Goal: Communication & Community: Answer question/provide support

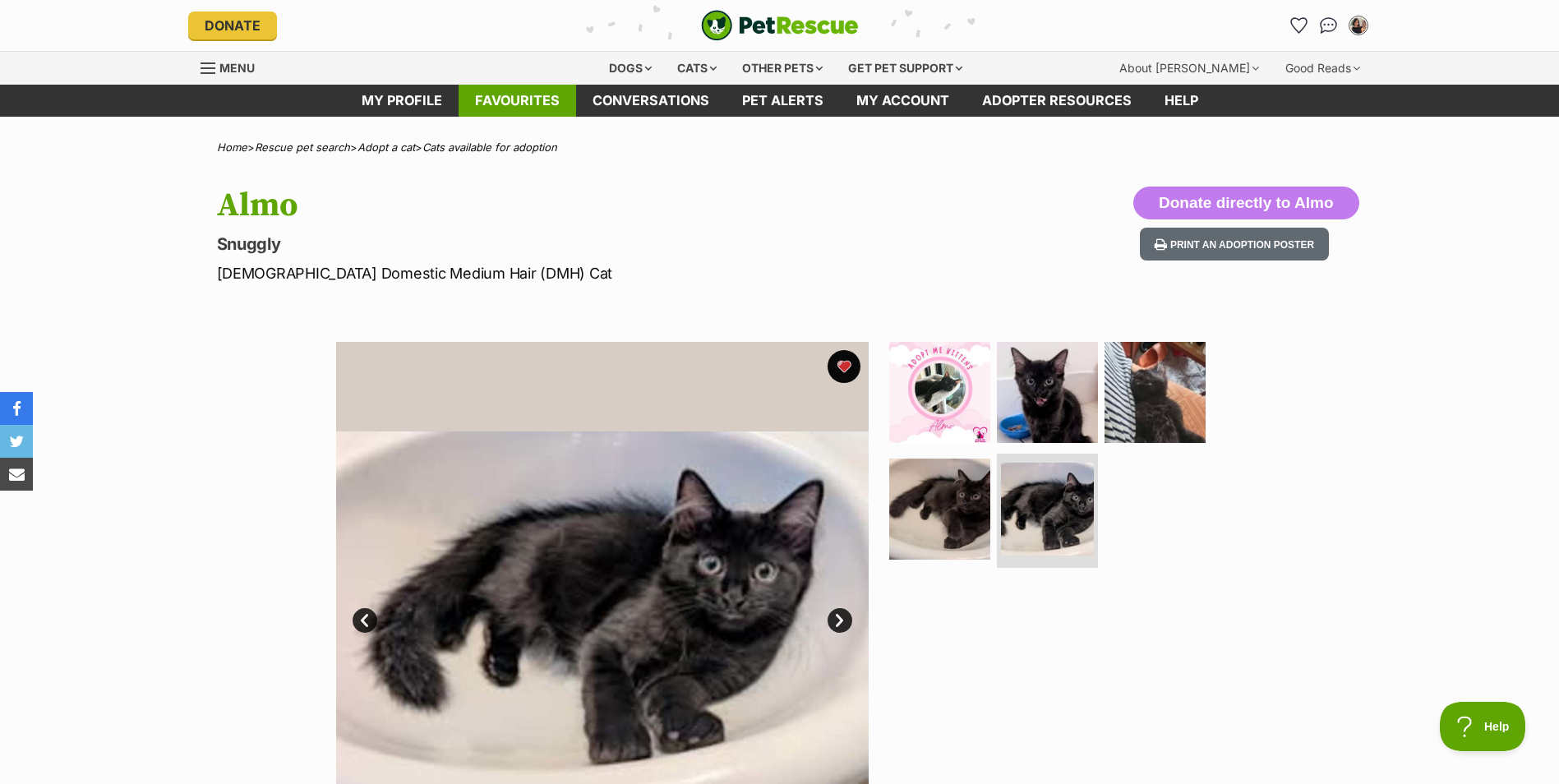
click at [510, 94] on link "Favourites" at bounding box center [517, 101] width 118 height 32
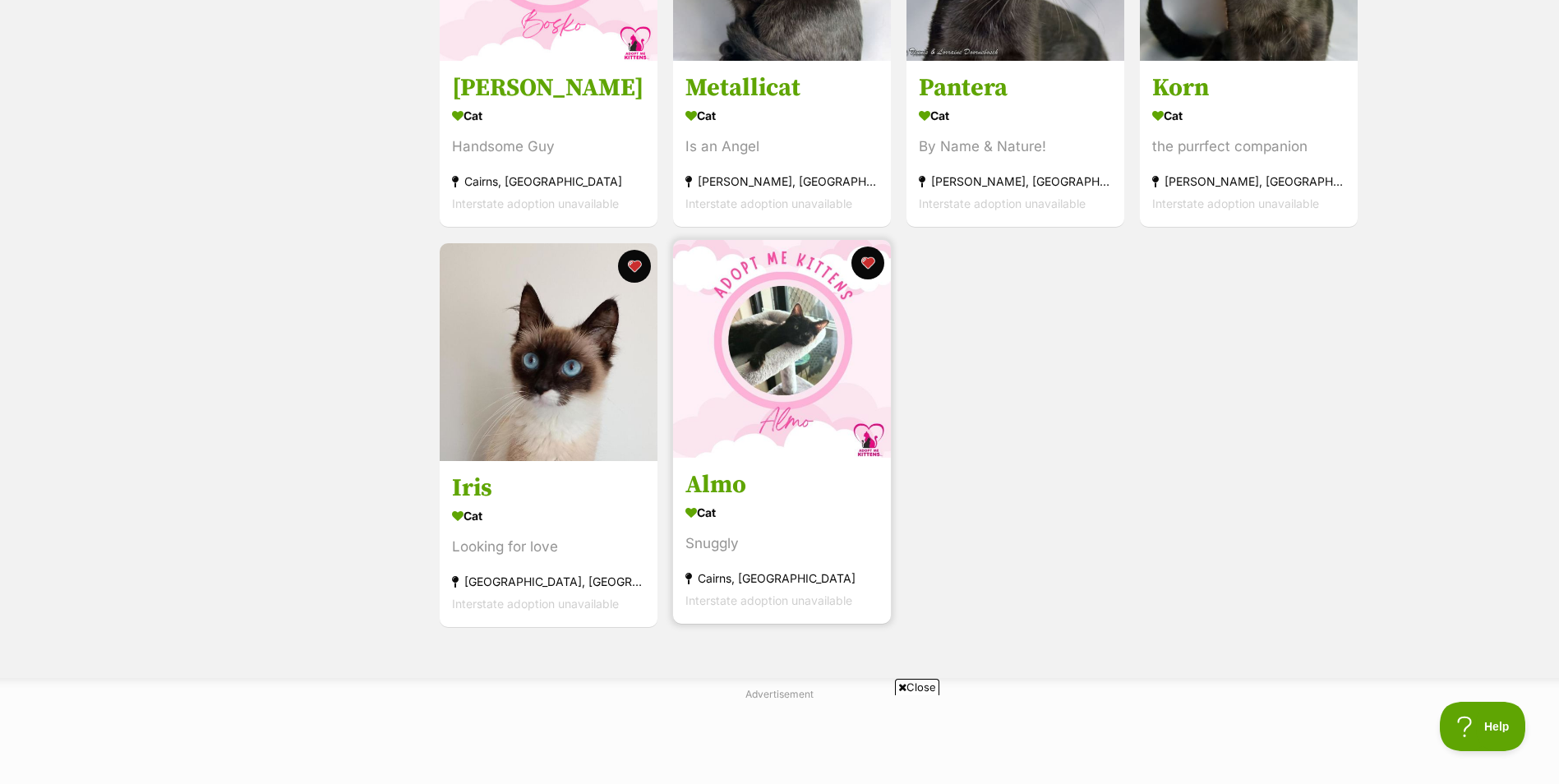
click at [723, 412] on img at bounding box center [782, 349] width 218 height 218
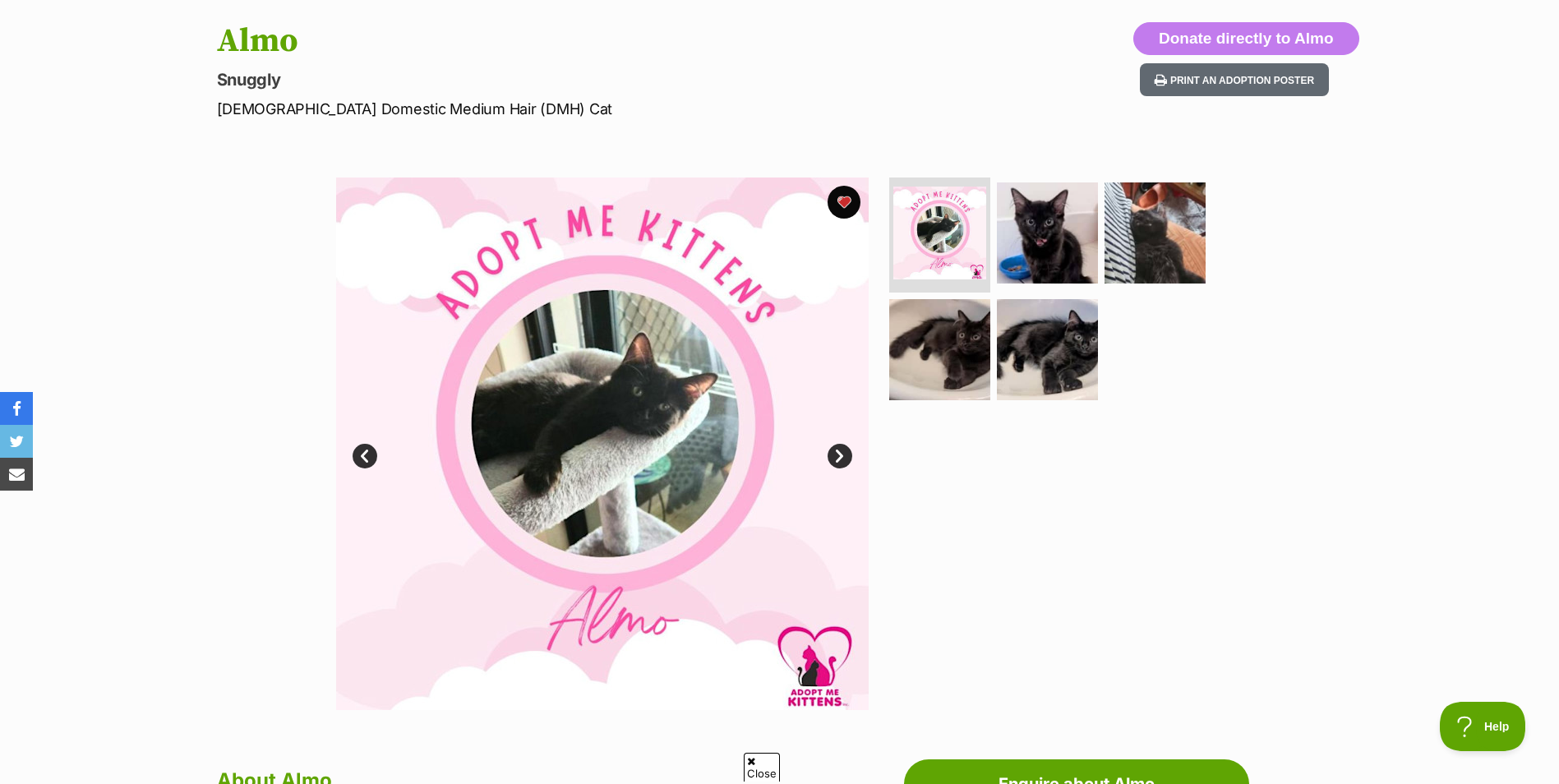
click at [842, 465] on link "Next" at bounding box center [840, 456] width 25 height 25
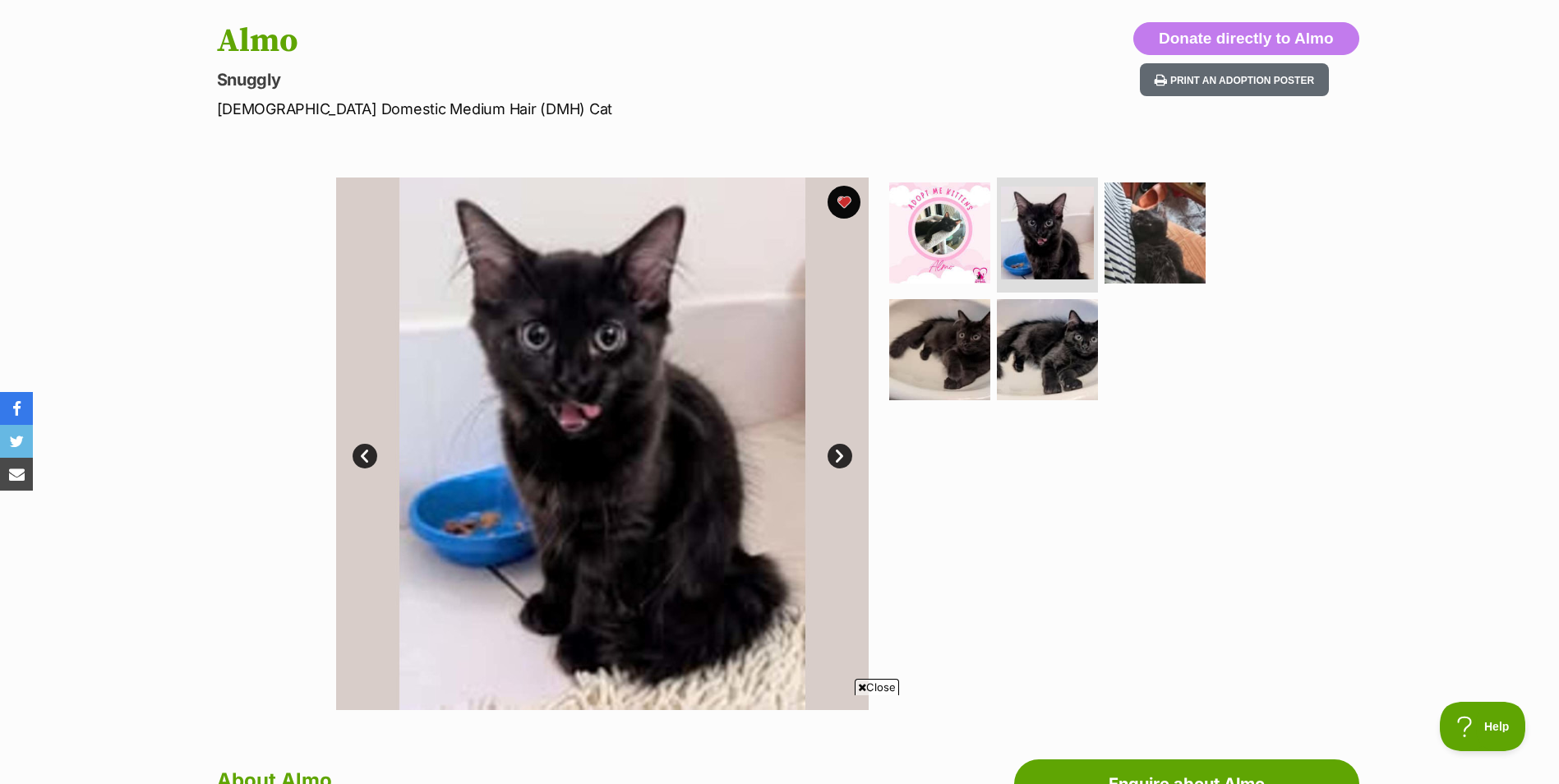
click at [842, 465] on link "Next" at bounding box center [840, 456] width 25 height 25
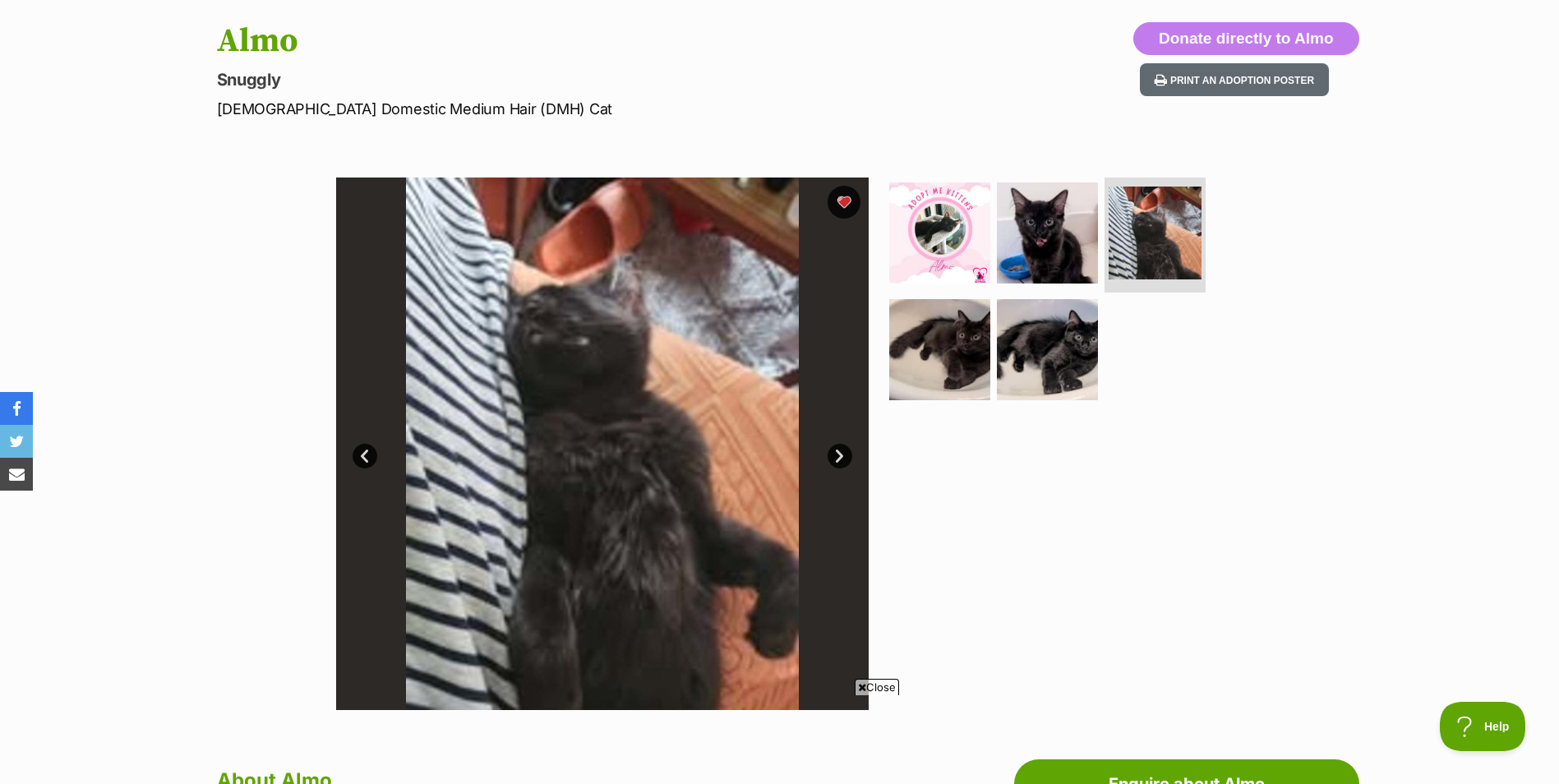
click at [842, 465] on link "Next" at bounding box center [840, 456] width 25 height 25
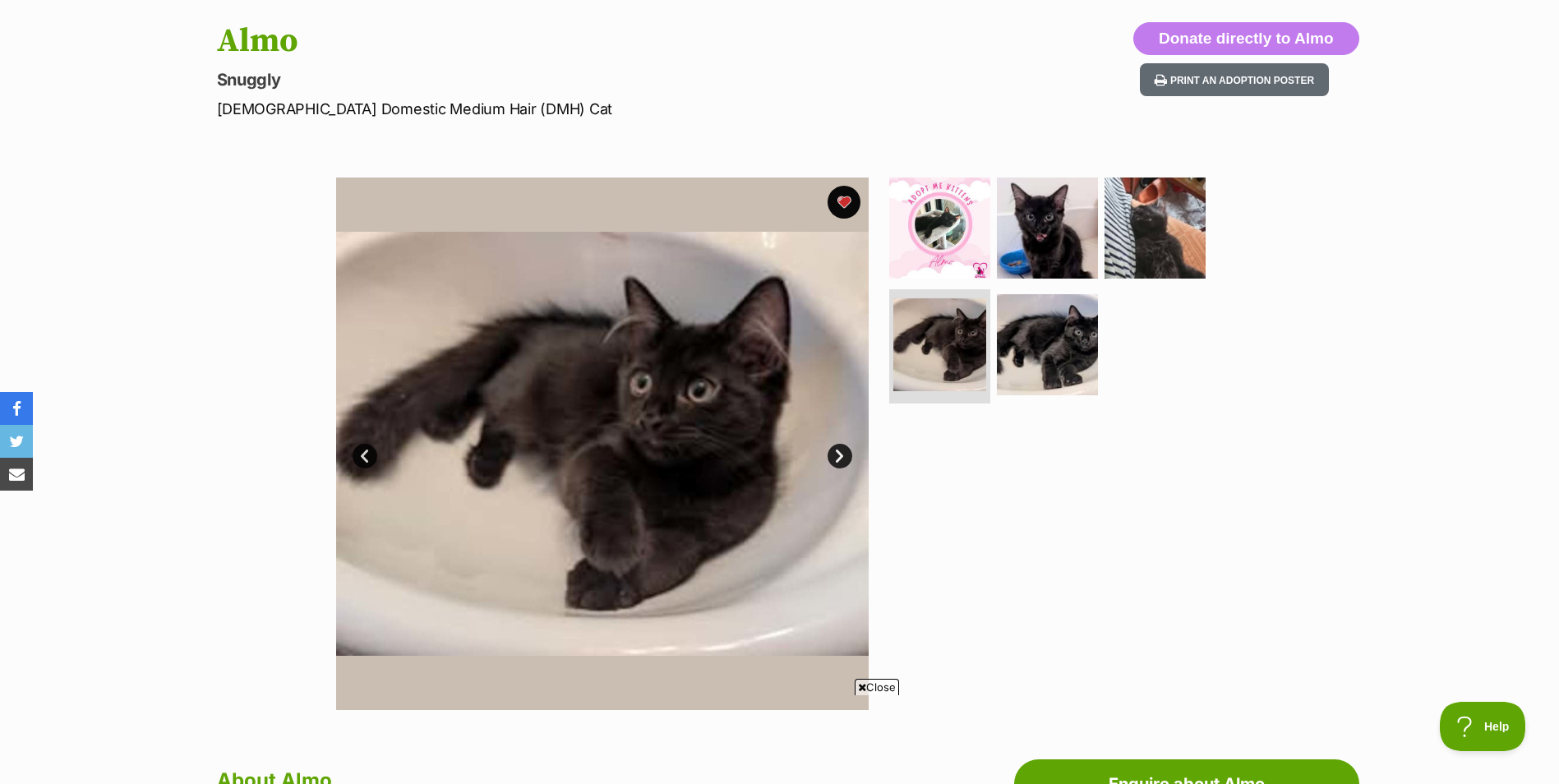
click at [842, 465] on link "Next" at bounding box center [840, 456] width 25 height 25
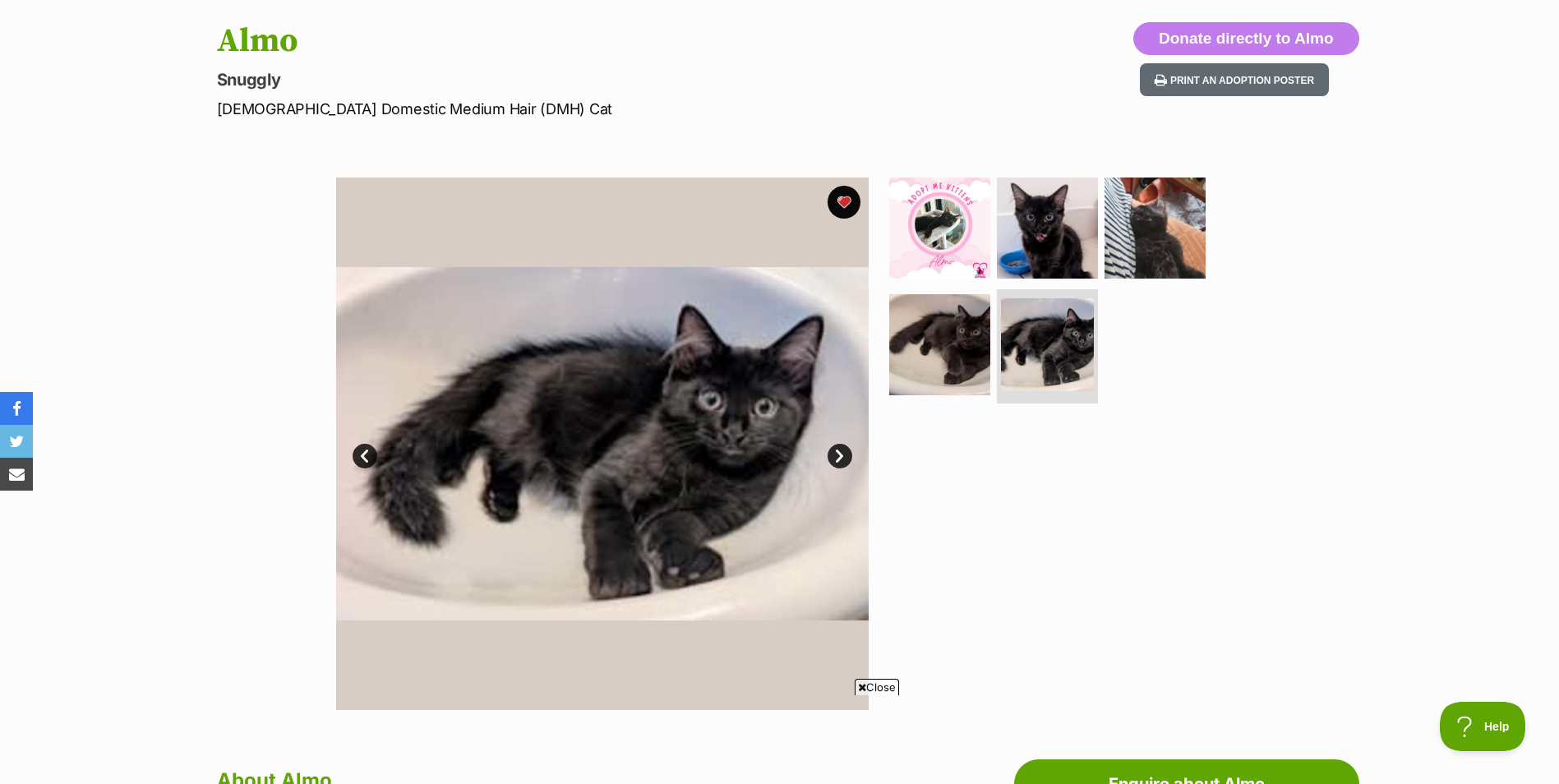
click at [842, 465] on link "Next" at bounding box center [840, 456] width 25 height 25
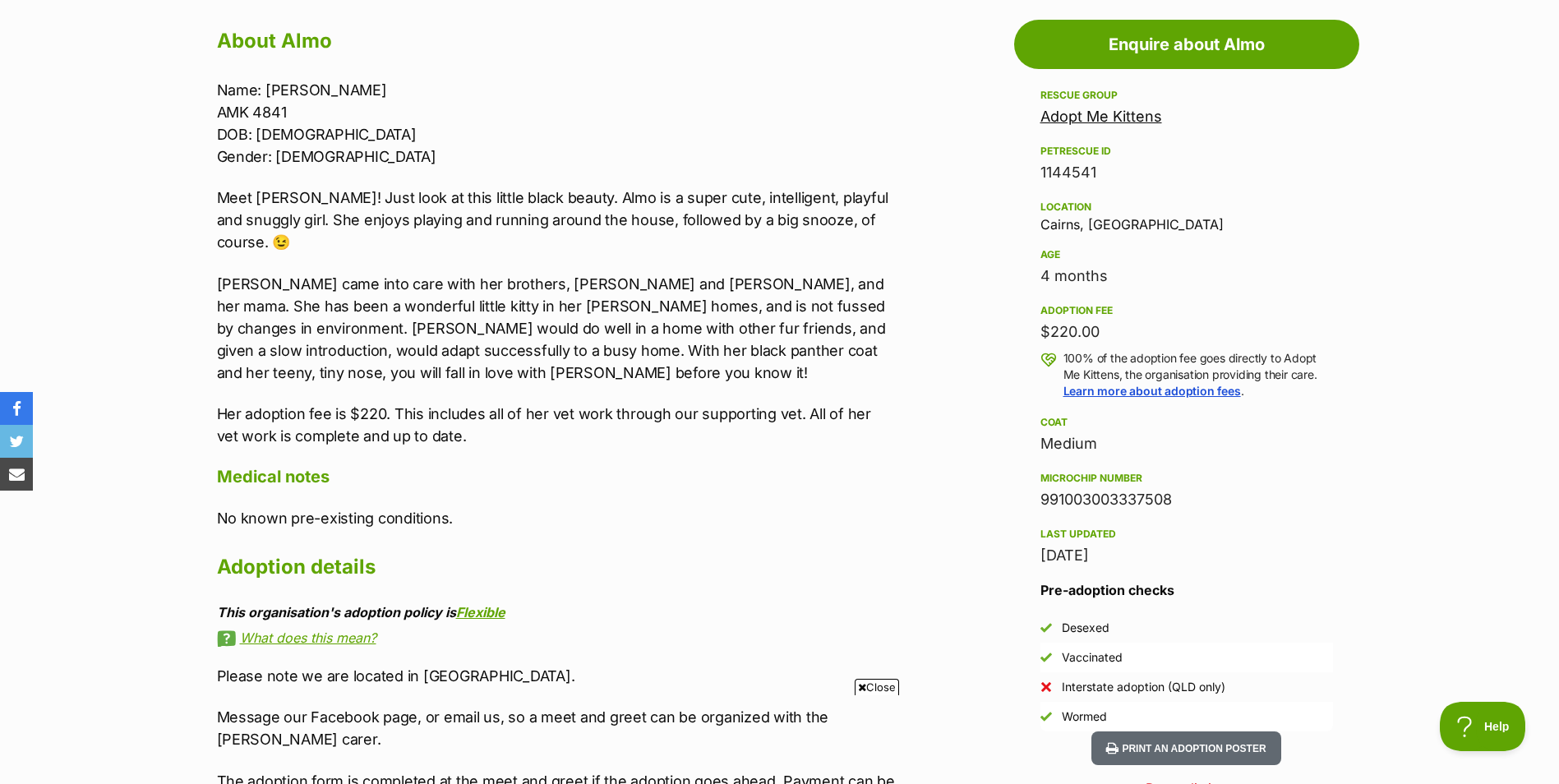
scroll to position [822, 0]
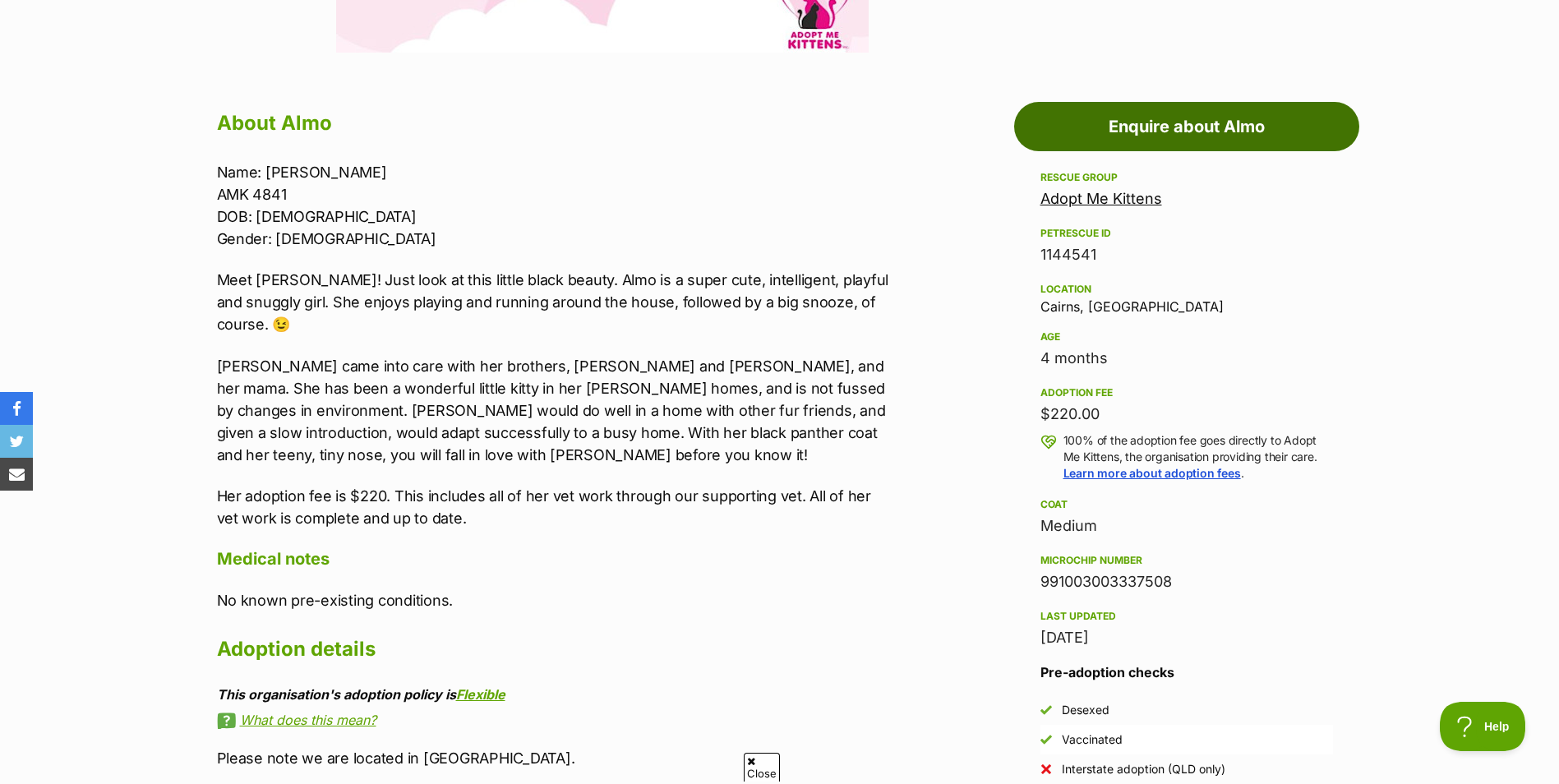
click at [1246, 122] on link "Enquire about Almo" at bounding box center [1187, 127] width 345 height 50
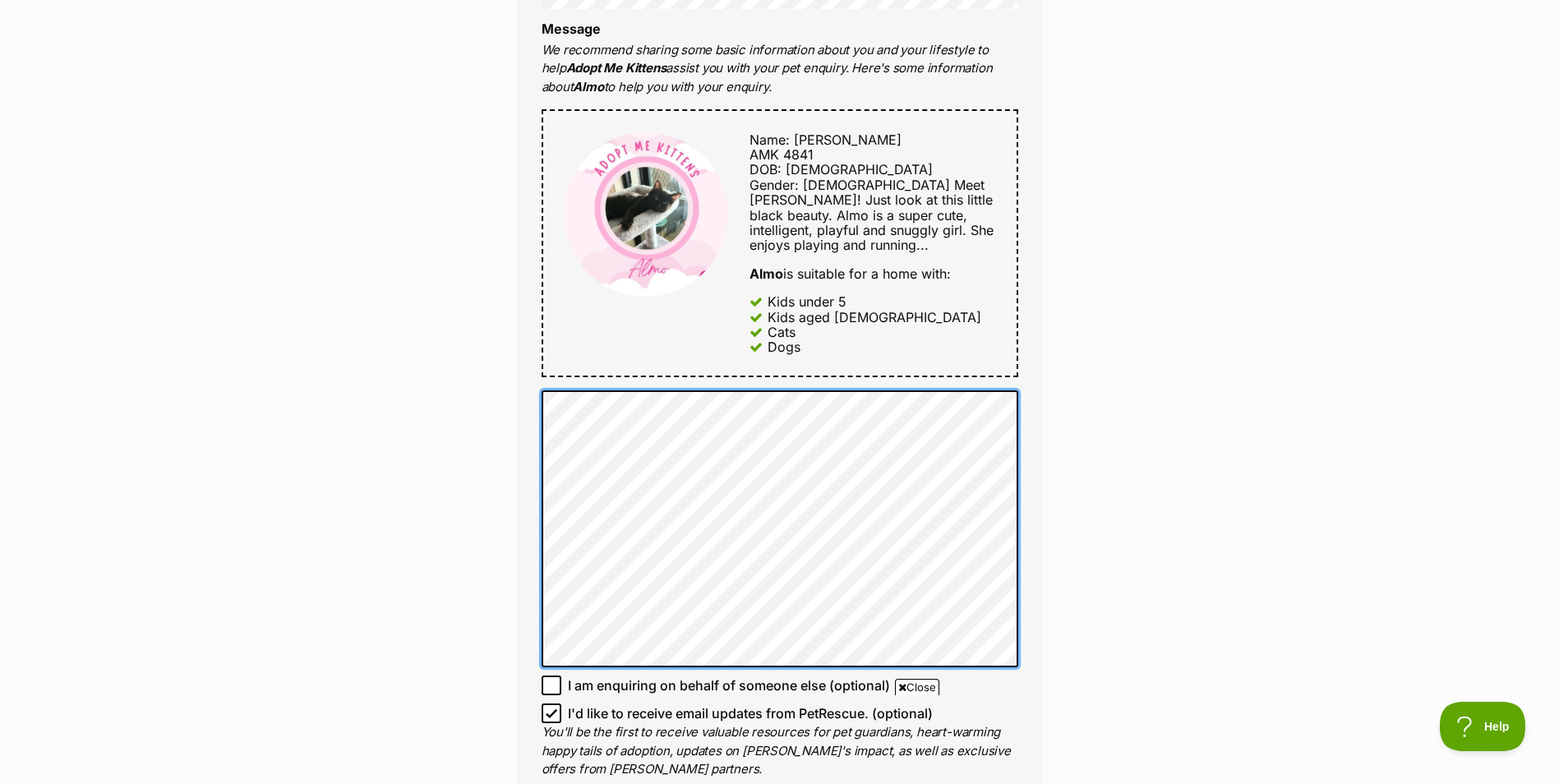
scroll to position [822, 0]
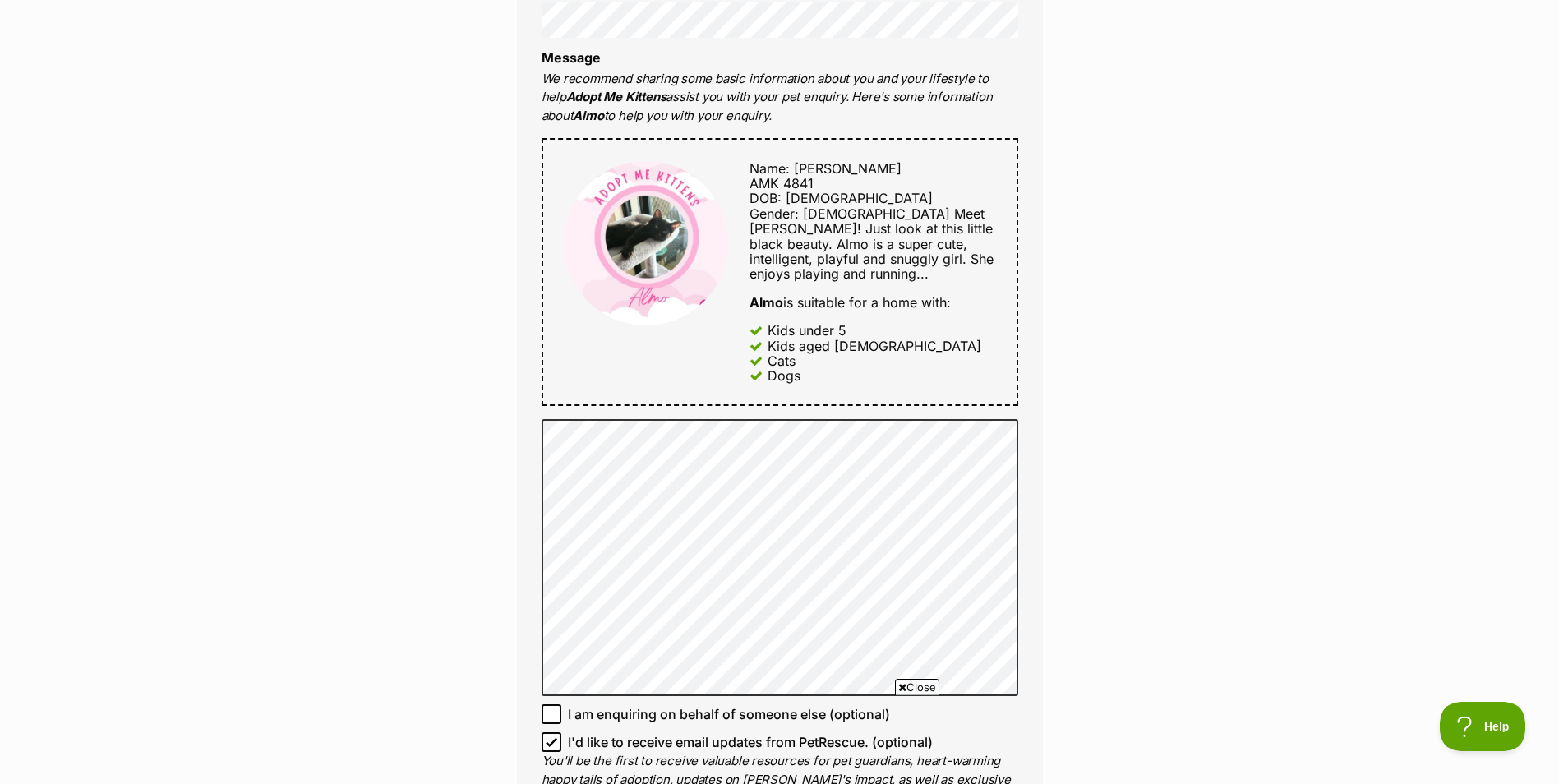
click at [926, 688] on span "Close" at bounding box center [917, 687] width 44 height 17
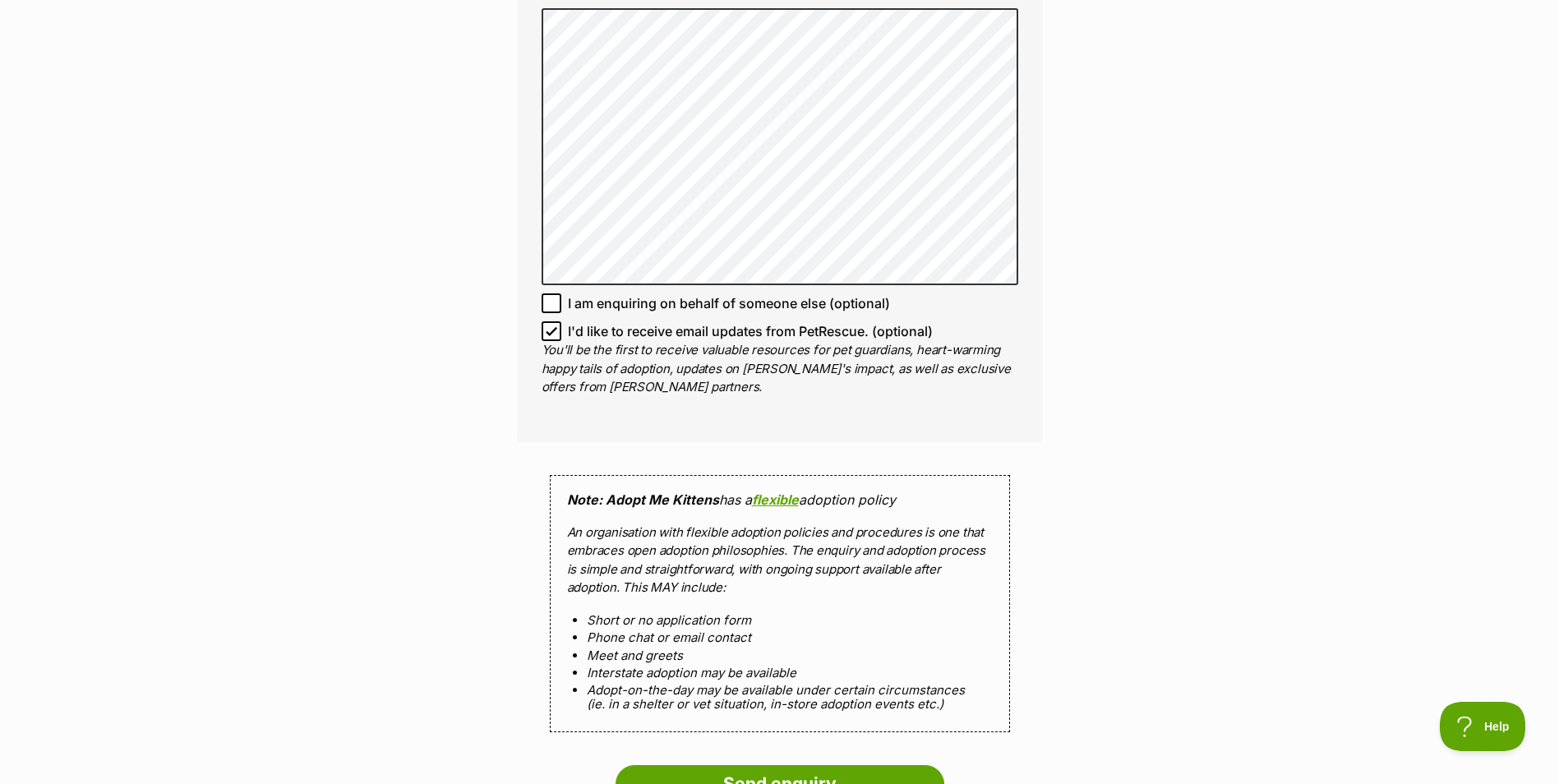
scroll to position [1726, 0]
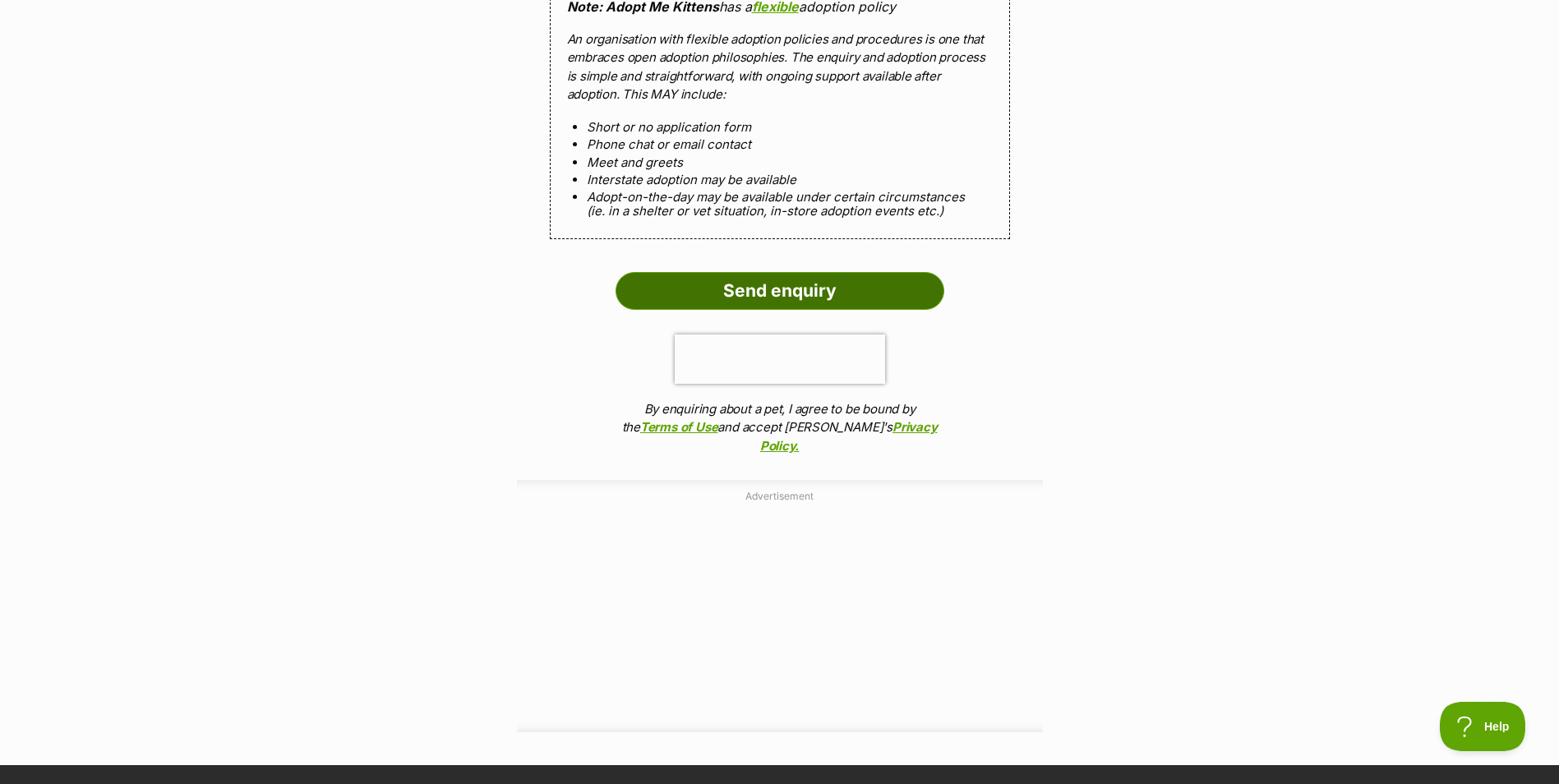
click at [899, 300] on input "Send enquiry" at bounding box center [779, 290] width 328 height 38
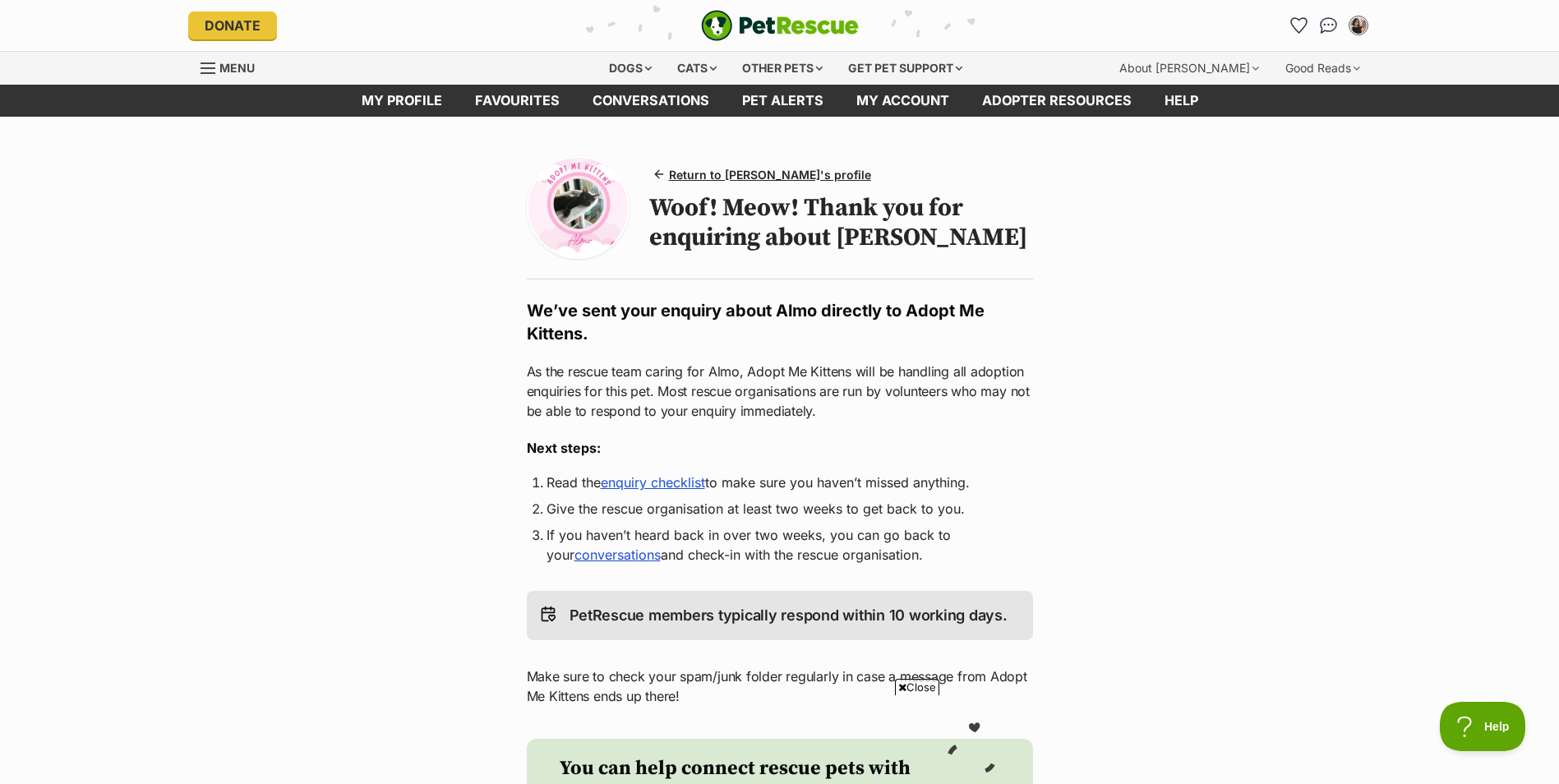
scroll to position [82, 0]
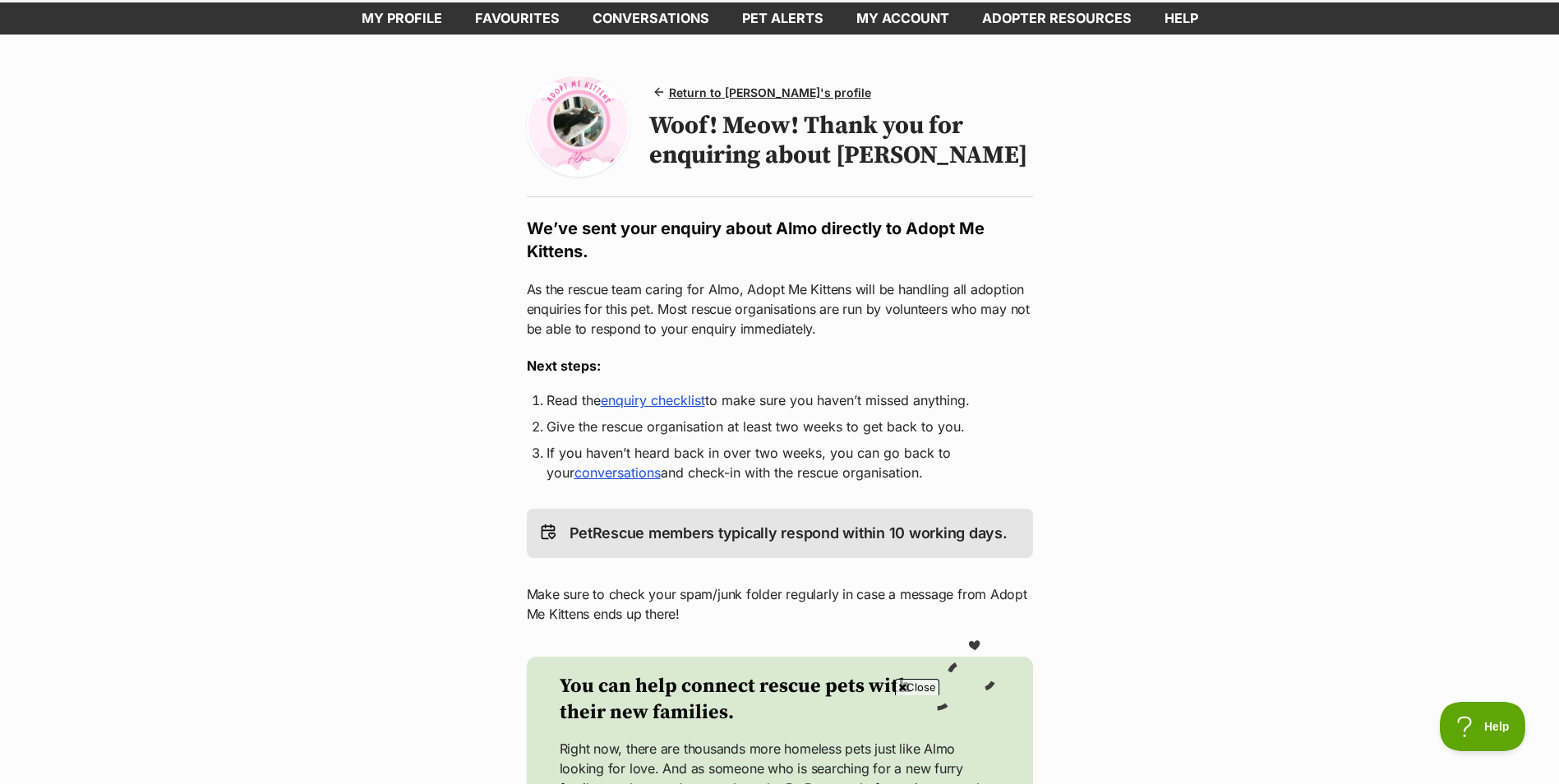
click at [672, 408] on link "enquiry checklist" at bounding box center [653, 400] width 104 height 17
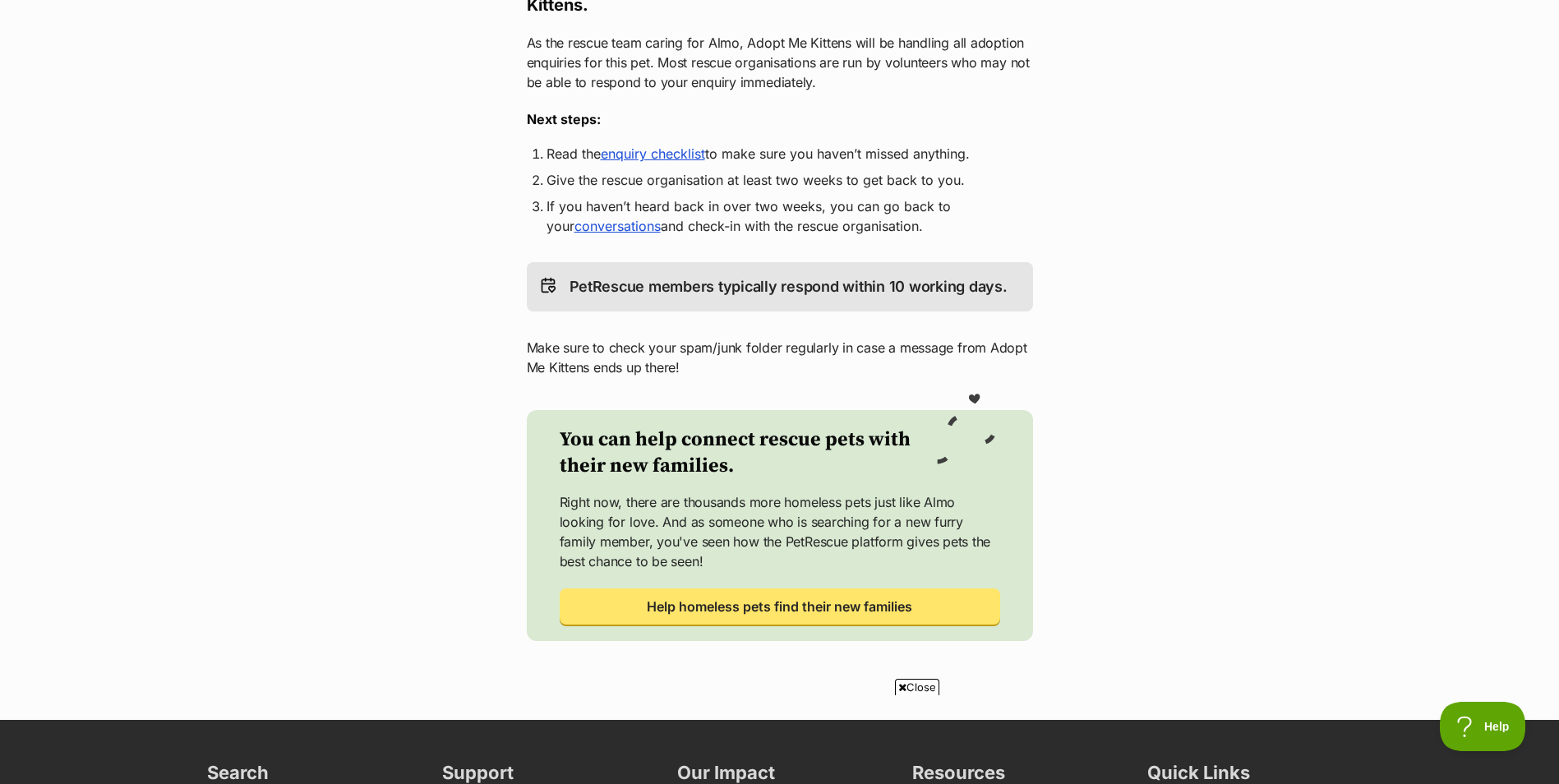
click at [611, 231] on link "conversations" at bounding box center [617, 226] width 86 height 17
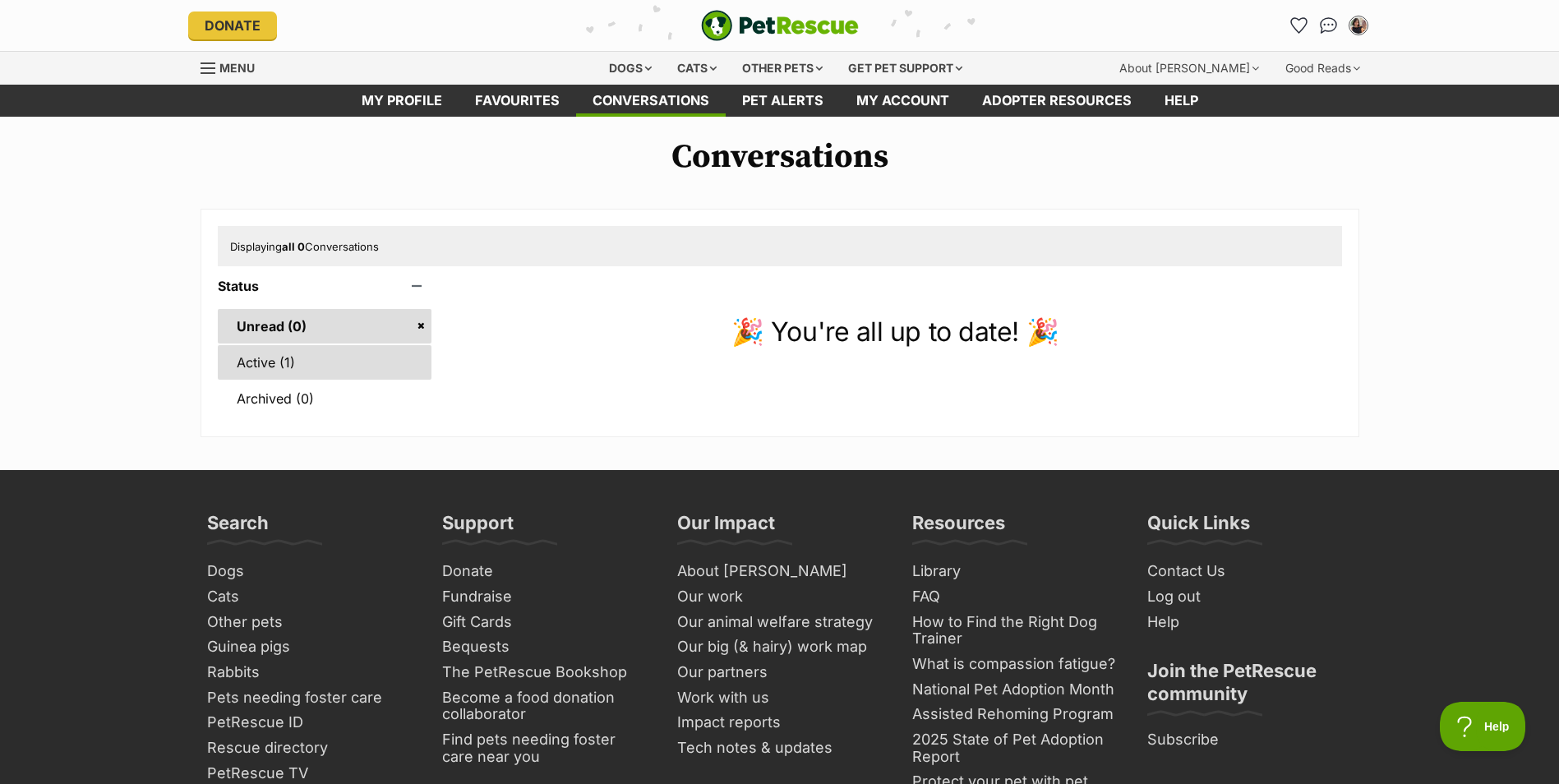
click at [268, 358] on link "Active (1)" at bounding box center [325, 362] width 214 height 35
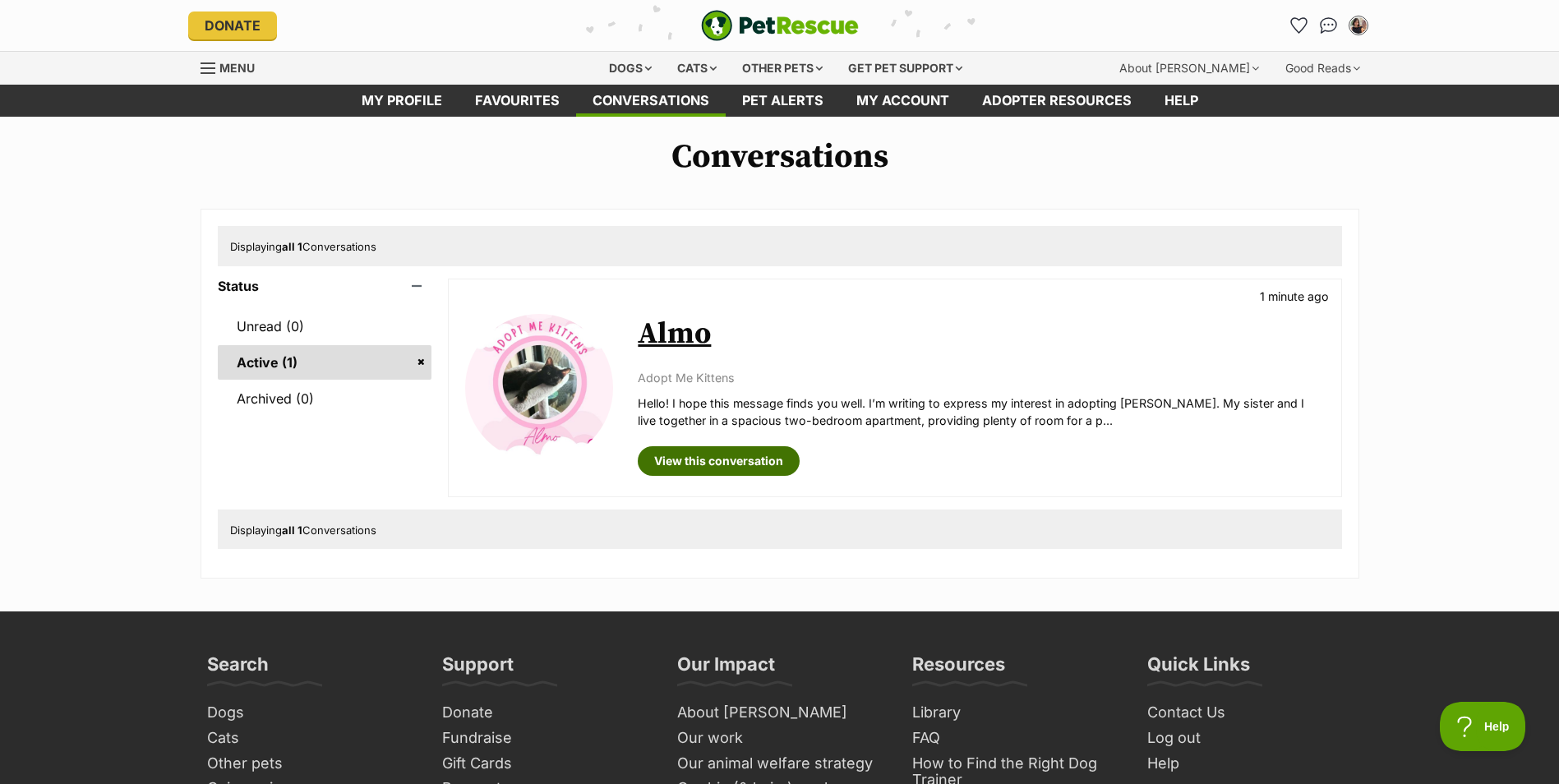
click at [729, 451] on link "View this conversation" at bounding box center [719, 460] width 162 height 29
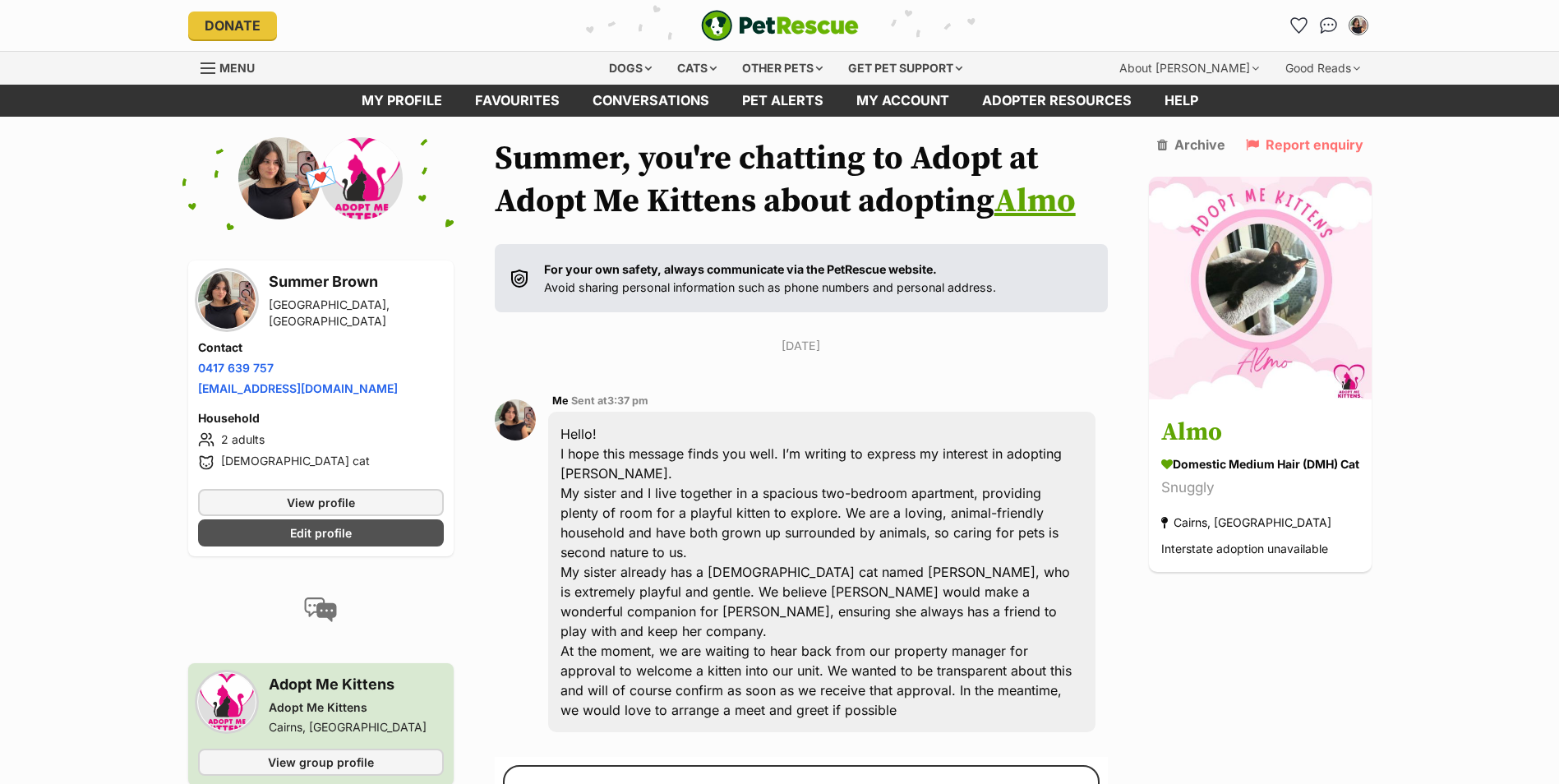
click at [1032, 206] on link "Almo" at bounding box center [1036, 201] width 81 height 41
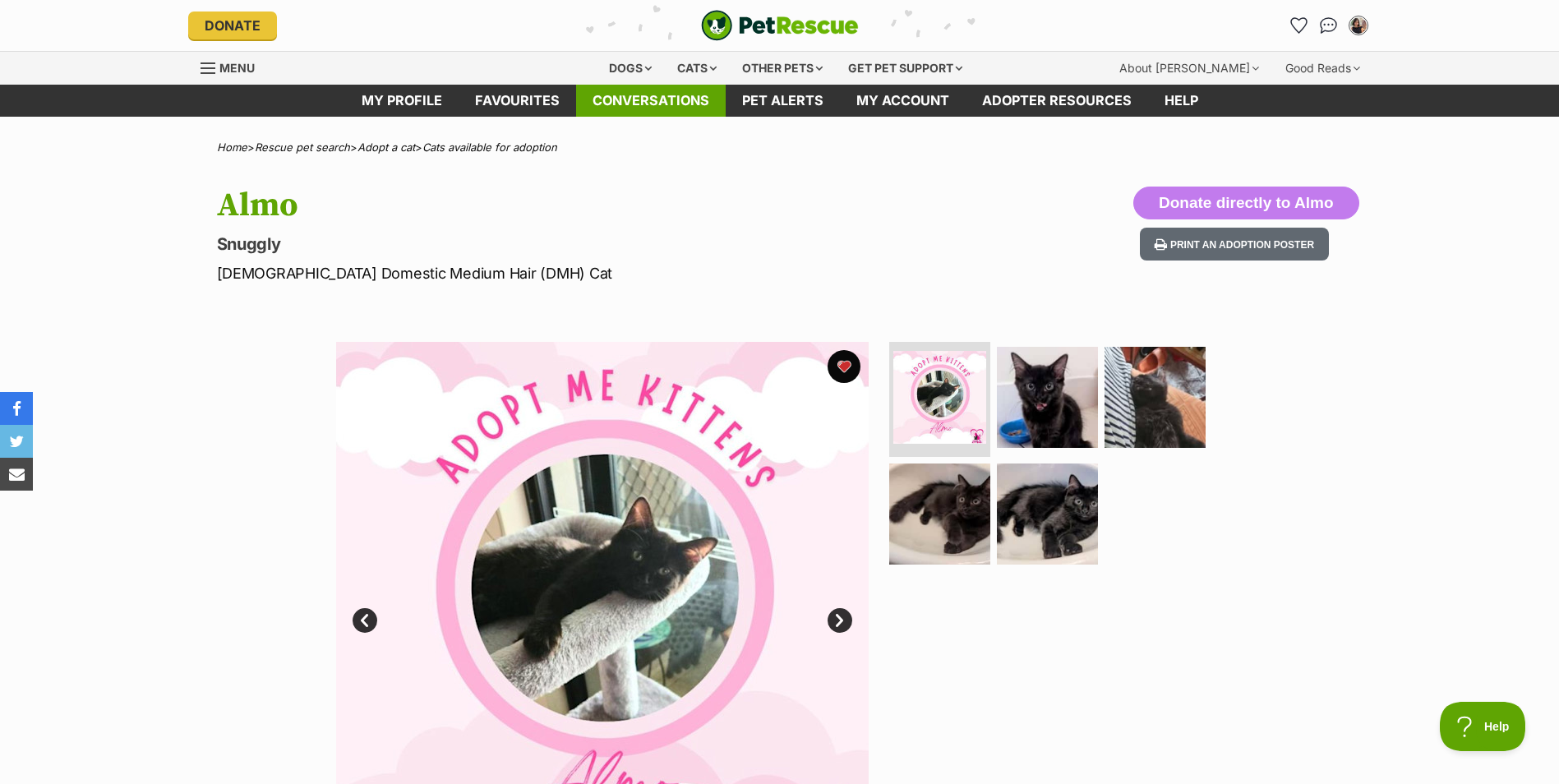
click at [677, 96] on link "Conversations" at bounding box center [651, 101] width 150 height 32
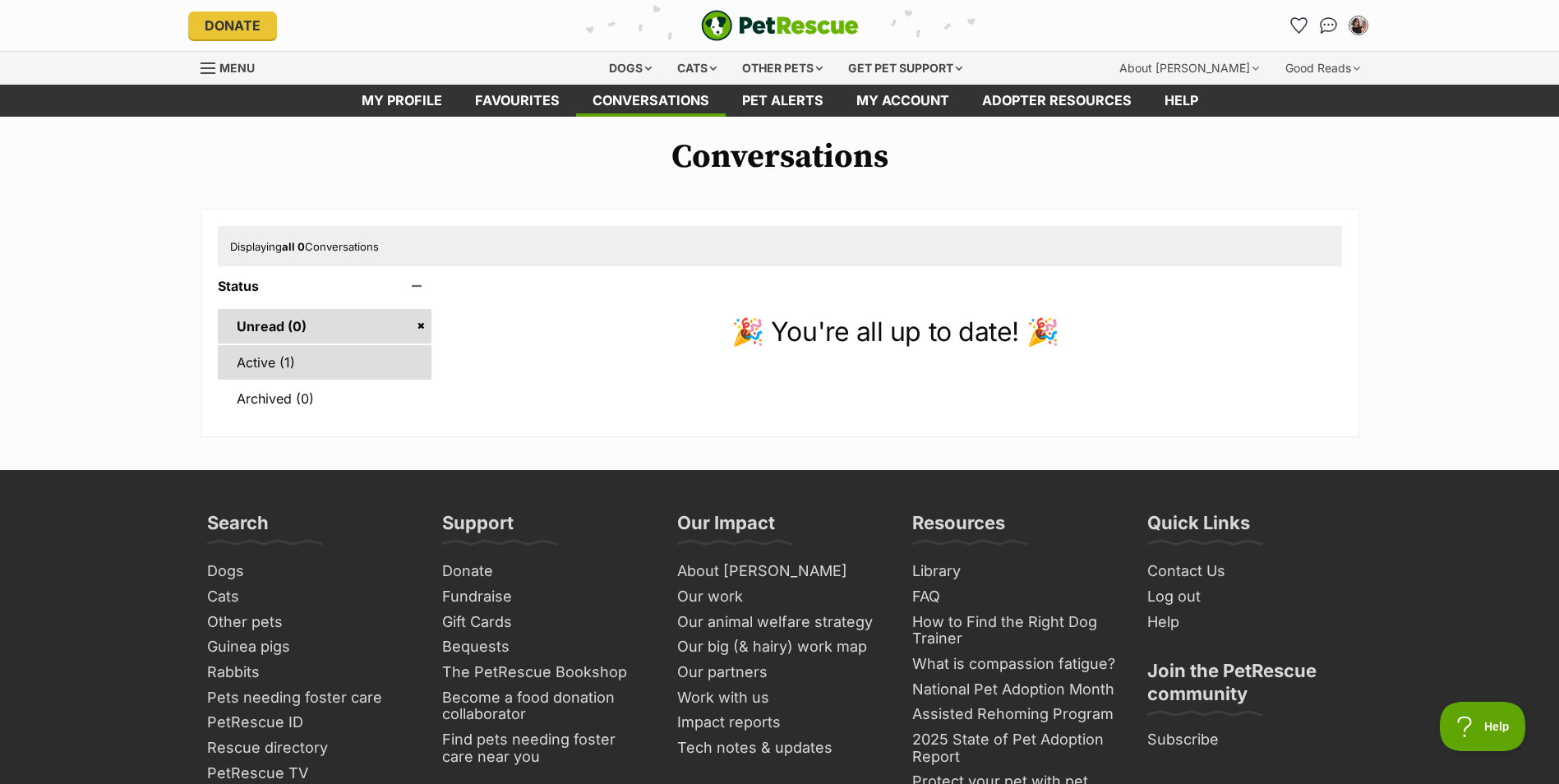
click at [280, 373] on link "Active (1)" at bounding box center [325, 362] width 214 height 35
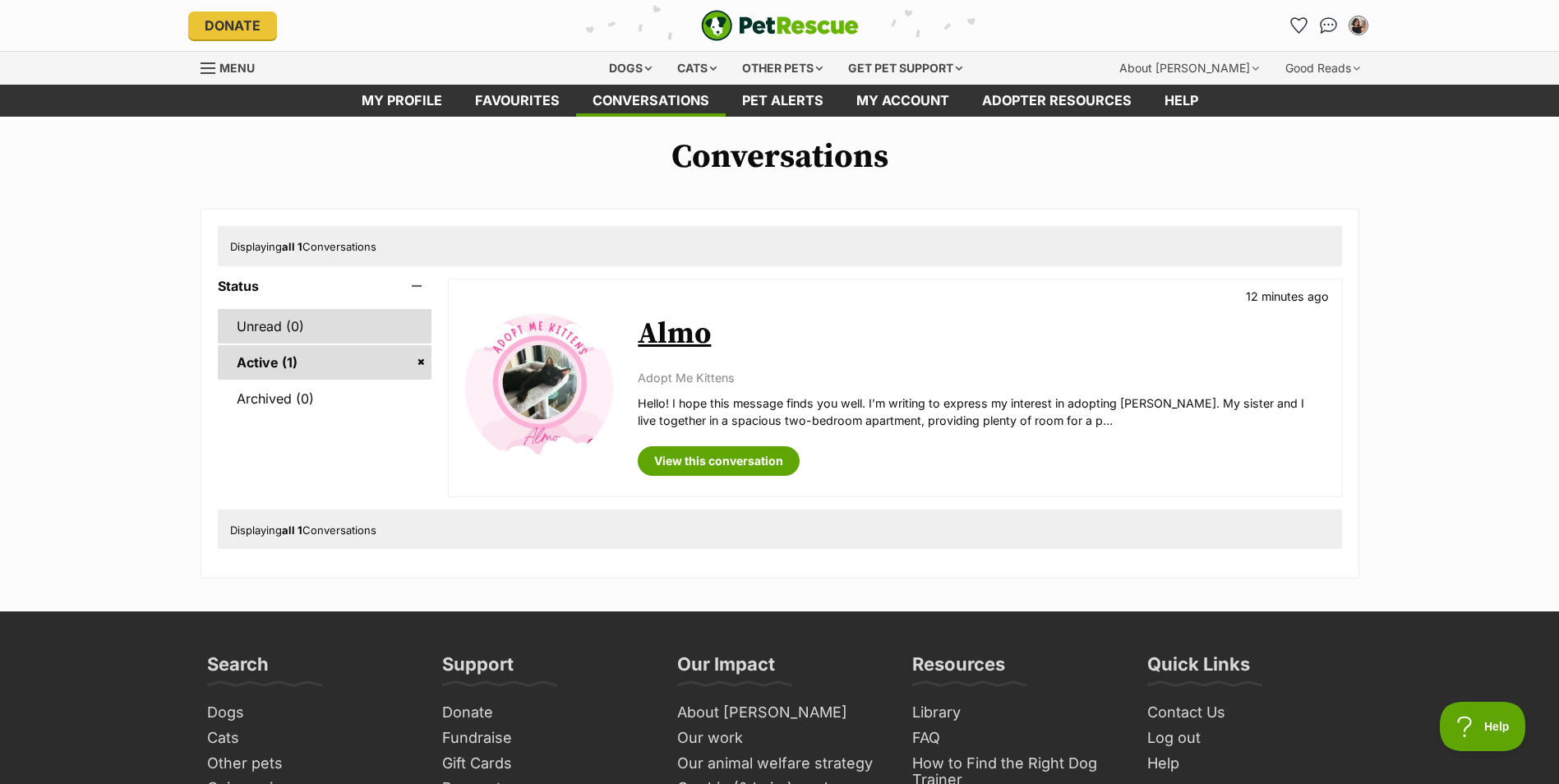
click at [276, 334] on link "Unread (0)" at bounding box center [325, 326] width 214 height 35
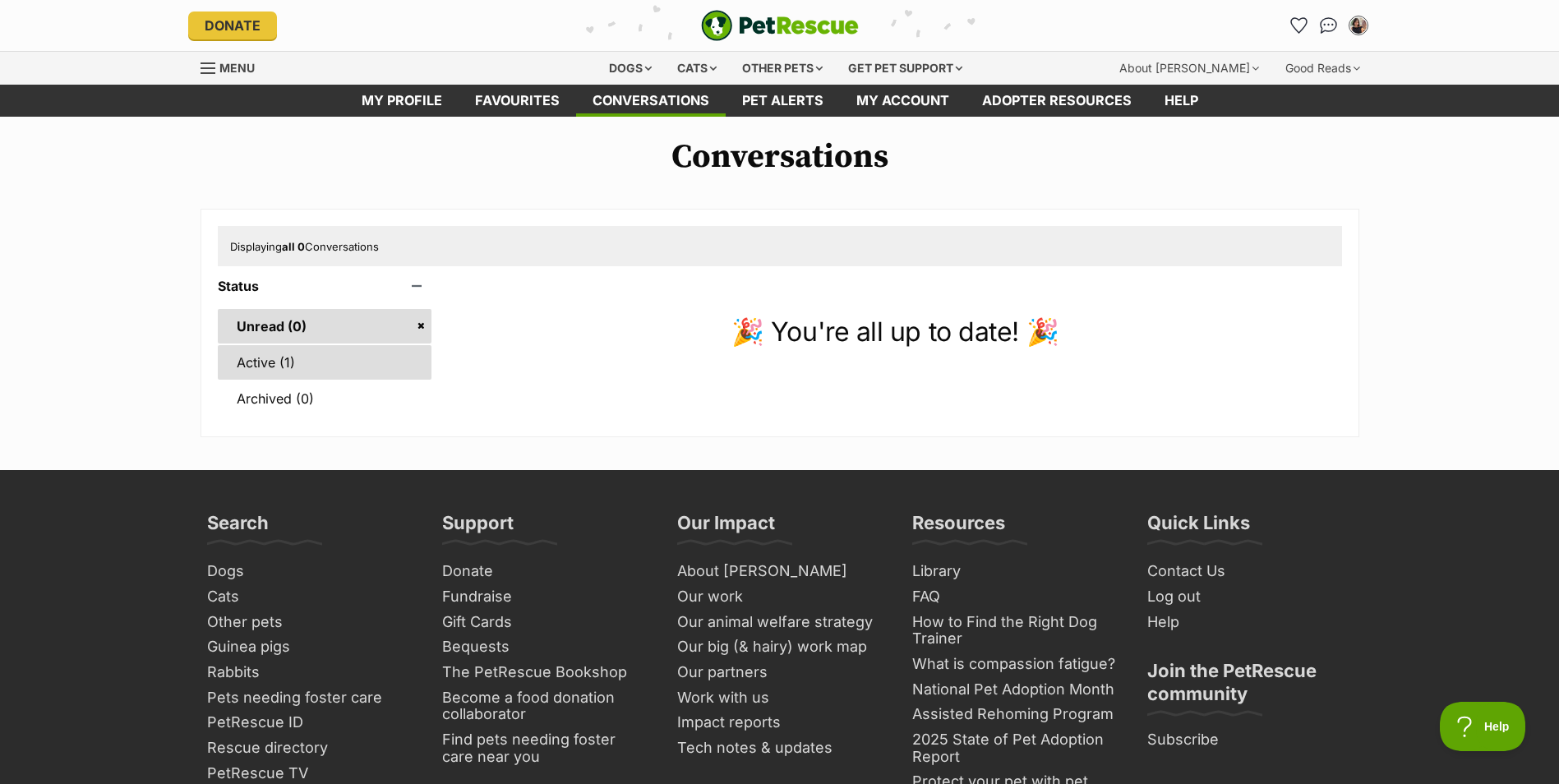
click at [239, 372] on link "Active (1)" at bounding box center [325, 362] width 214 height 35
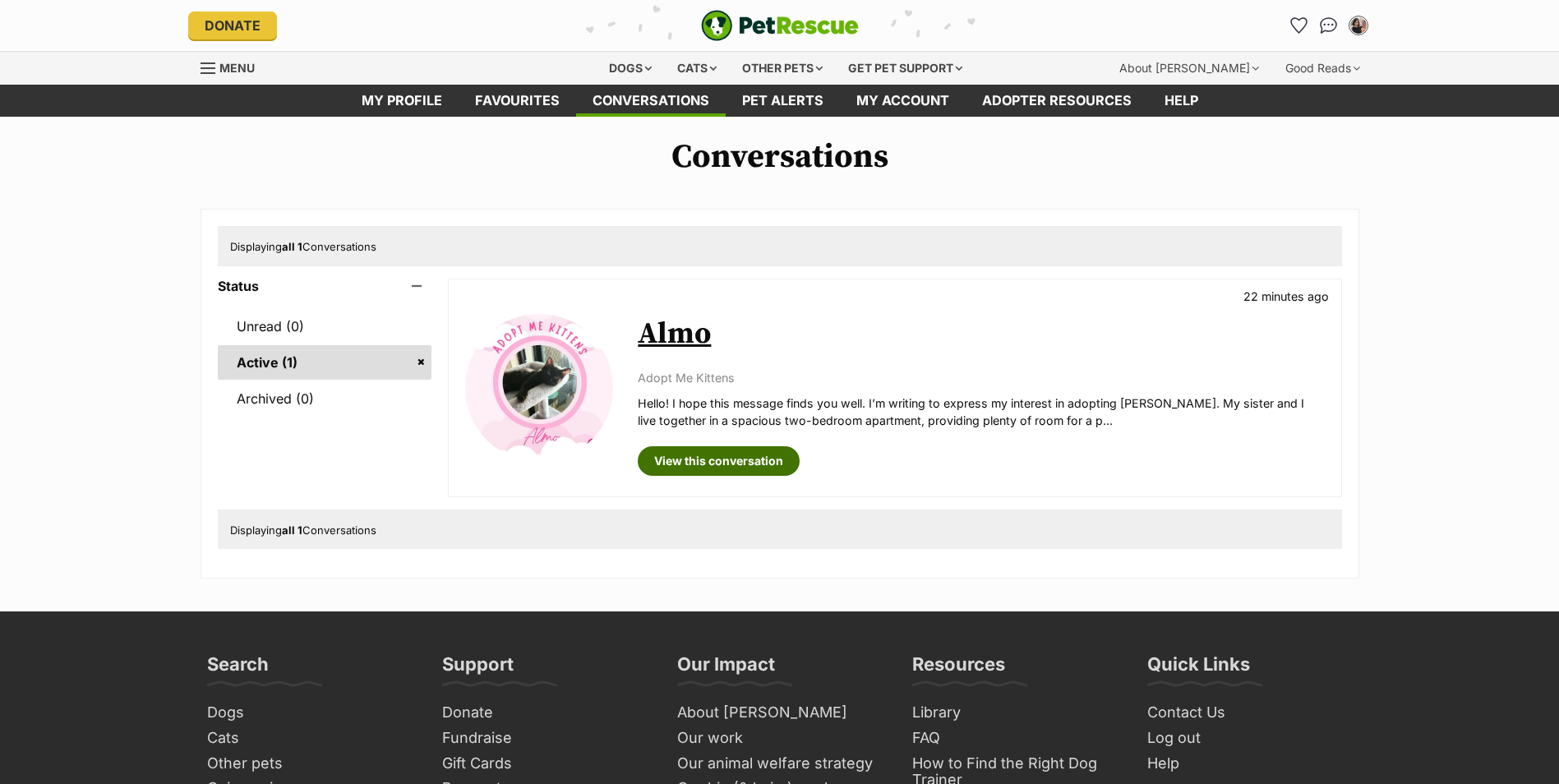
click at [696, 458] on link "View this conversation" at bounding box center [719, 460] width 162 height 29
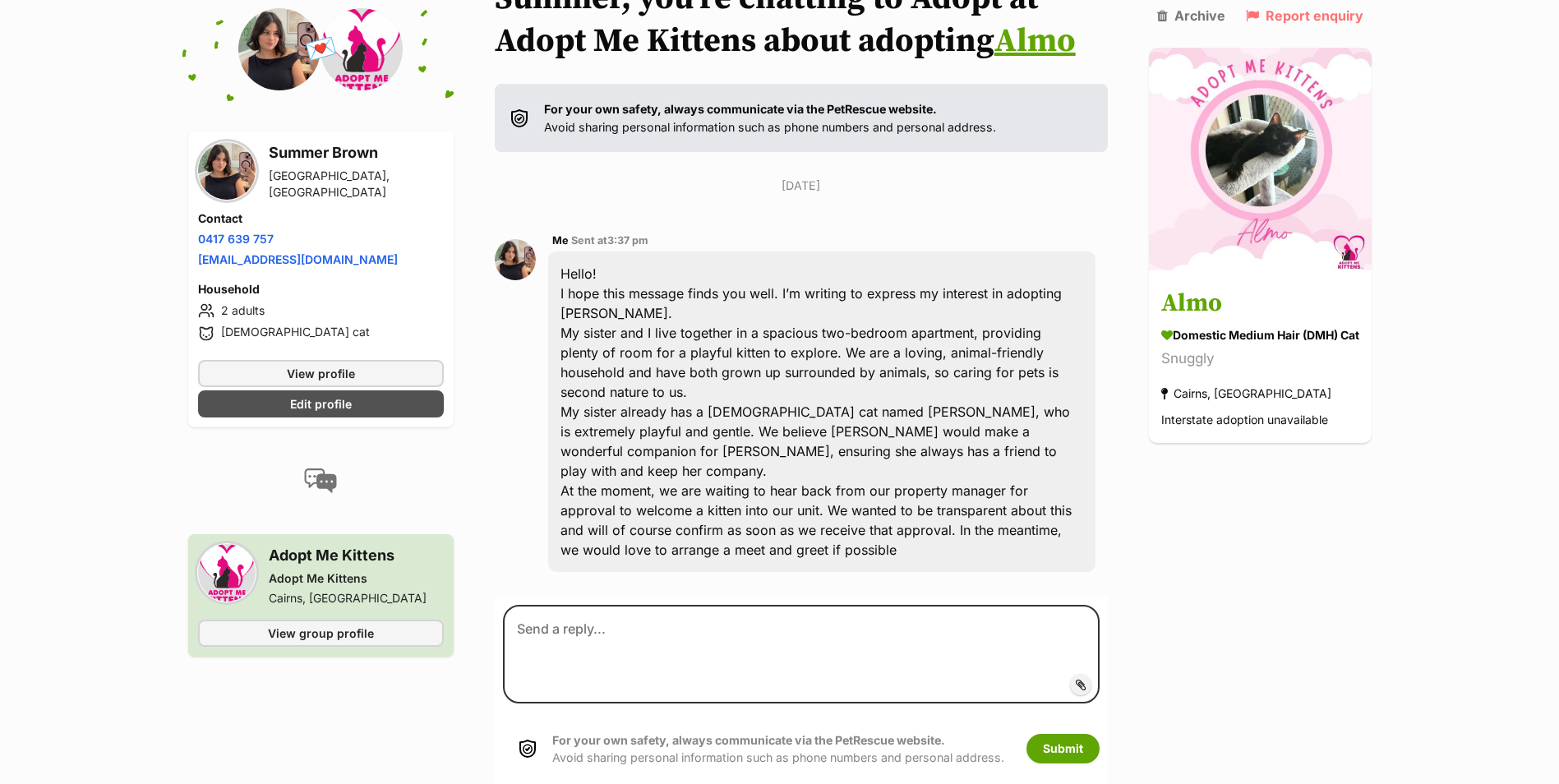
scroll to position [143, 0]
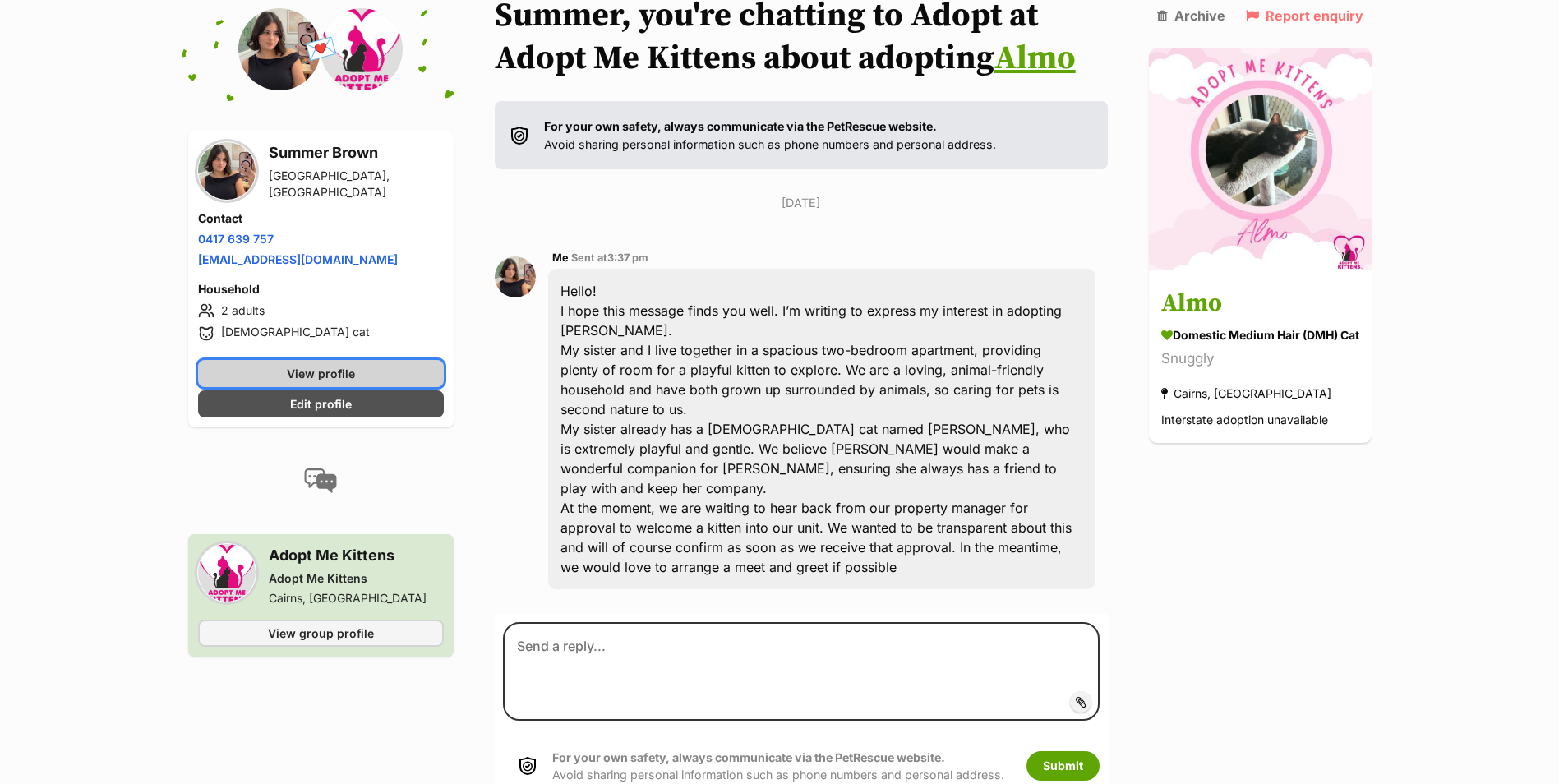
click at [362, 378] on link "View profile" at bounding box center [321, 373] width 246 height 27
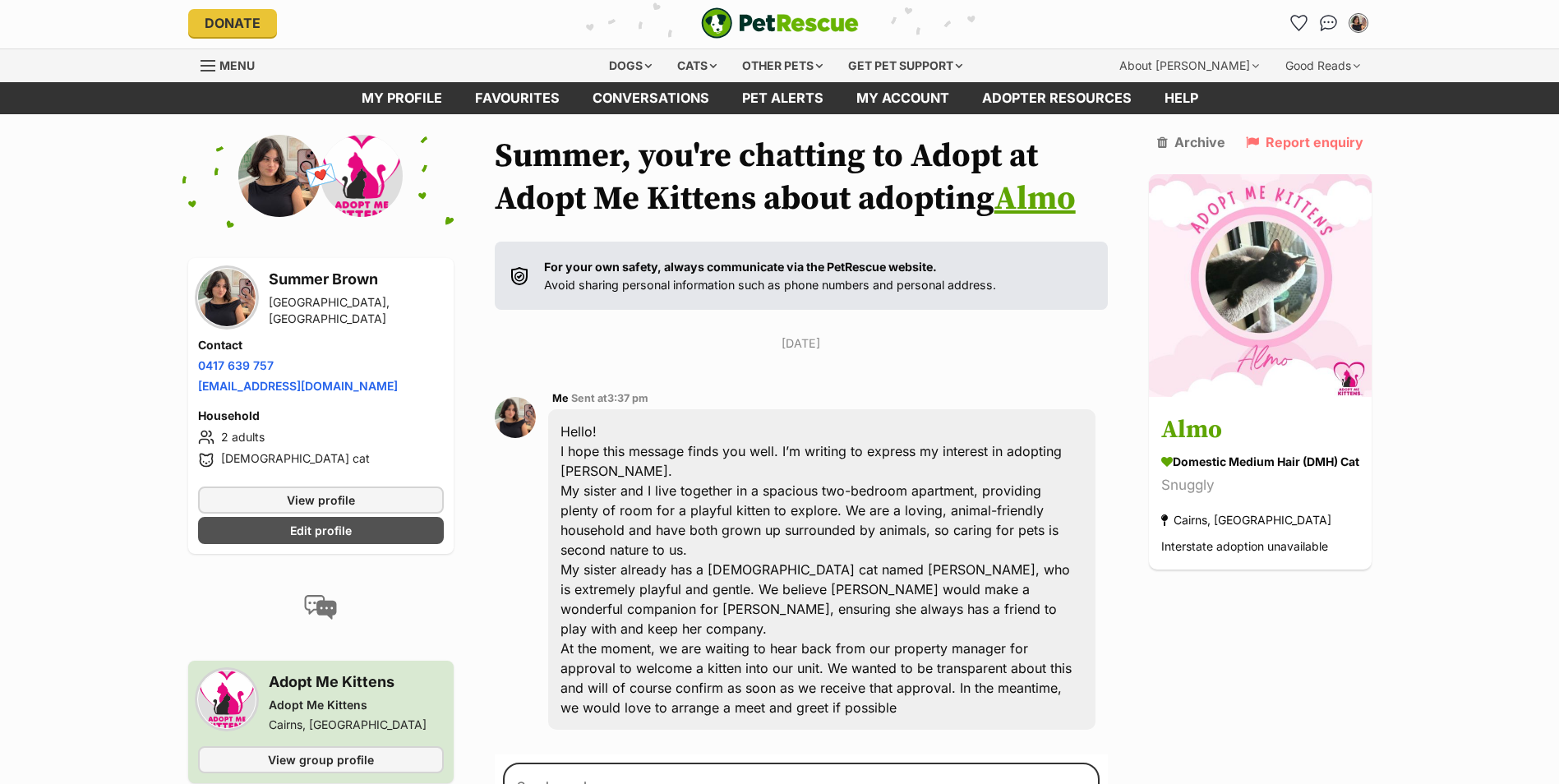
scroll to position [0, 0]
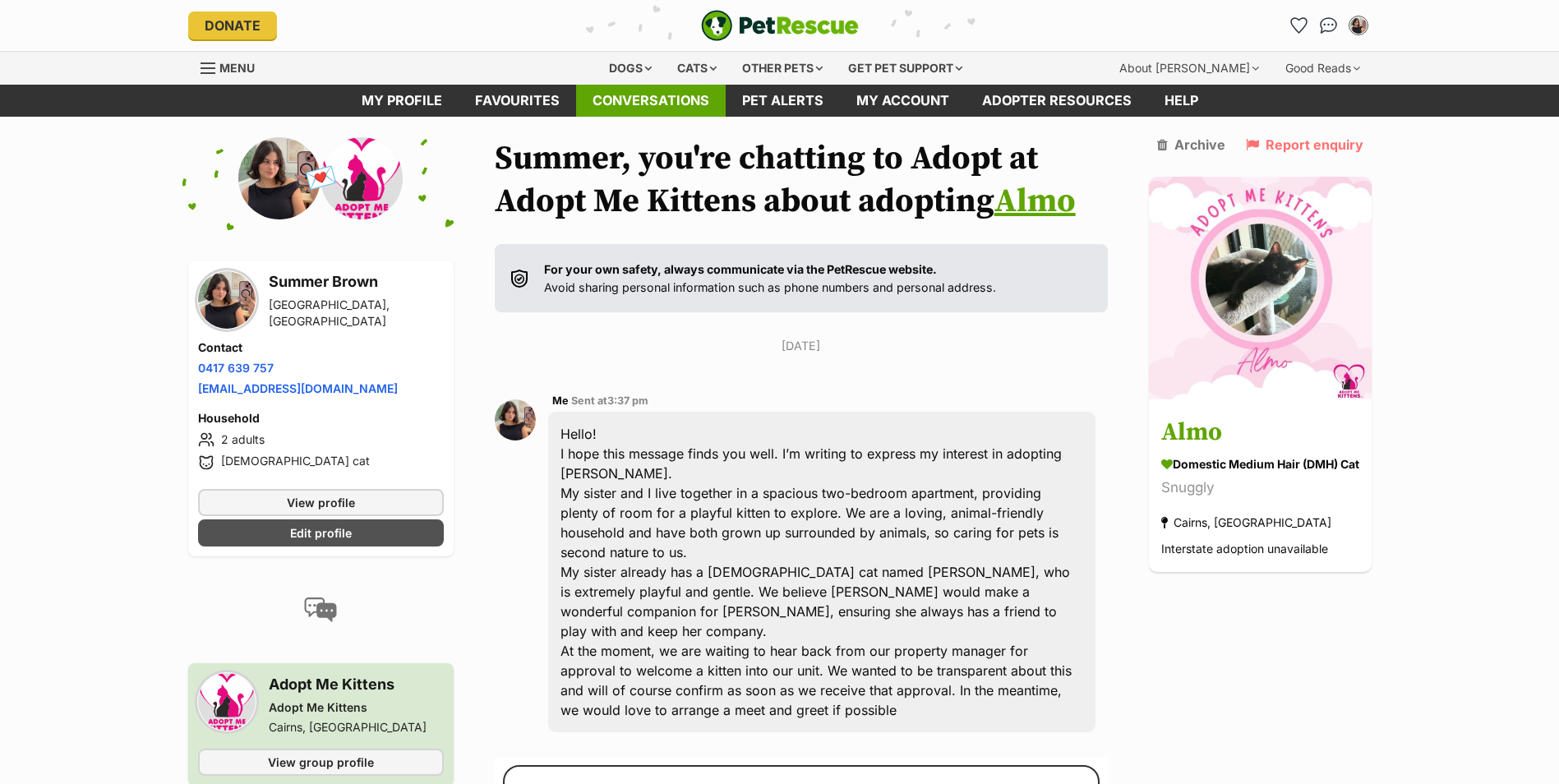
click at [620, 96] on link "Conversations" at bounding box center [651, 101] width 150 height 32
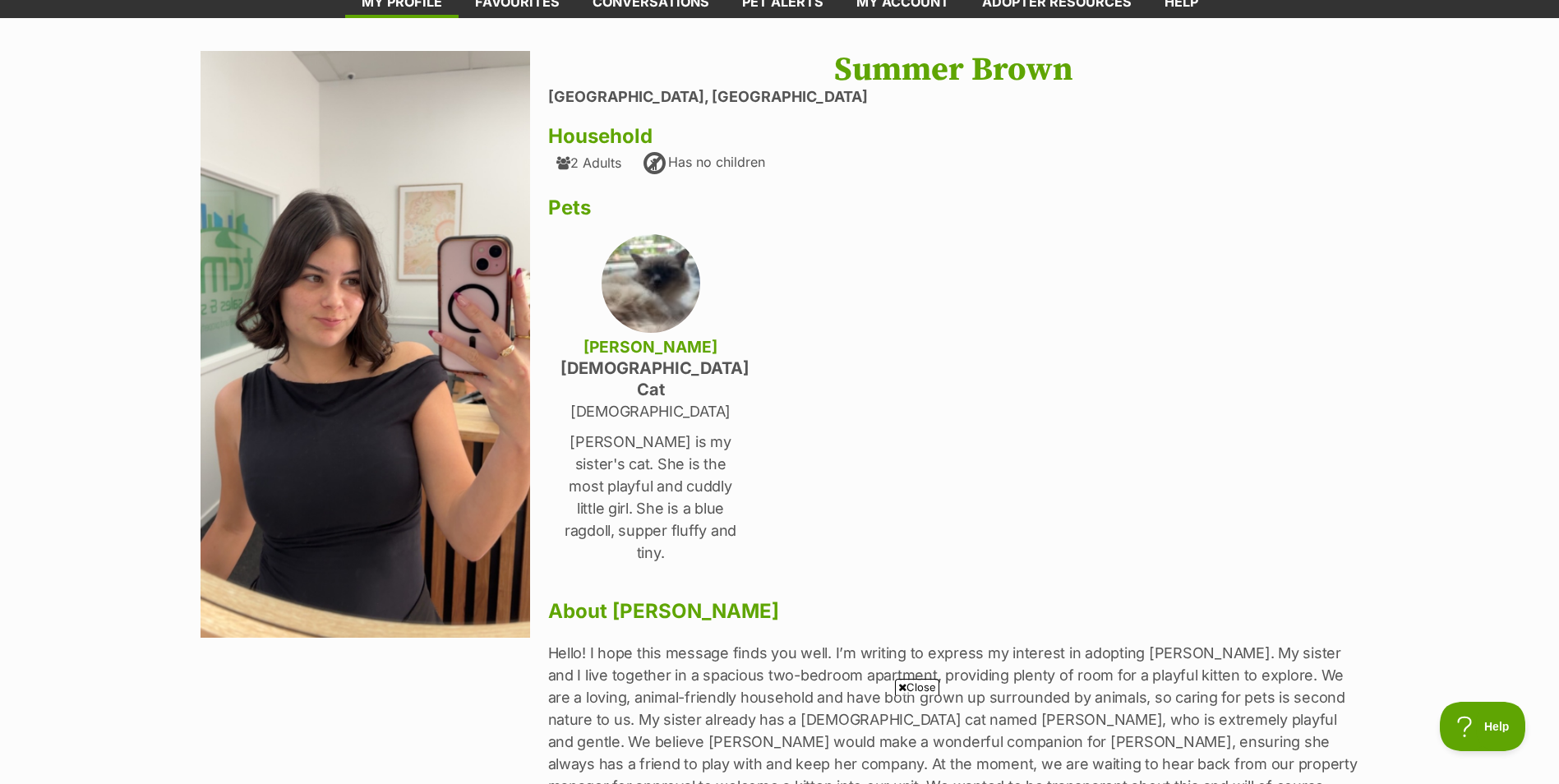
scroll to position [82, 0]
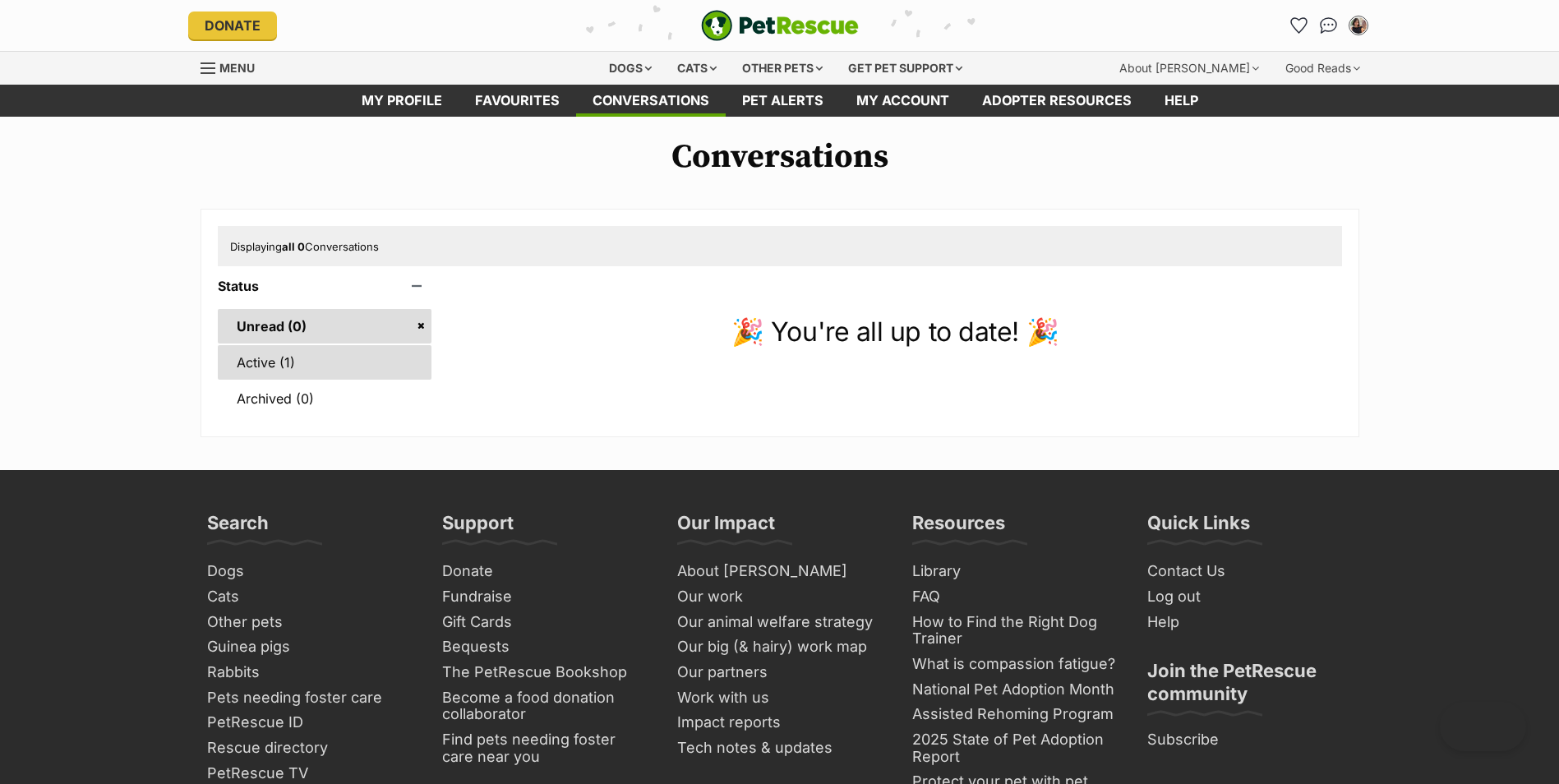
click at [289, 366] on link "Active (1)" at bounding box center [325, 362] width 214 height 35
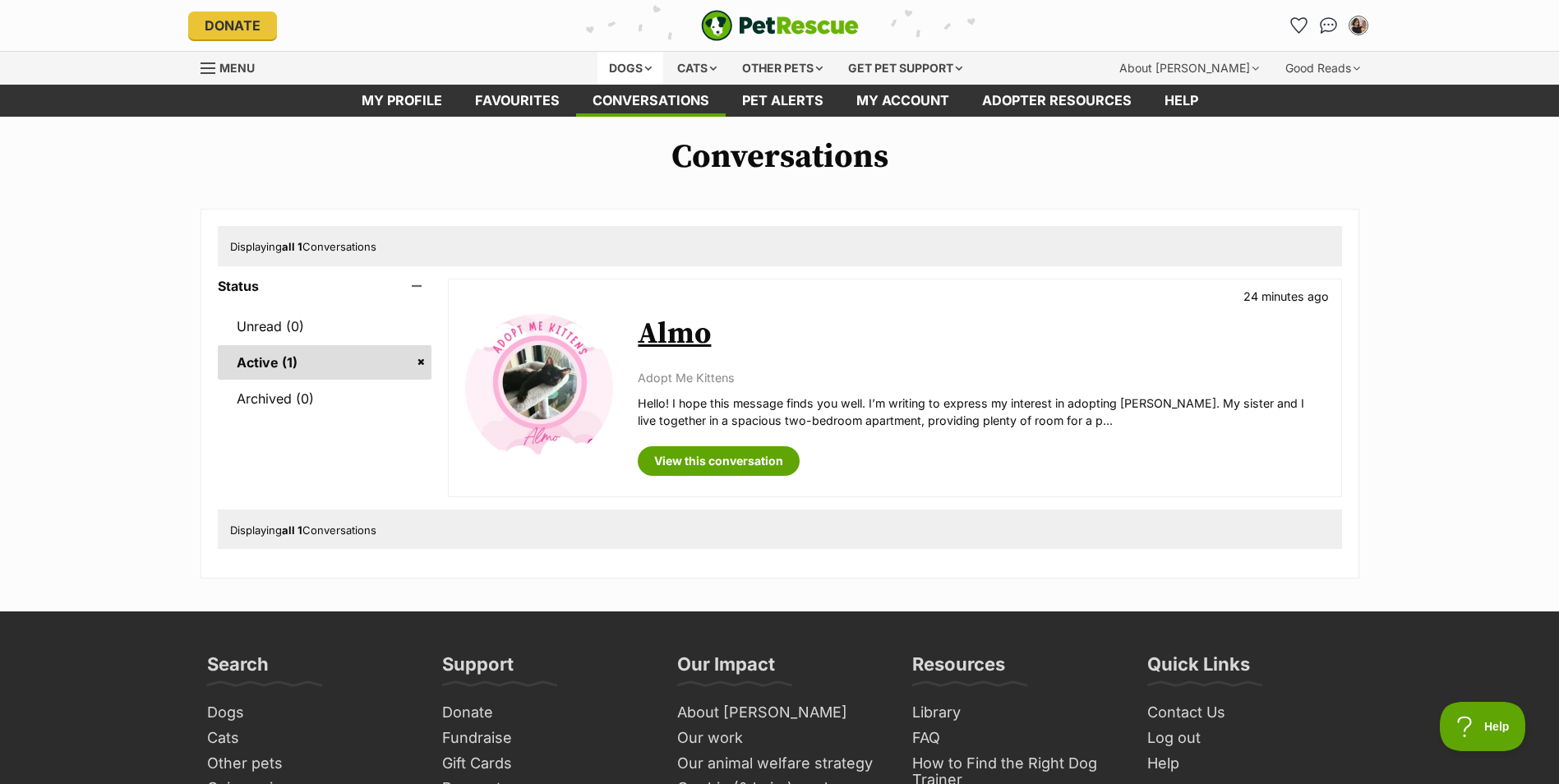
click at [639, 71] on div "Dogs" at bounding box center [630, 67] width 66 height 33
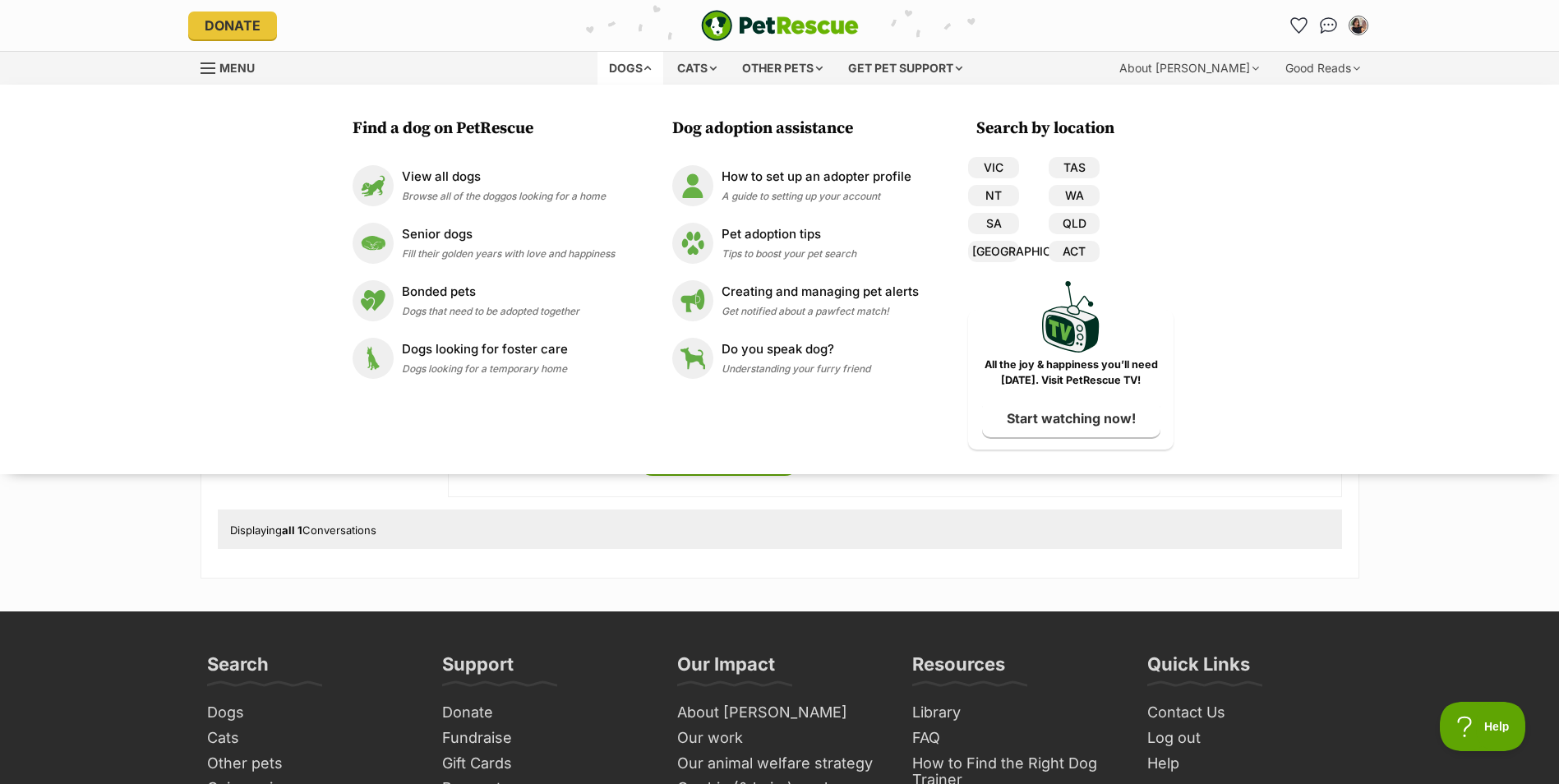
click at [622, 66] on div "Dogs" at bounding box center [630, 67] width 66 height 33
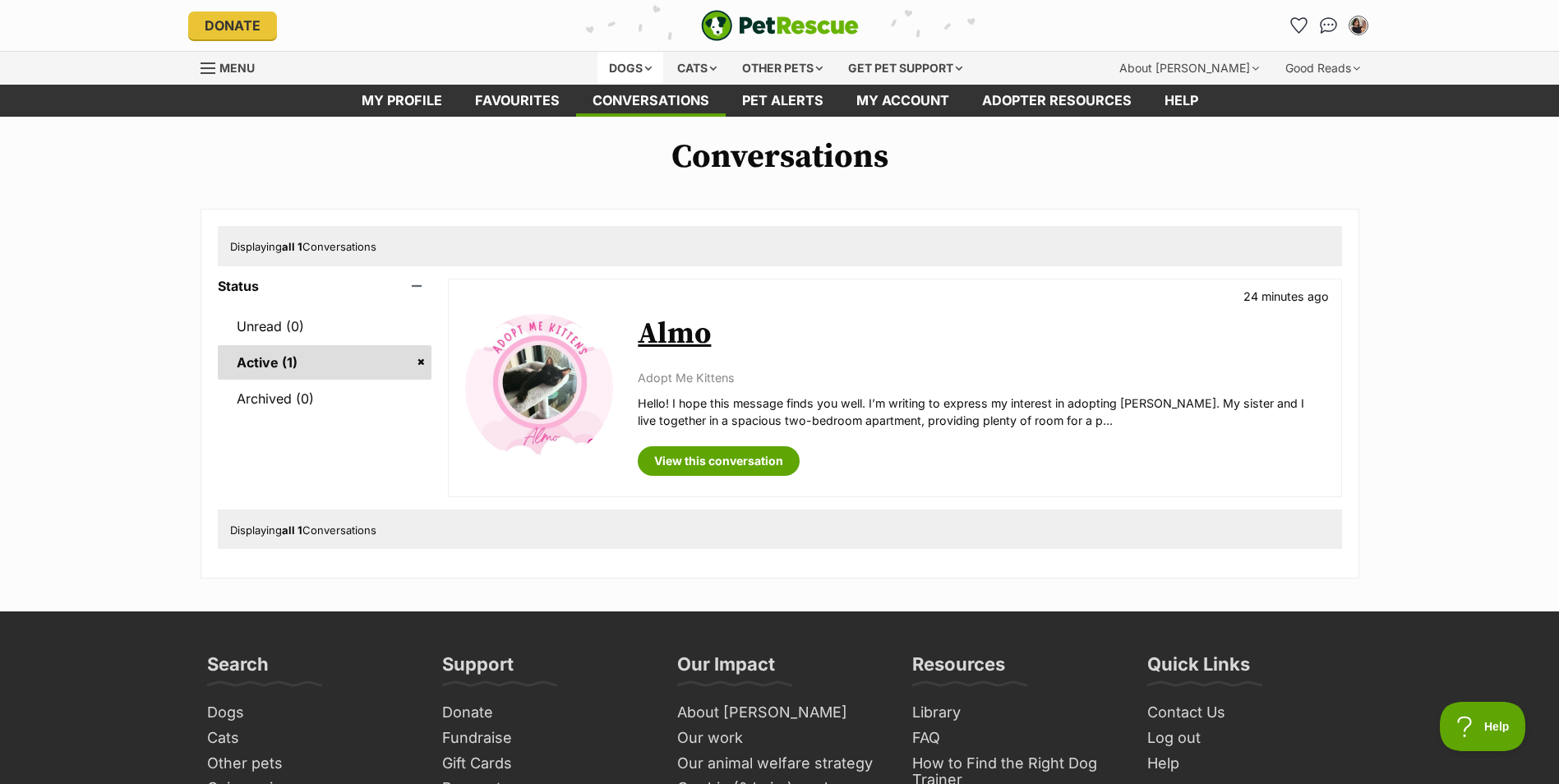
click at [611, 58] on div "Dogs" at bounding box center [630, 67] width 66 height 33
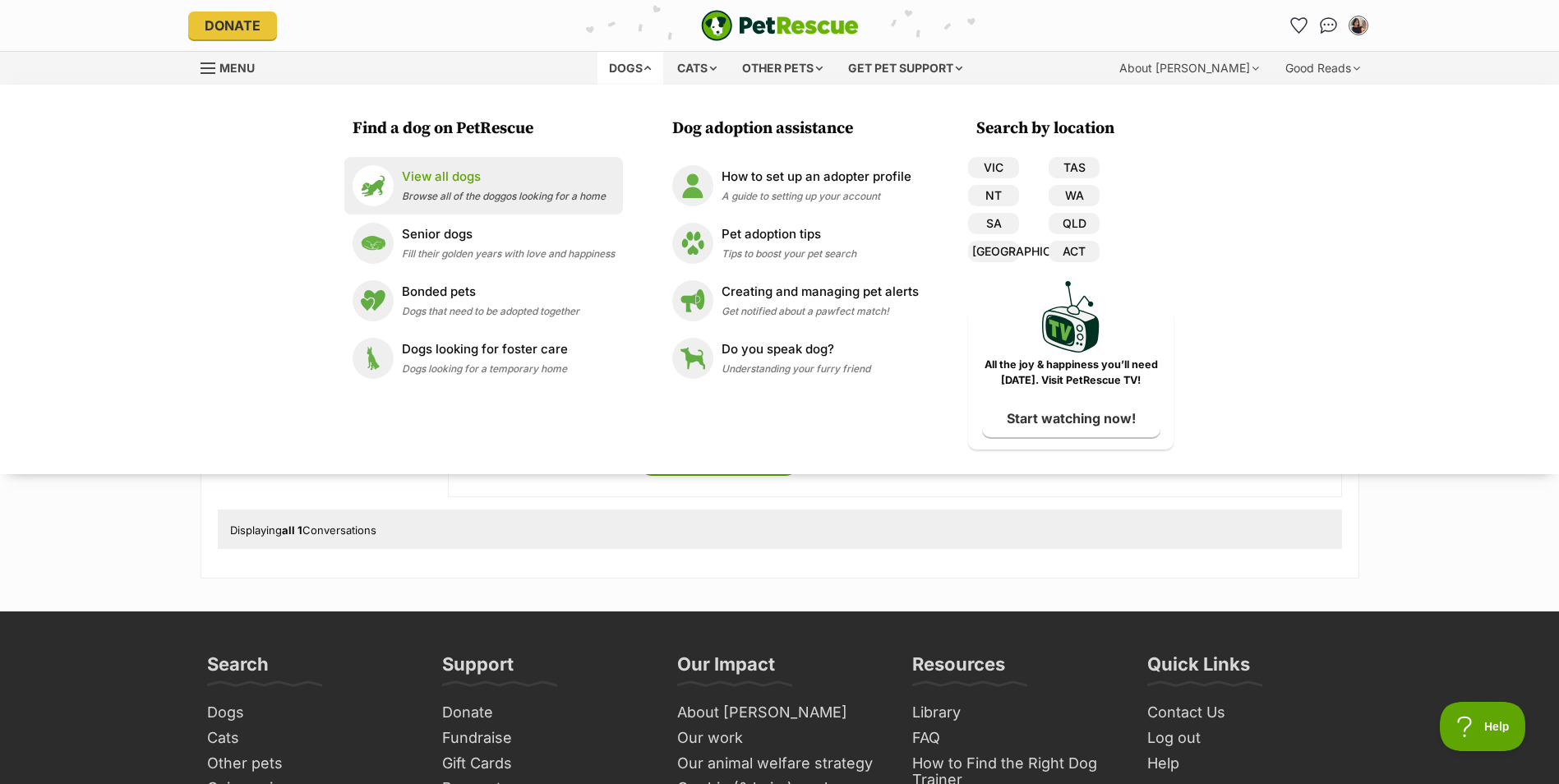
click at [427, 192] on span "Browse all of the doggos looking for a home" at bounding box center [504, 196] width 204 height 12
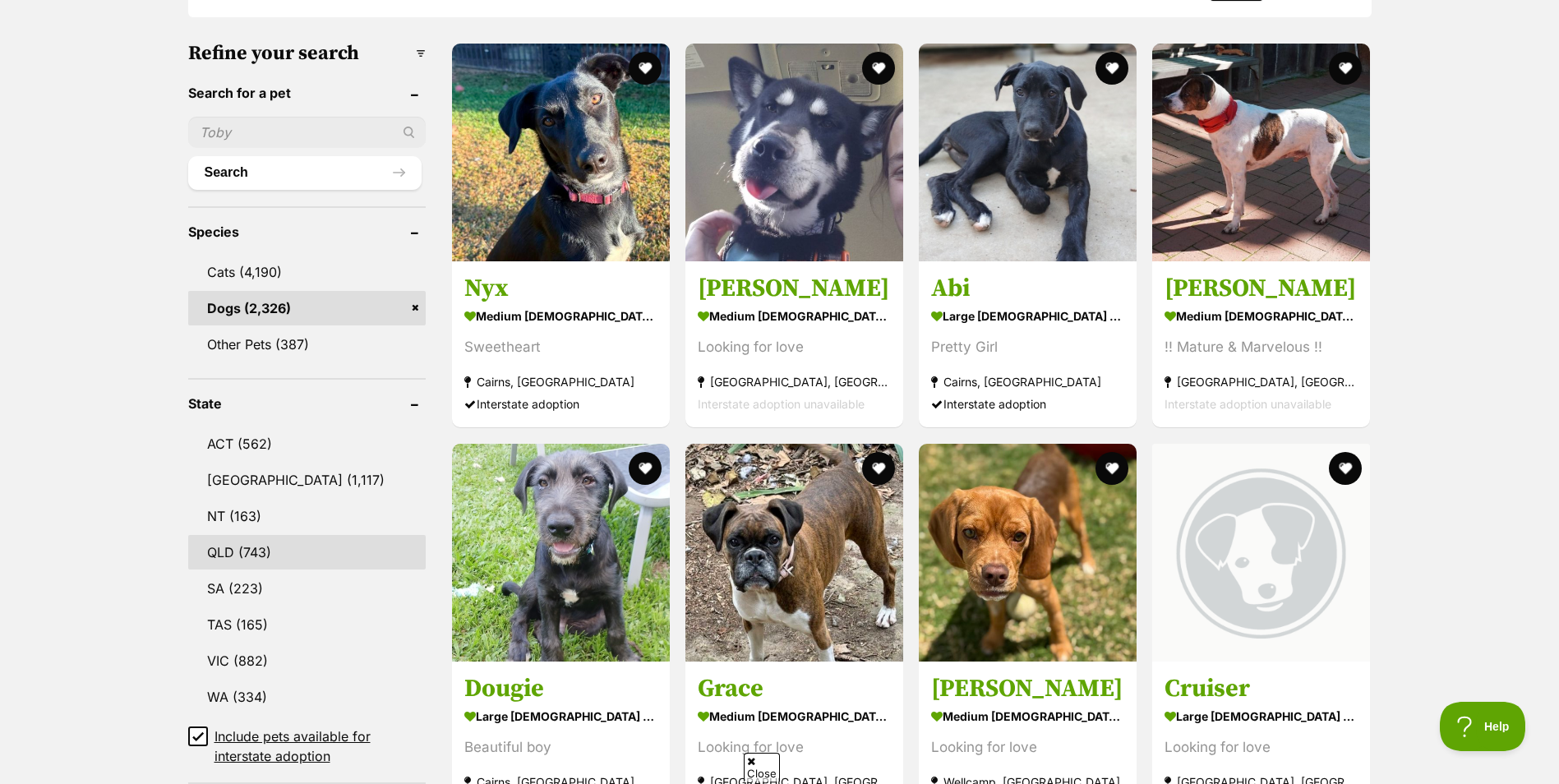
click at [281, 546] on link "QLD (743)" at bounding box center [307, 551] width 237 height 35
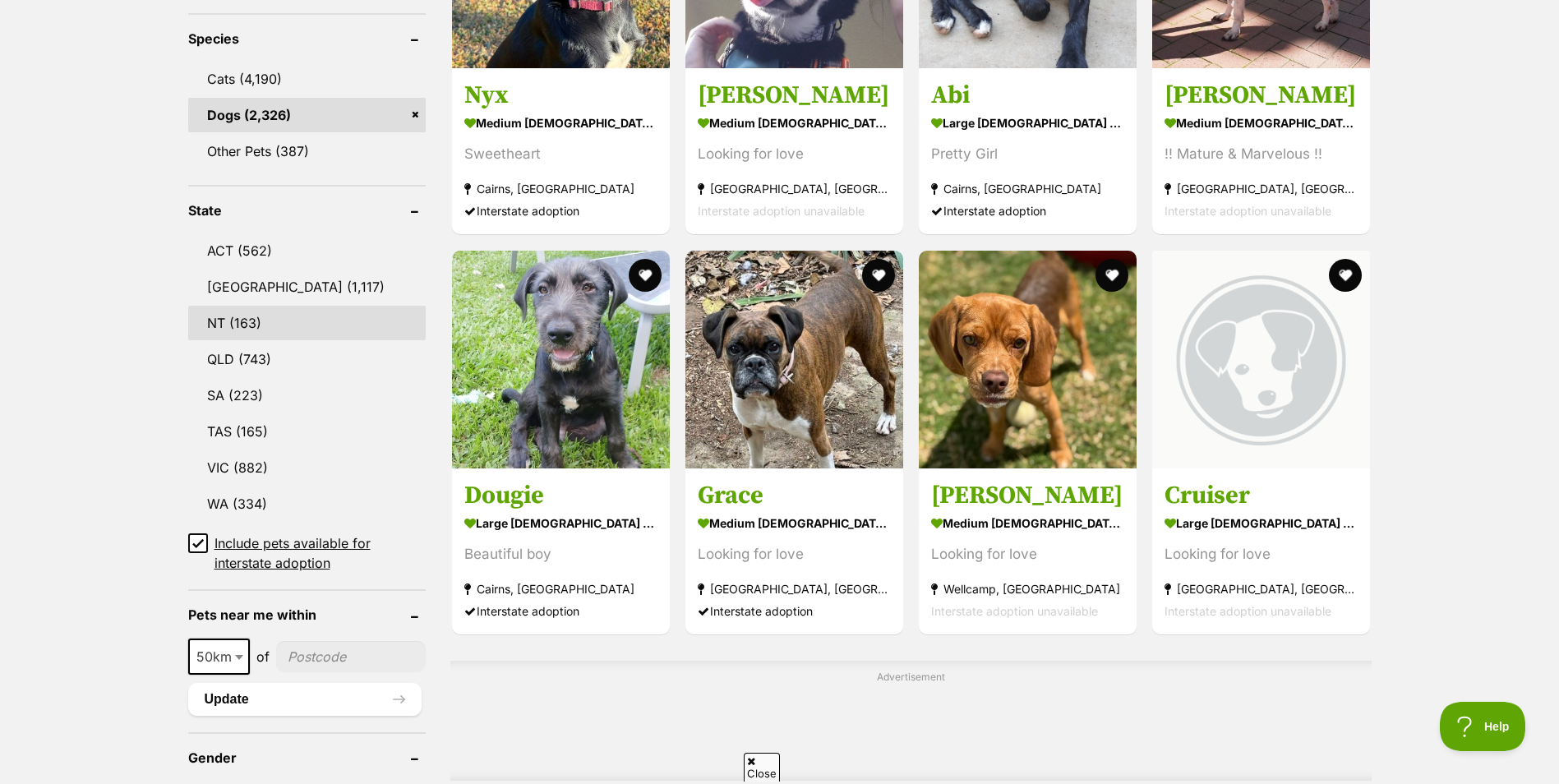
scroll to position [903, 0]
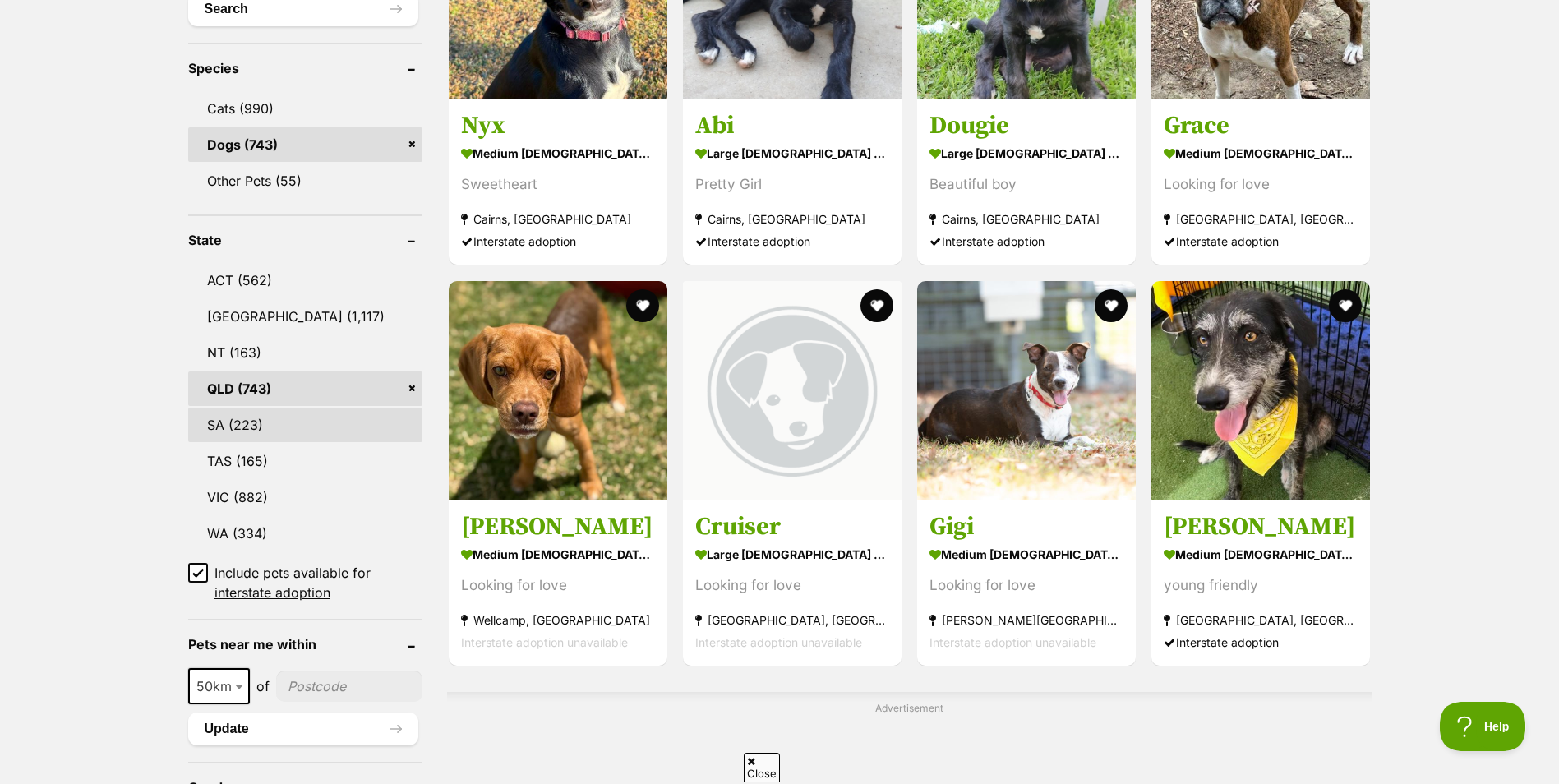
scroll to position [657, 0]
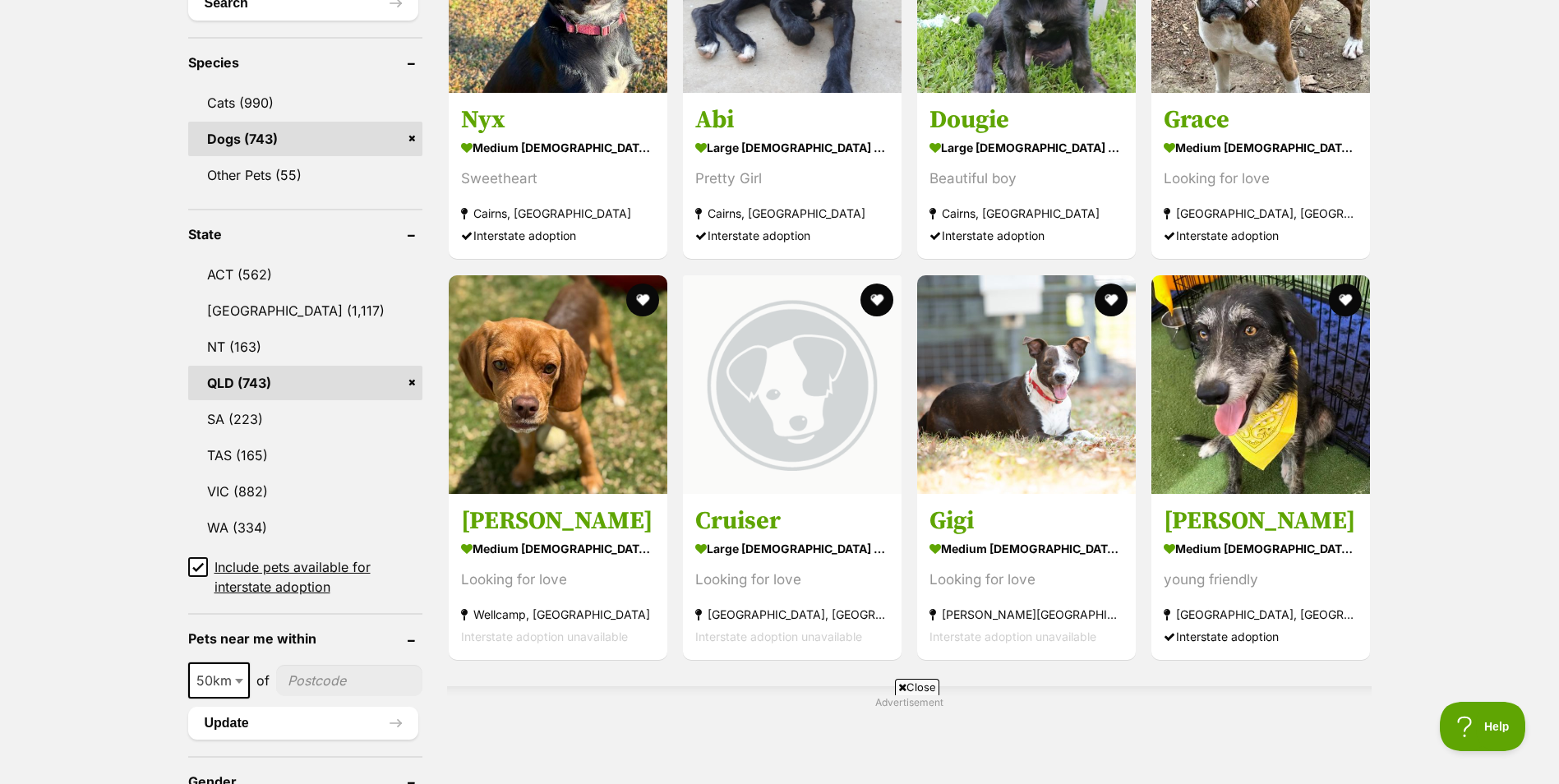
click at [296, 693] on input"] "postcode" at bounding box center [349, 680] width 146 height 31
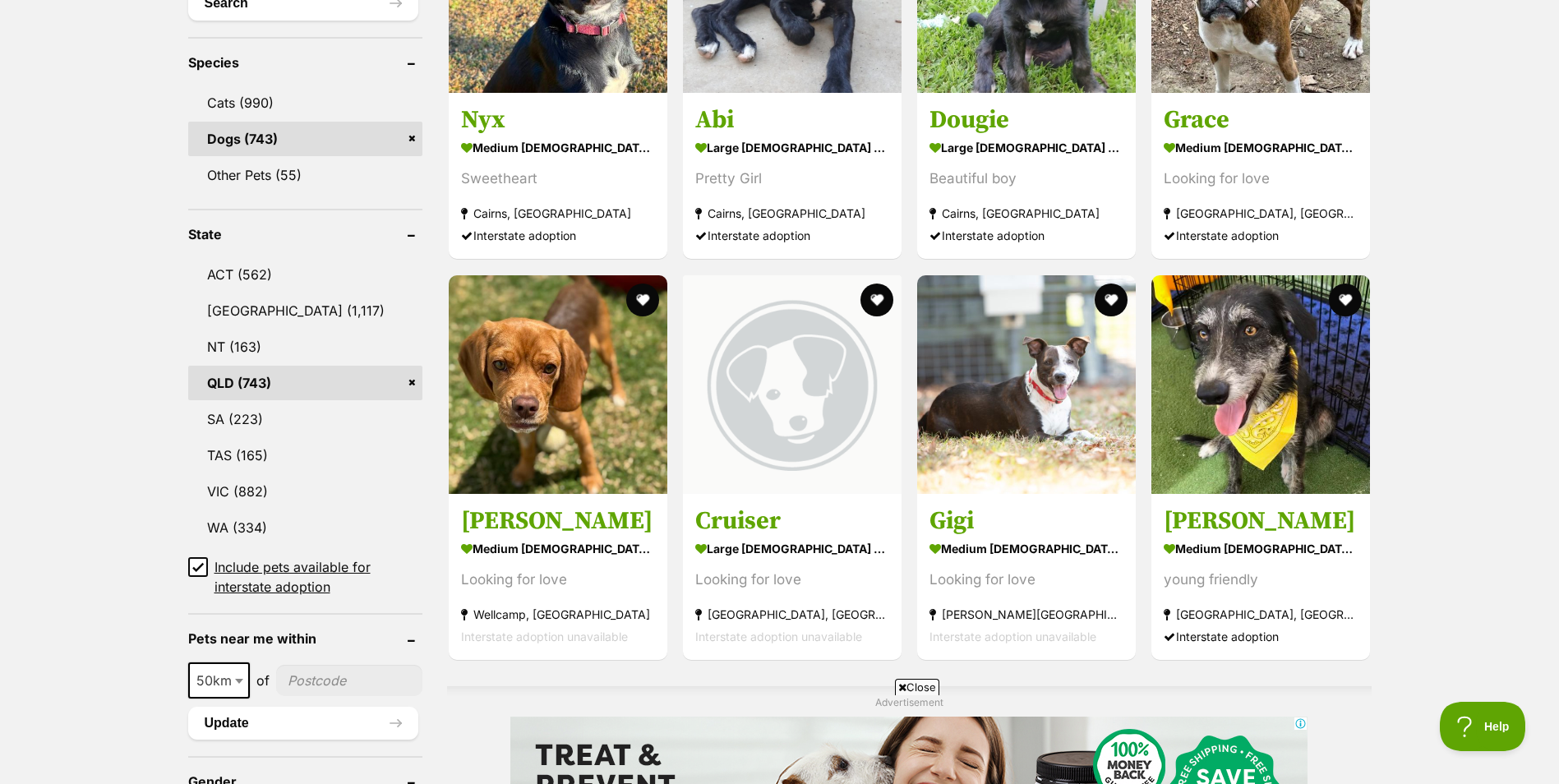
scroll to position [0, 0]
type input"] "4870"
click at [189, 0] on button "Search" at bounding box center [304, 3] width 230 height 33
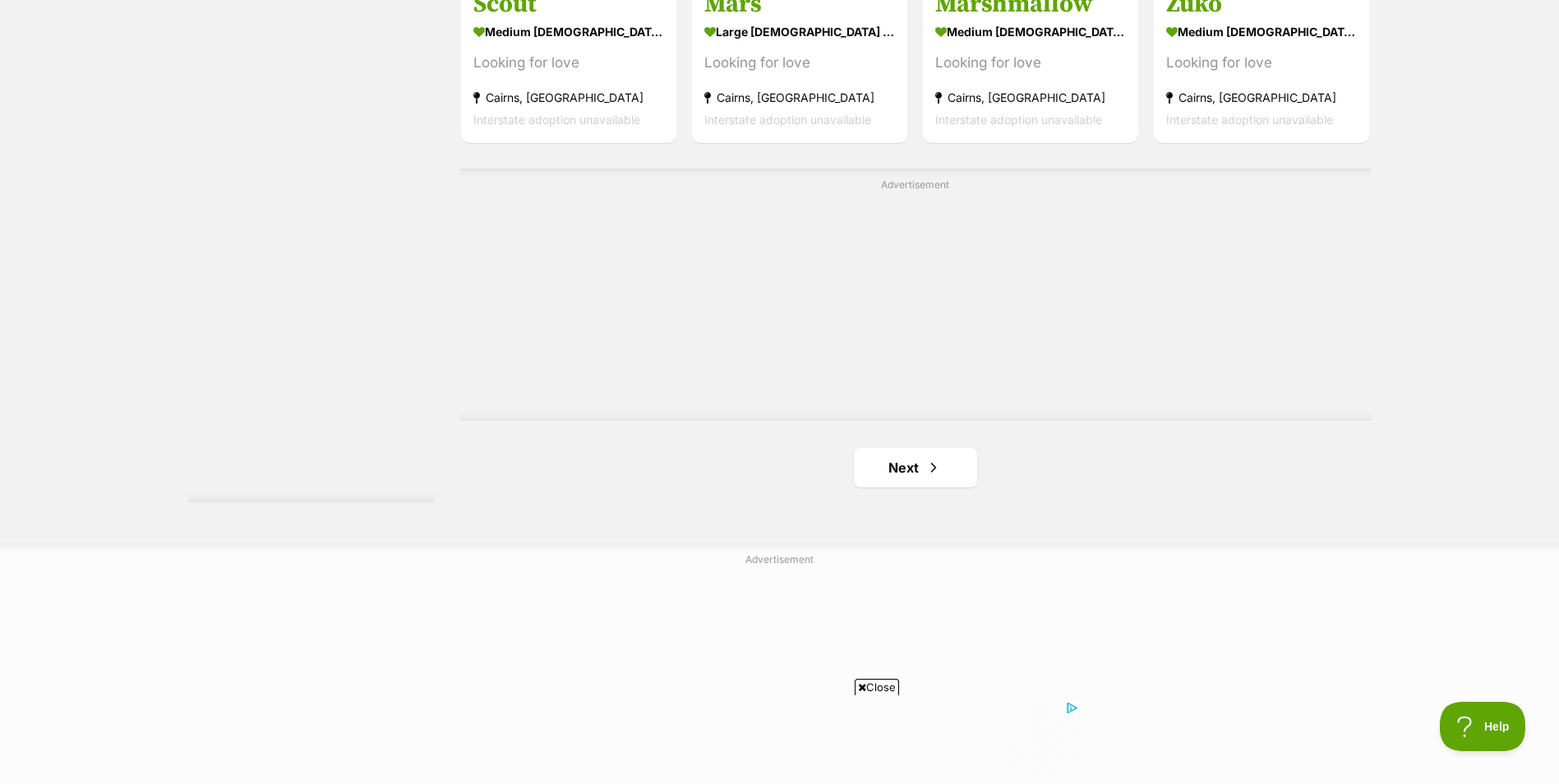
scroll to position [2876, 0]
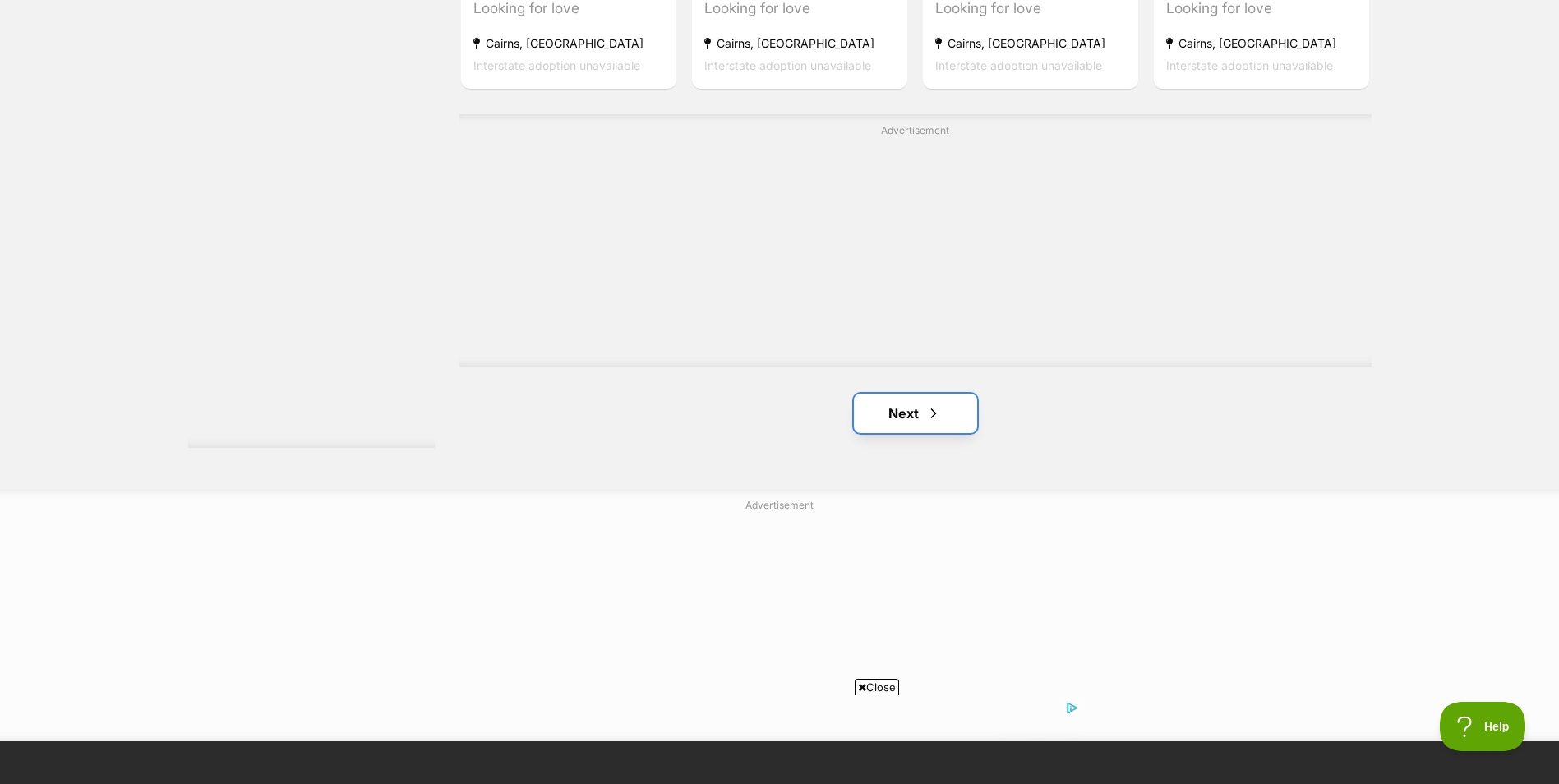
click at [926, 411] on span "Next page" at bounding box center [934, 413] width 17 height 19
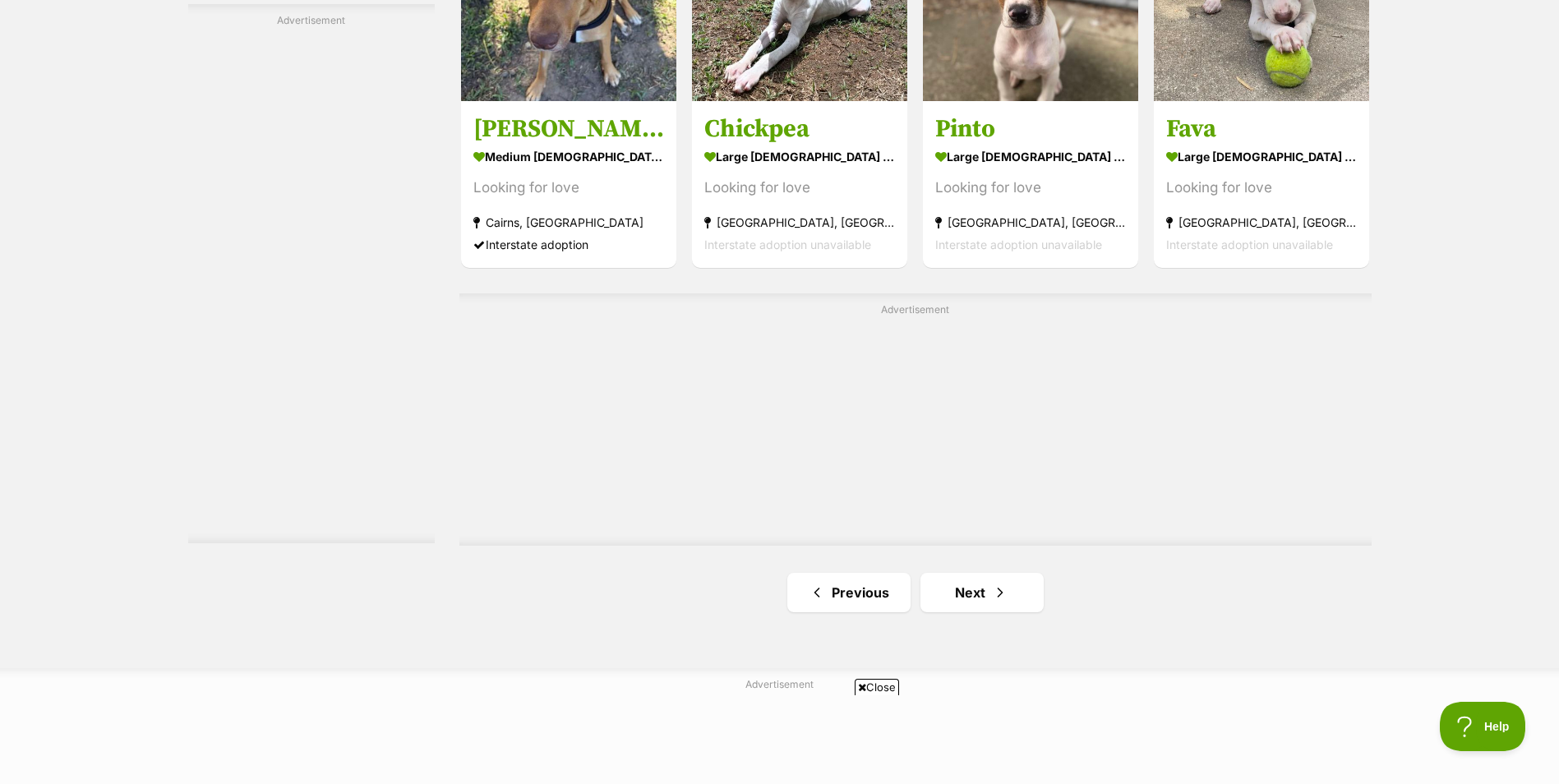
scroll to position [2711, 0]
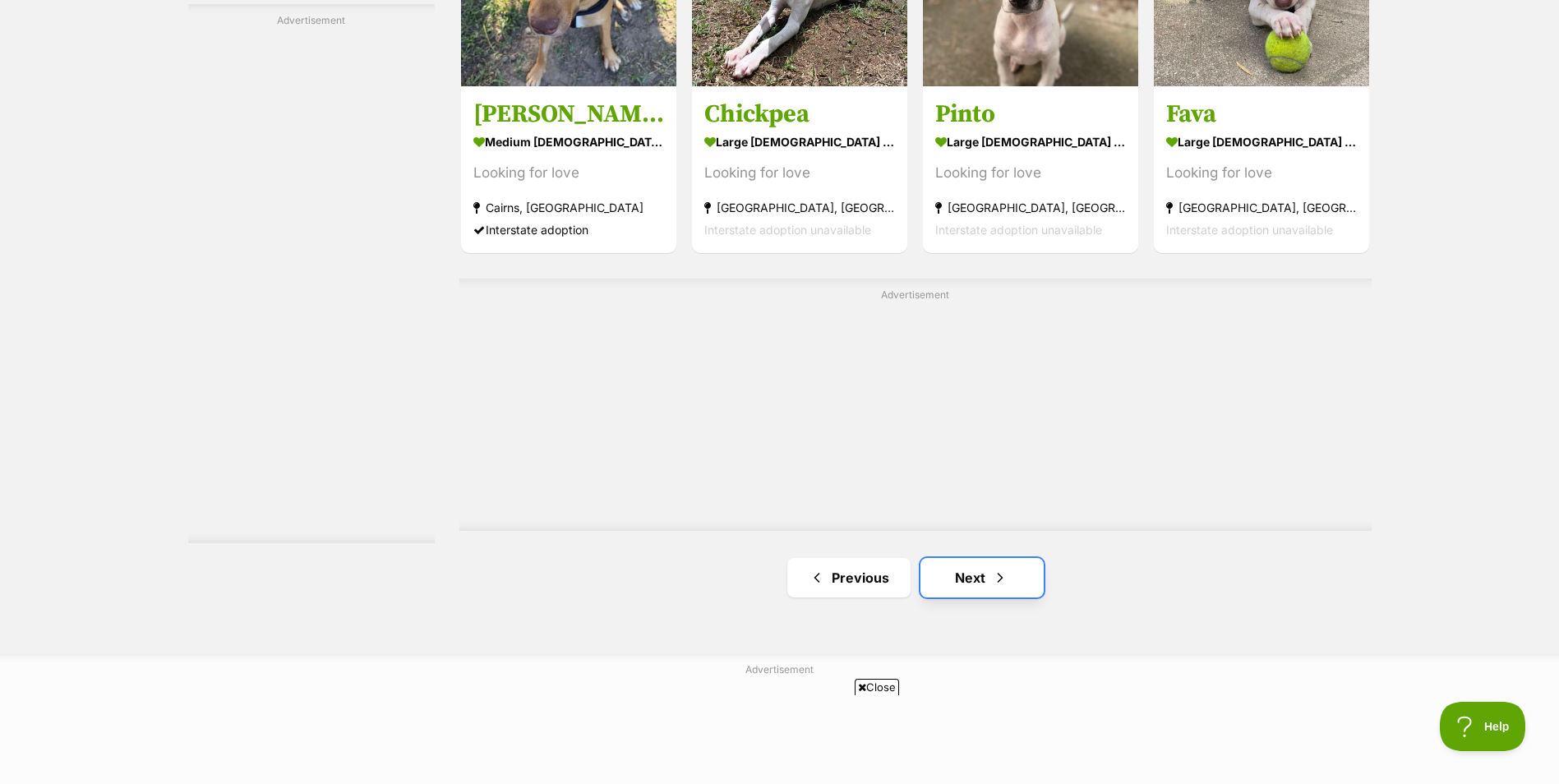
click at [964, 589] on link "Next" at bounding box center [982, 577] width 123 height 40
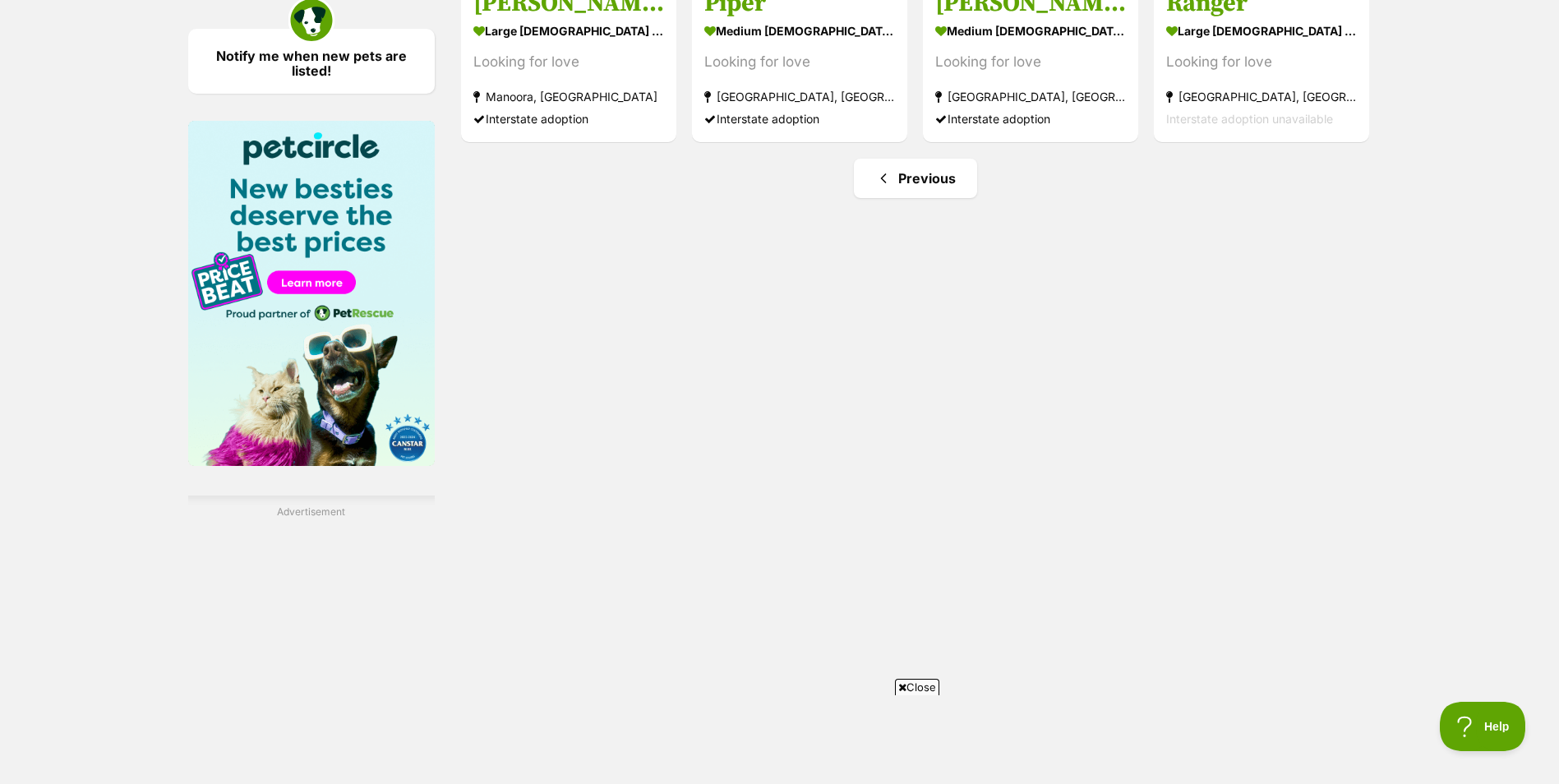
scroll to position [1972, 0]
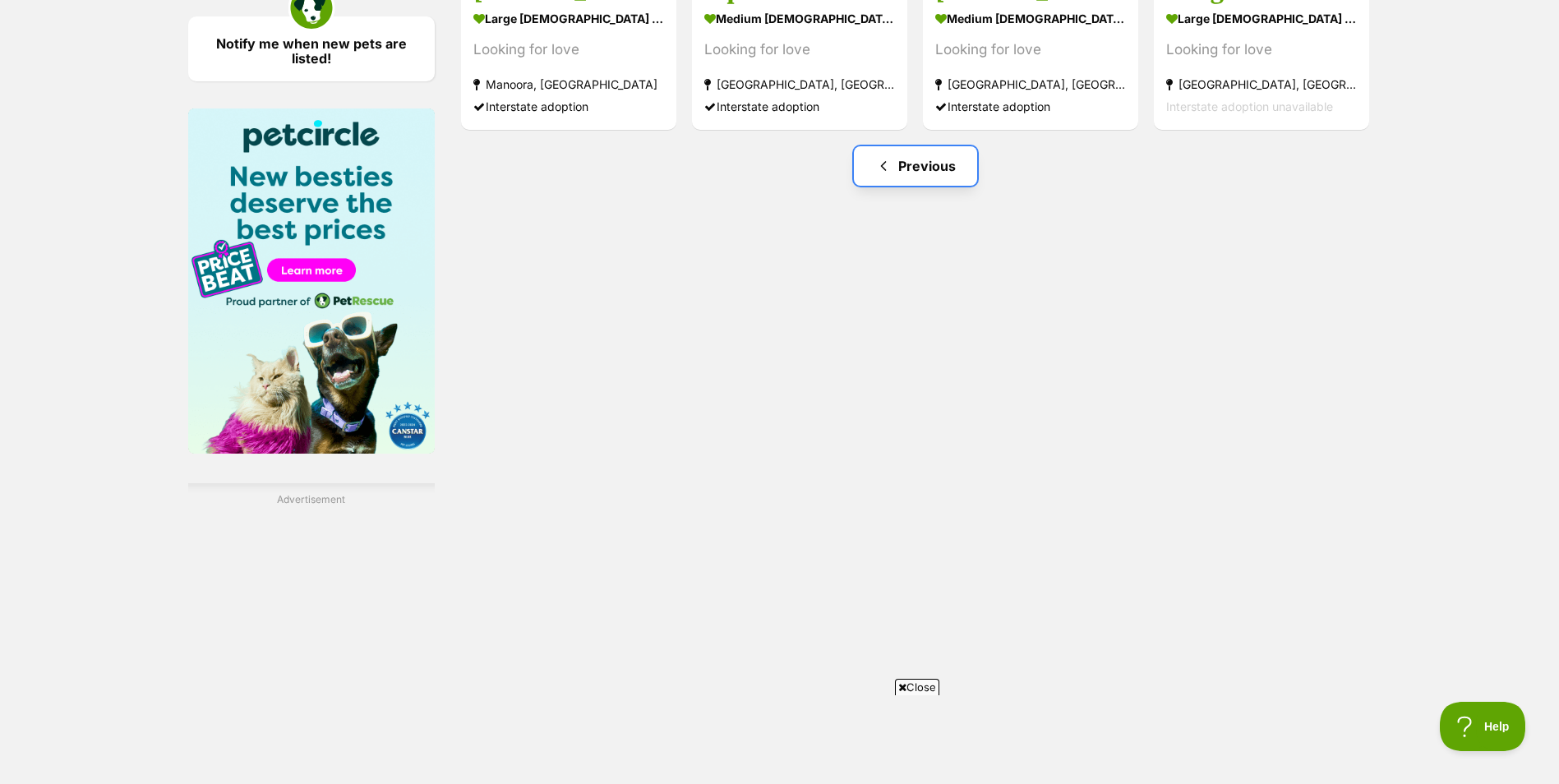
click at [938, 169] on link "Previous" at bounding box center [915, 165] width 123 height 40
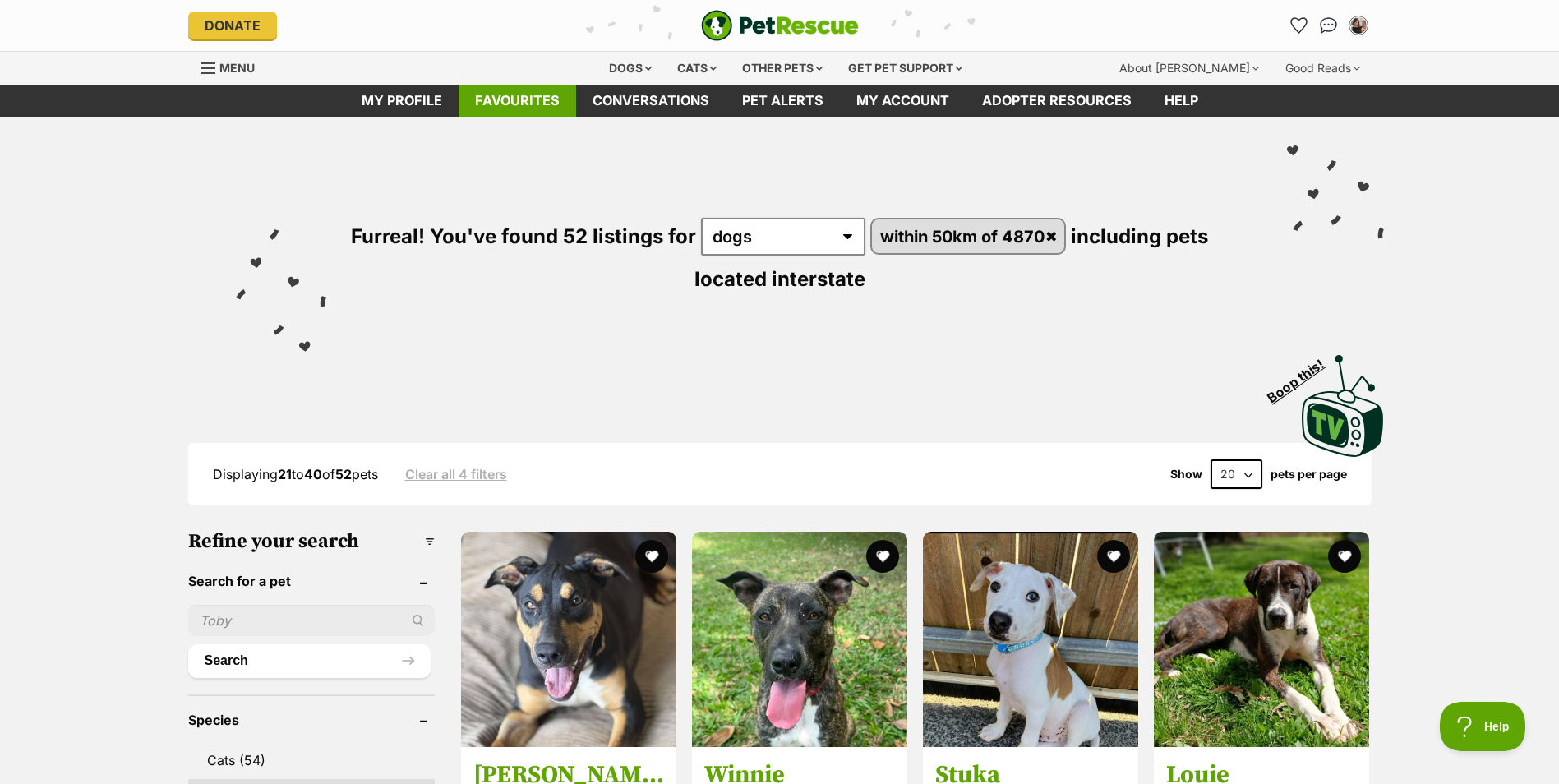
click at [521, 96] on link "Favourites" at bounding box center [517, 101] width 118 height 32
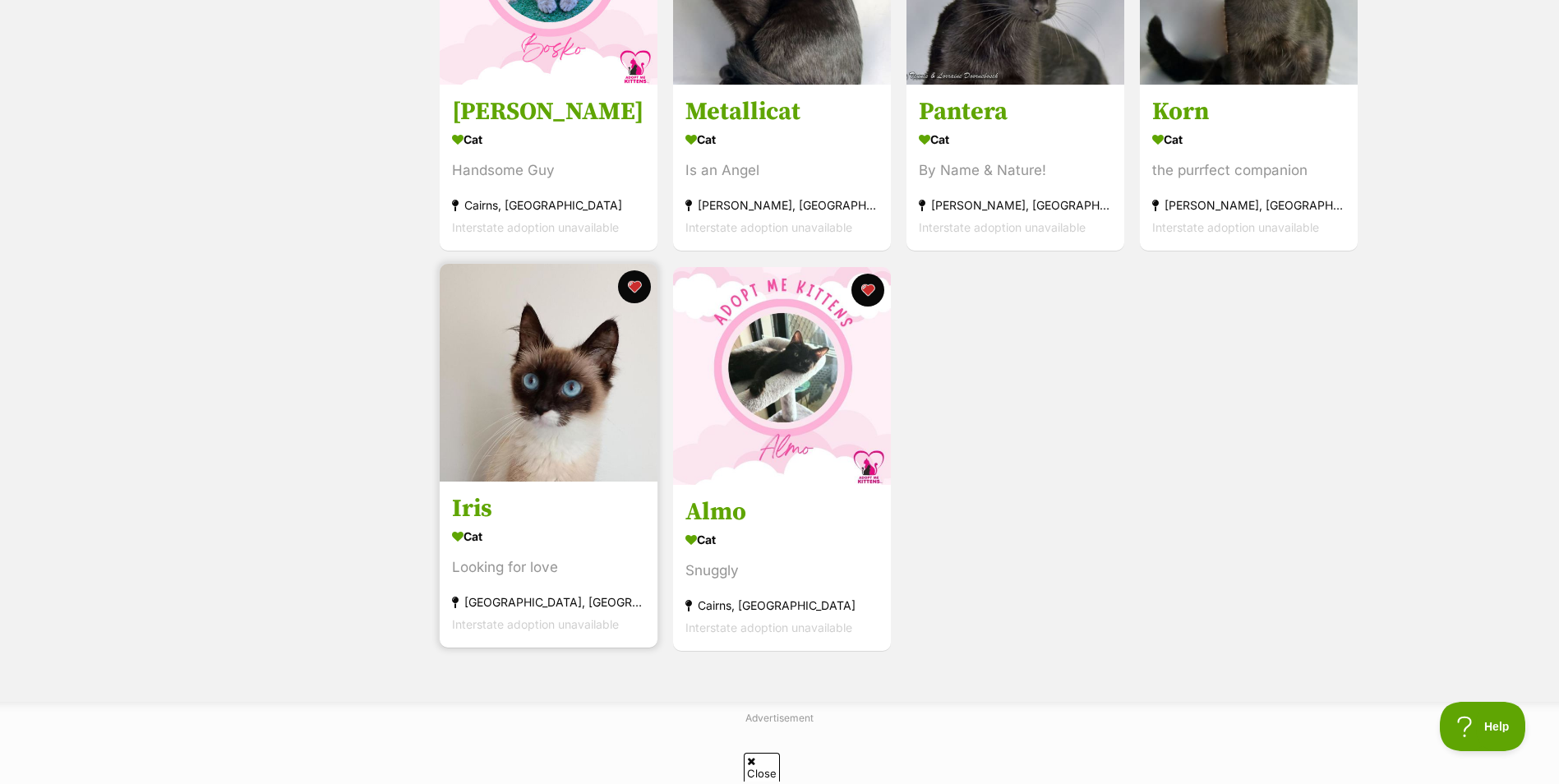
scroll to position [493, 0]
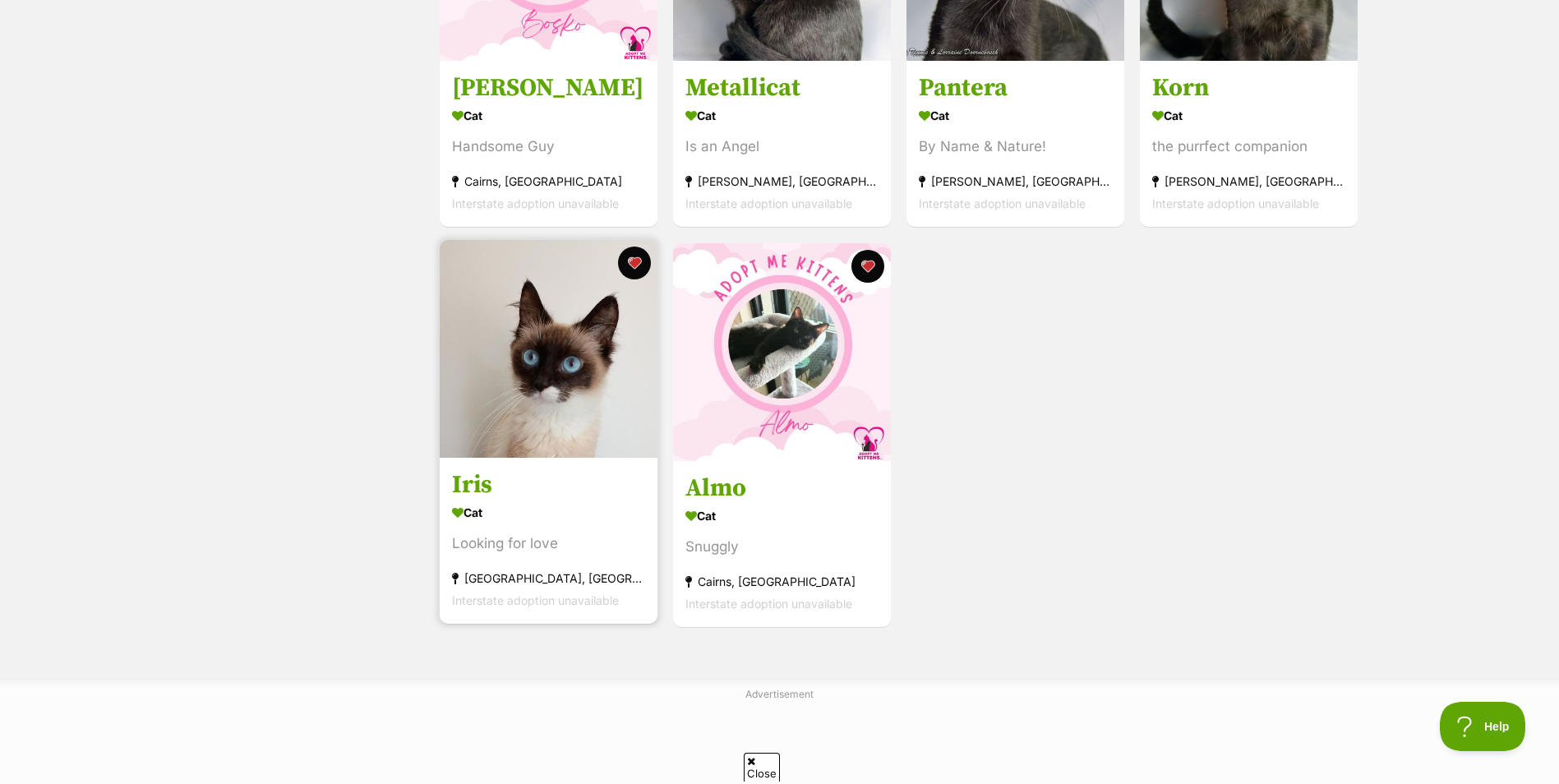
click at [558, 375] on img at bounding box center [549, 349] width 218 height 218
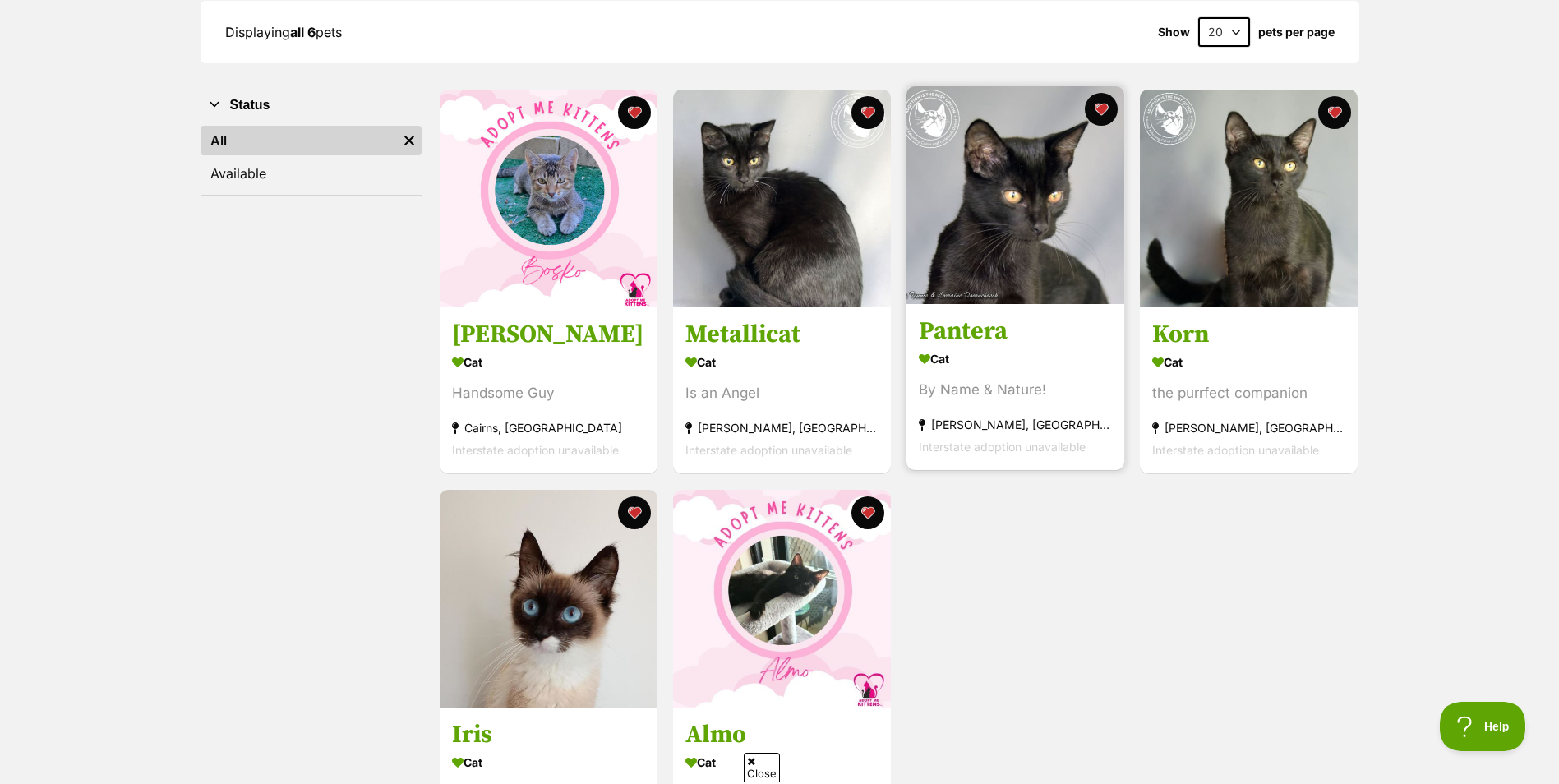
scroll to position [0, 0]
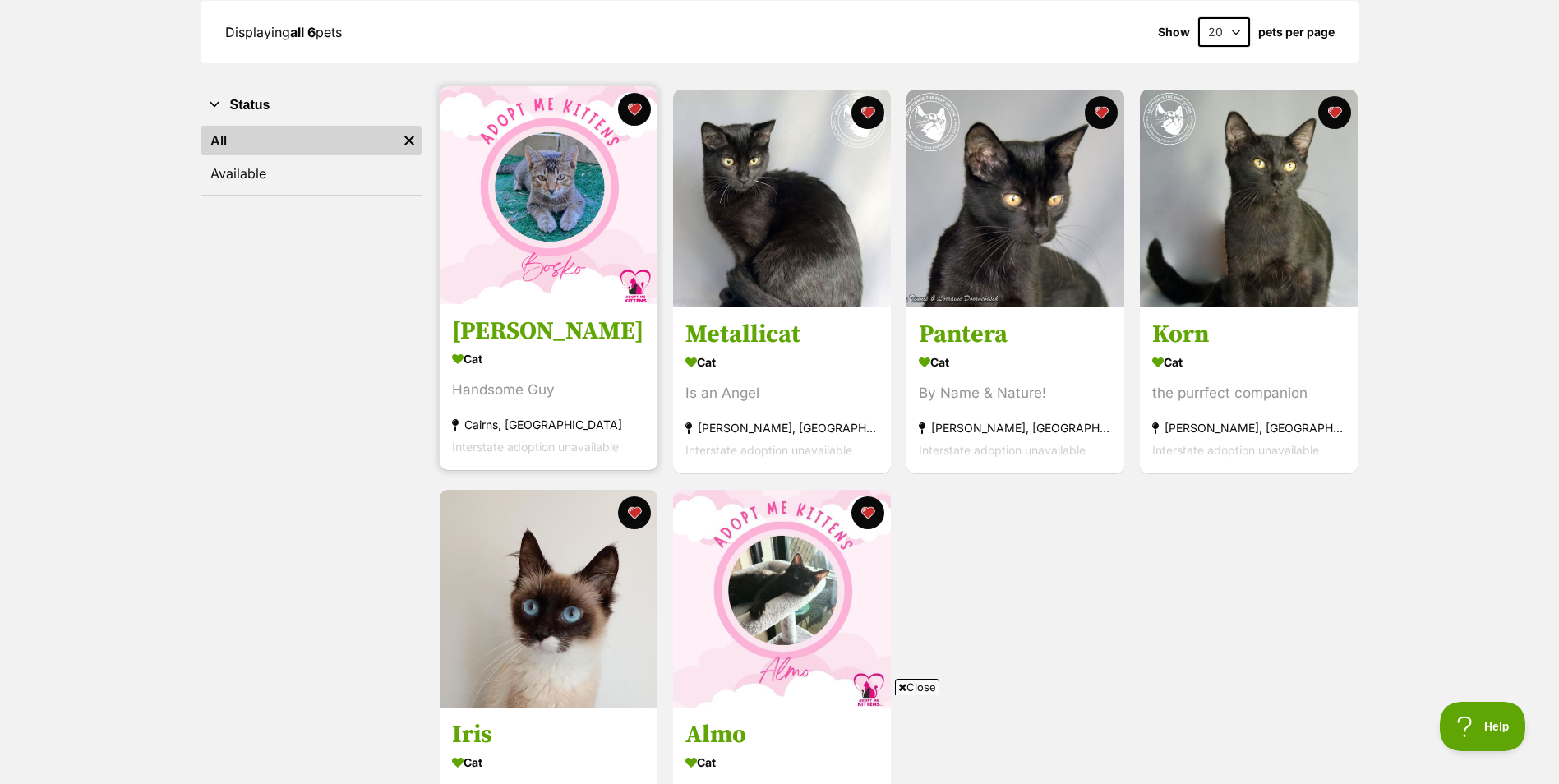
click at [575, 338] on h3 "Bosko" at bounding box center [549, 331] width 193 height 31
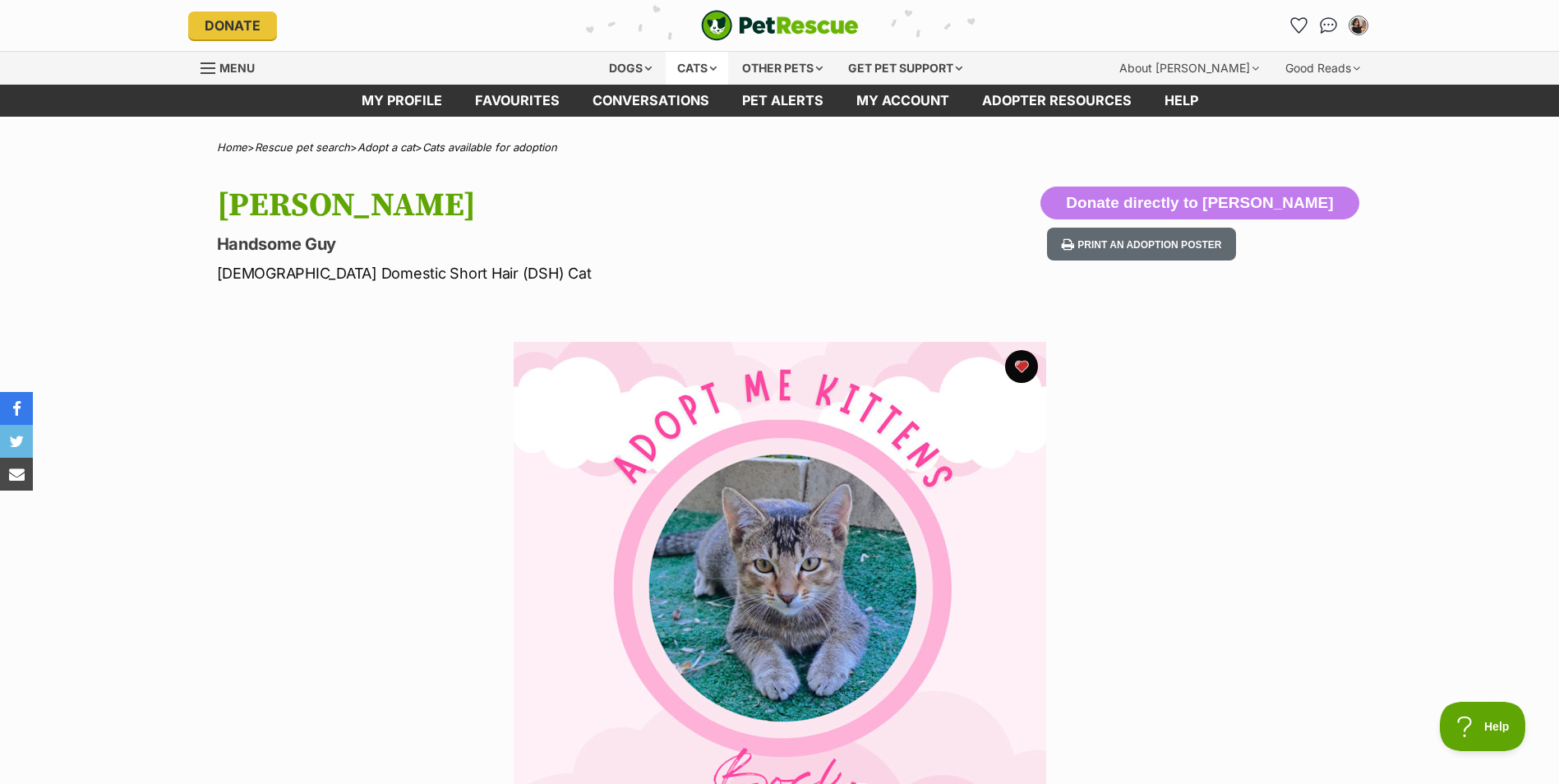
click at [695, 58] on div "Cats" at bounding box center [697, 67] width 63 height 33
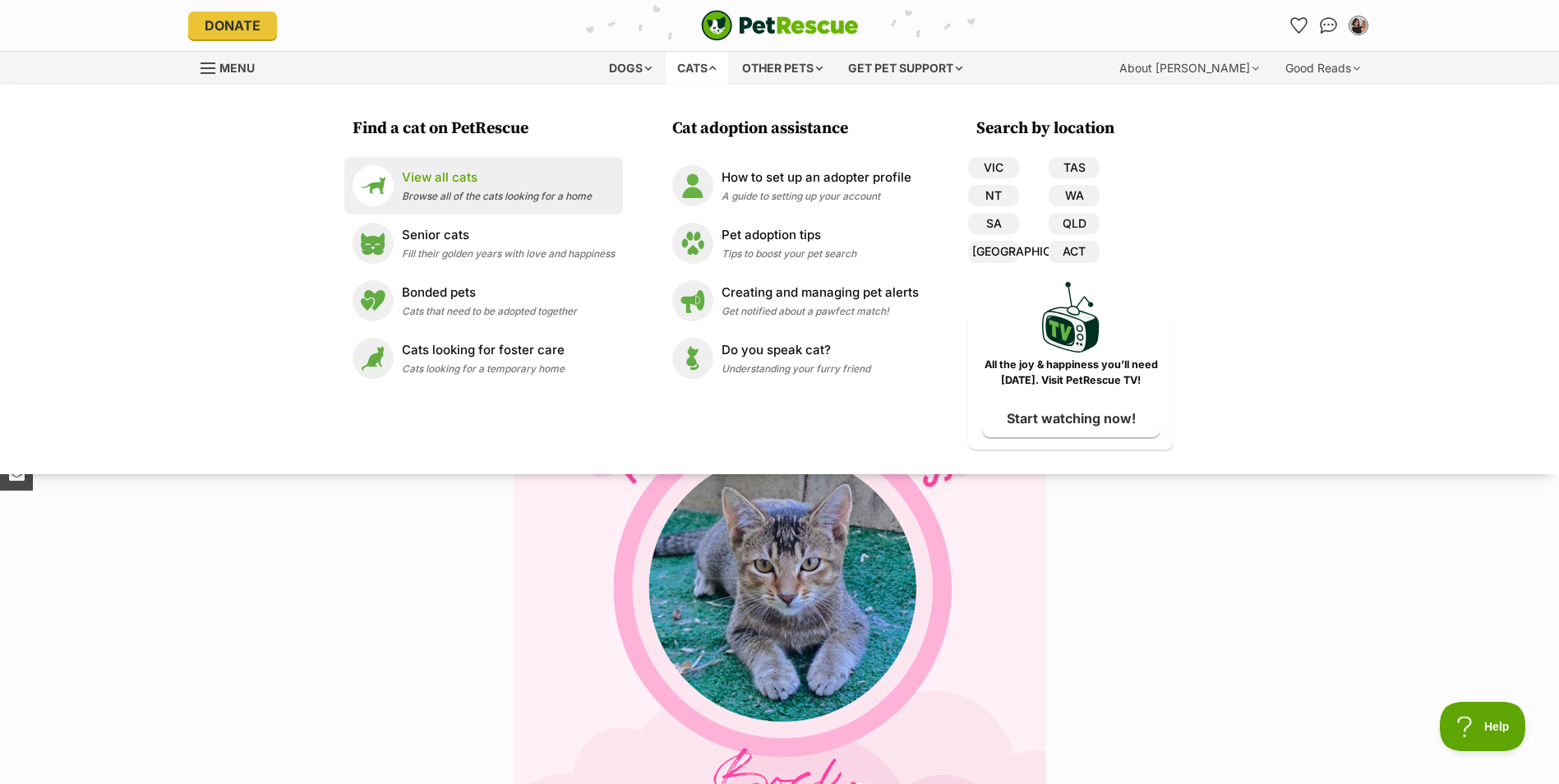
click at [431, 187] on div "View all cats Browse all of the cats looking for a home" at bounding box center [497, 186] width 189 height 35
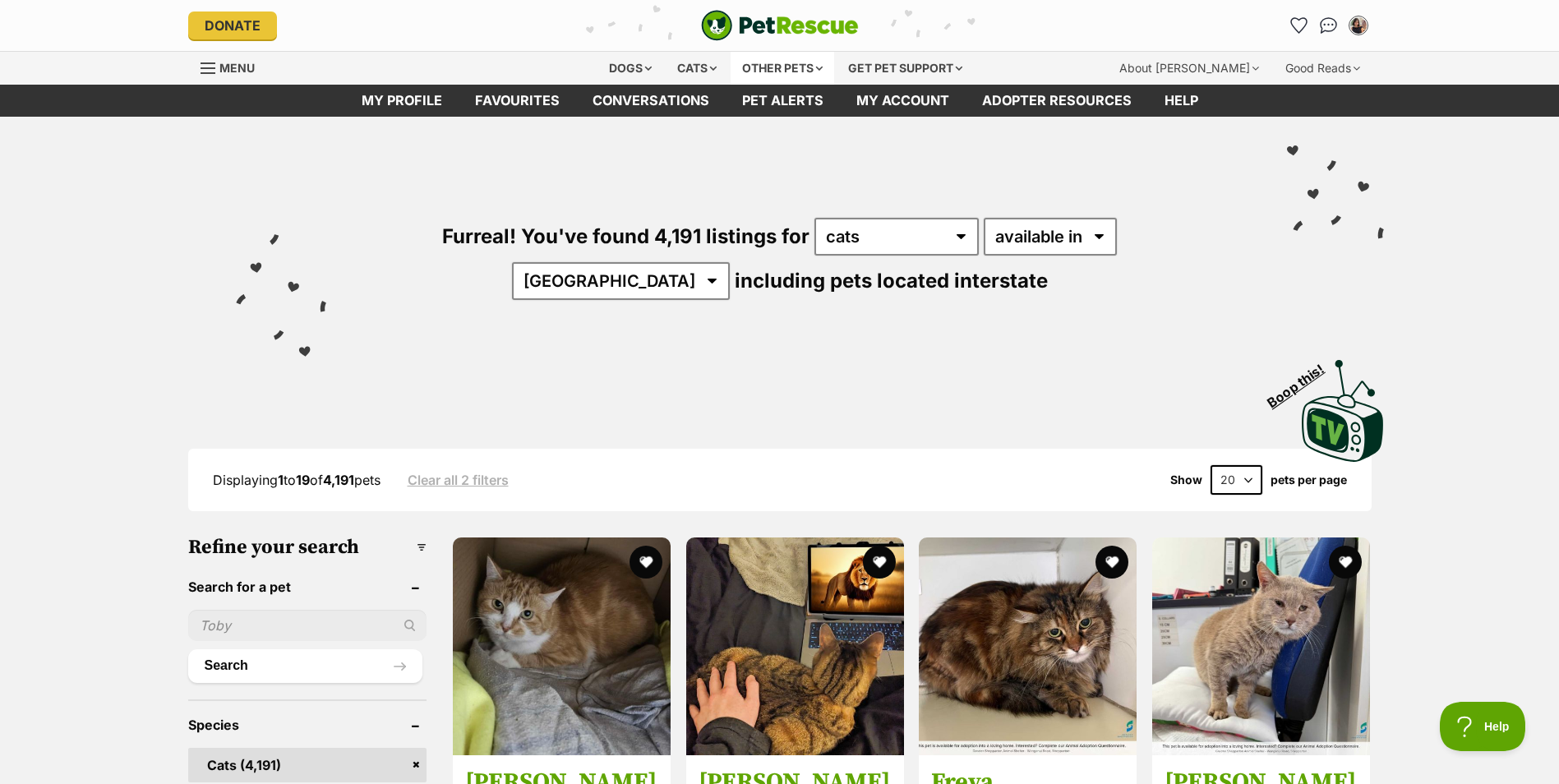
click at [772, 60] on div "Other pets" at bounding box center [782, 67] width 104 height 33
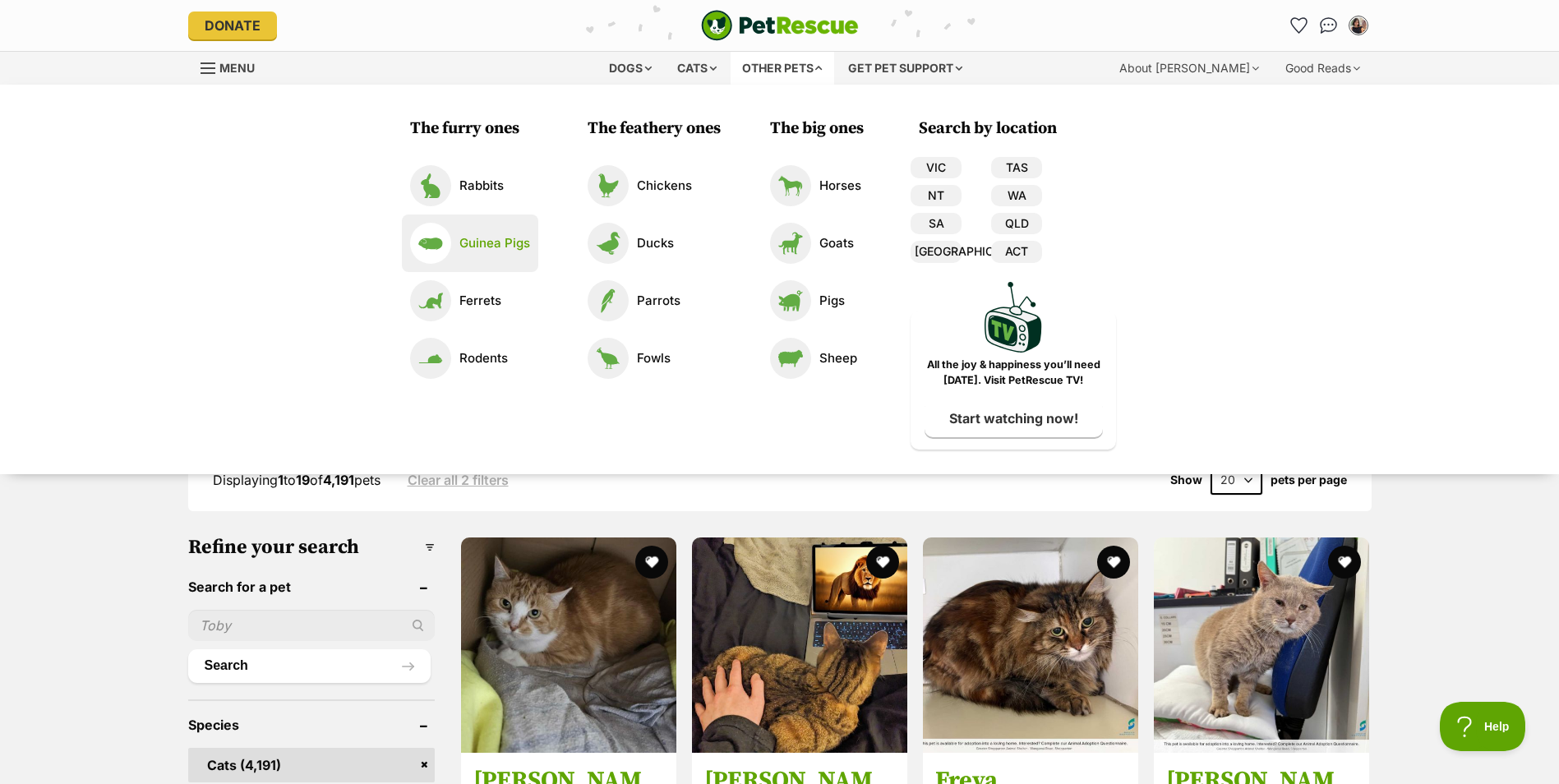
click at [467, 247] on p "Guinea Pigs" at bounding box center [495, 243] width 71 height 19
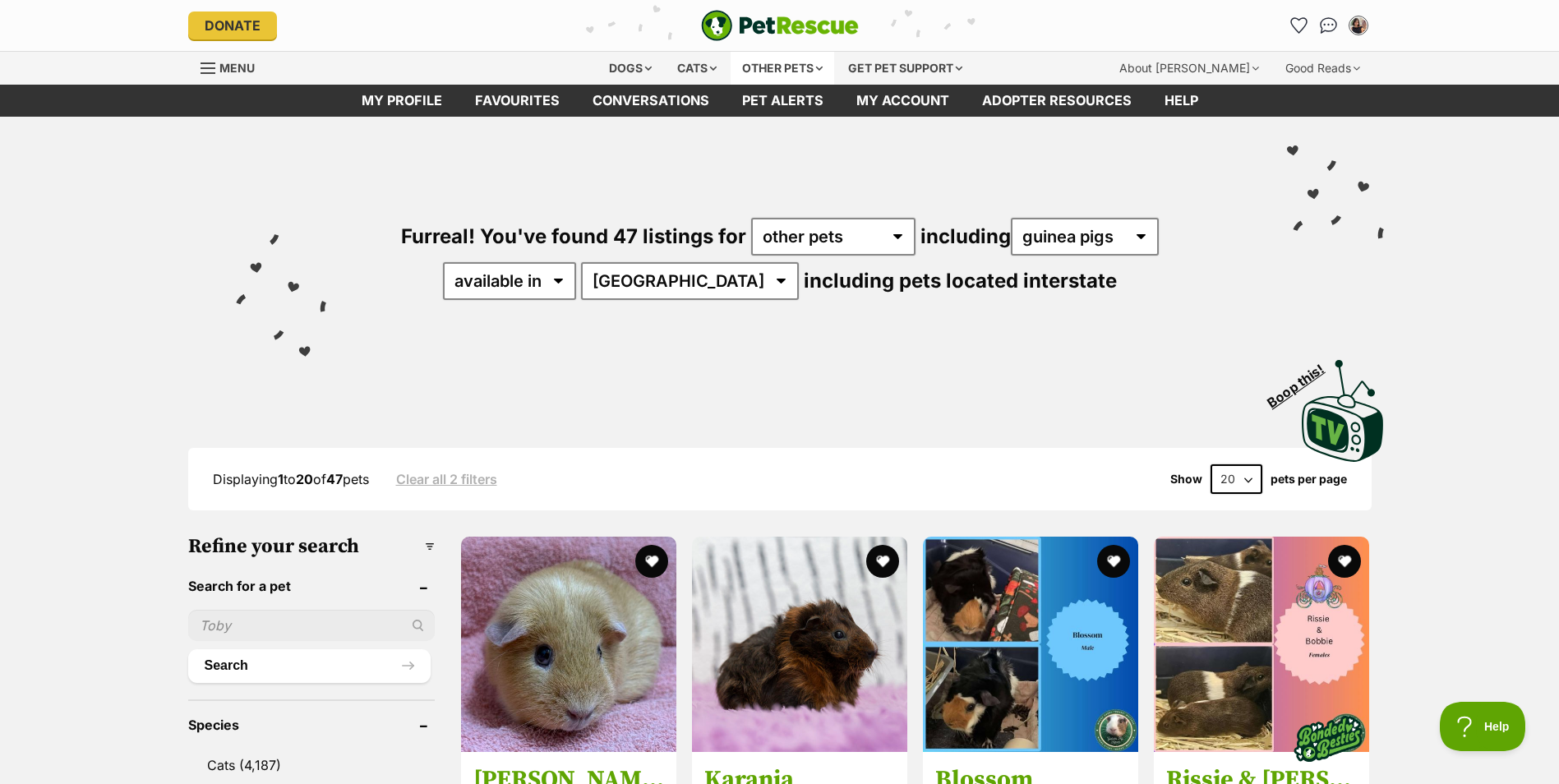
click at [799, 69] on div "Other pets" at bounding box center [782, 67] width 104 height 33
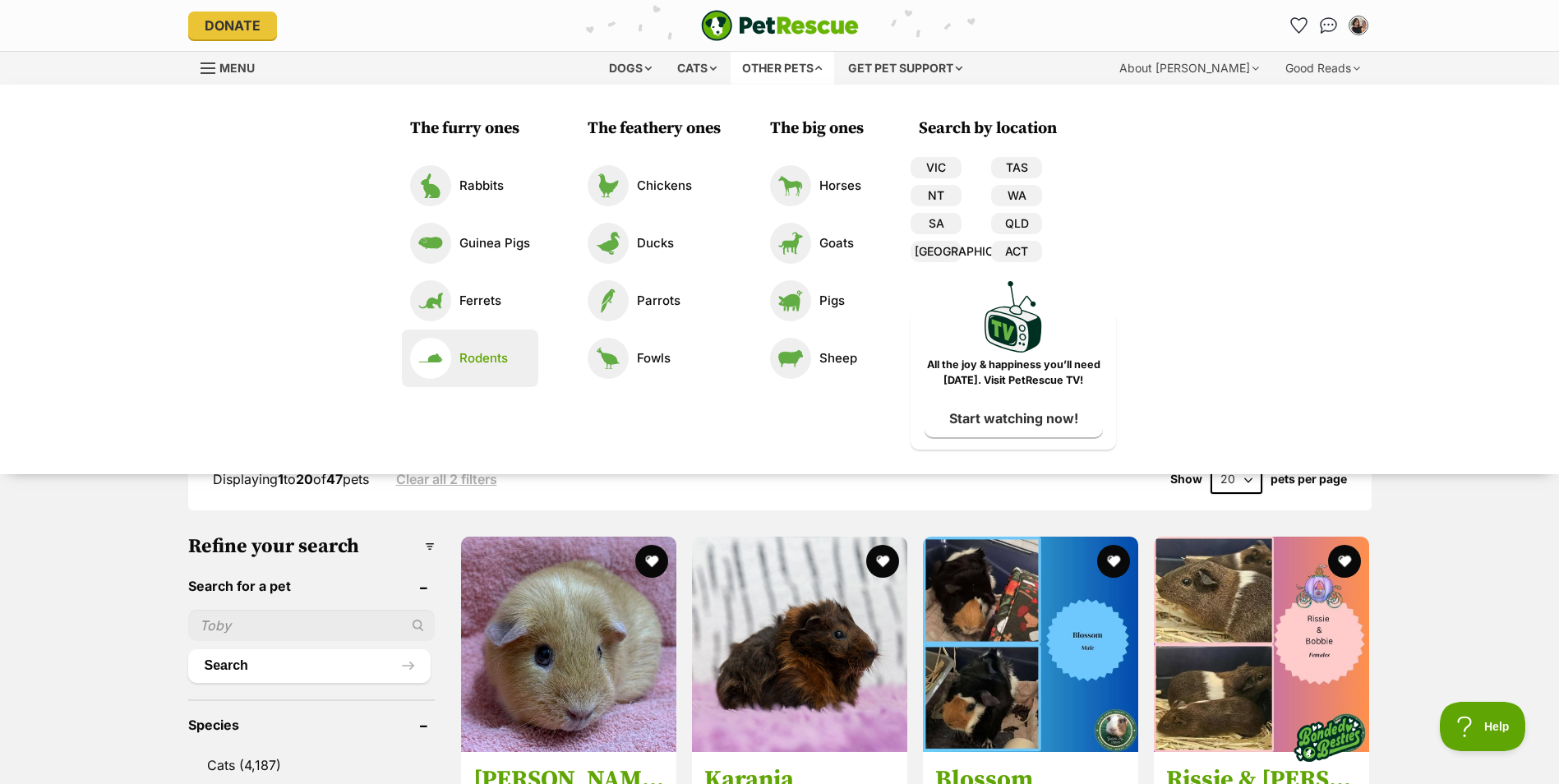
click at [421, 375] on img at bounding box center [430, 358] width 41 height 41
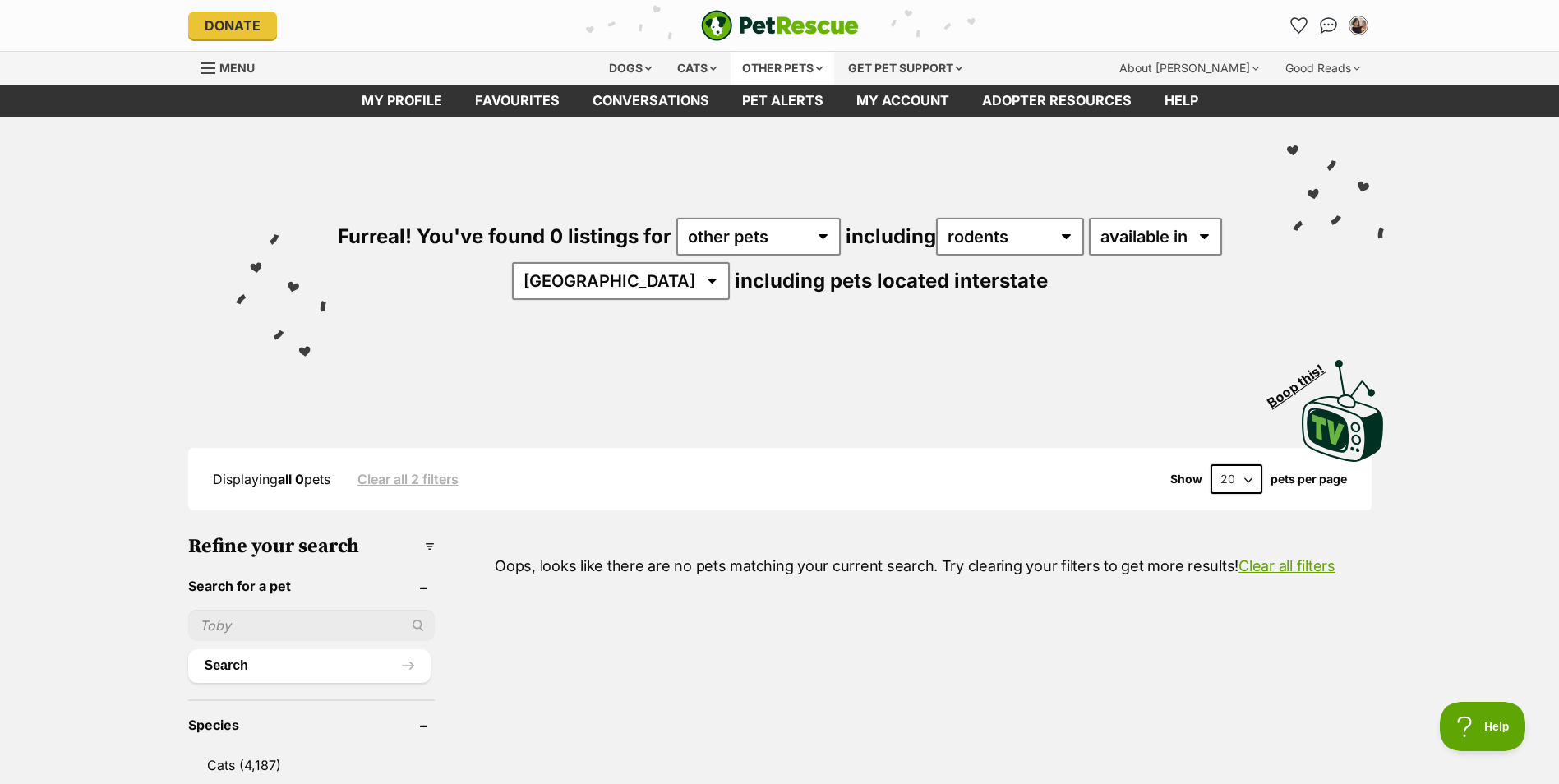
click at [788, 62] on div "Other pets" at bounding box center [782, 67] width 104 height 33
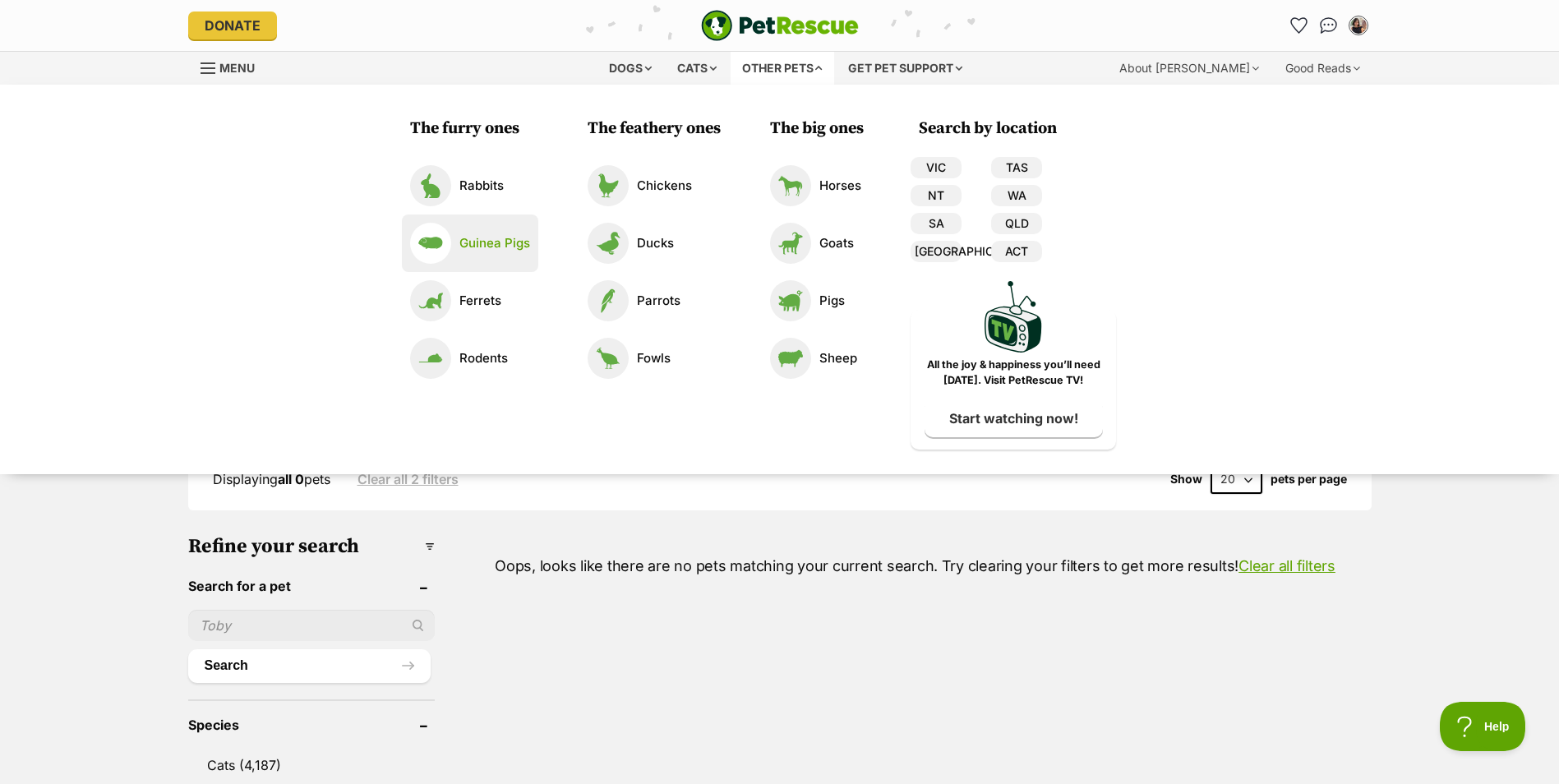
click at [486, 234] on p "Guinea Pigs" at bounding box center [495, 243] width 71 height 19
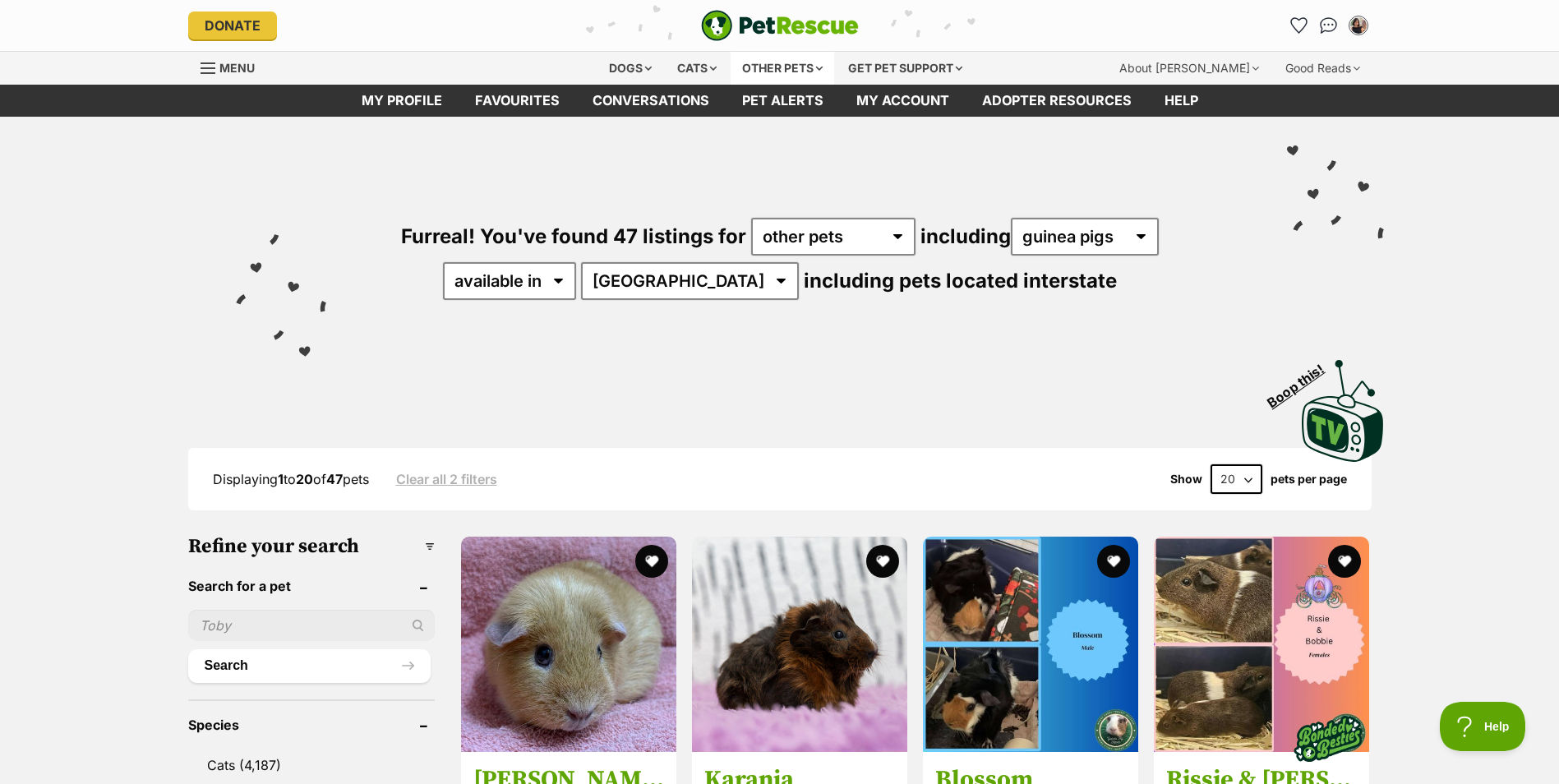
click at [771, 72] on div "Other pets" at bounding box center [782, 67] width 104 height 33
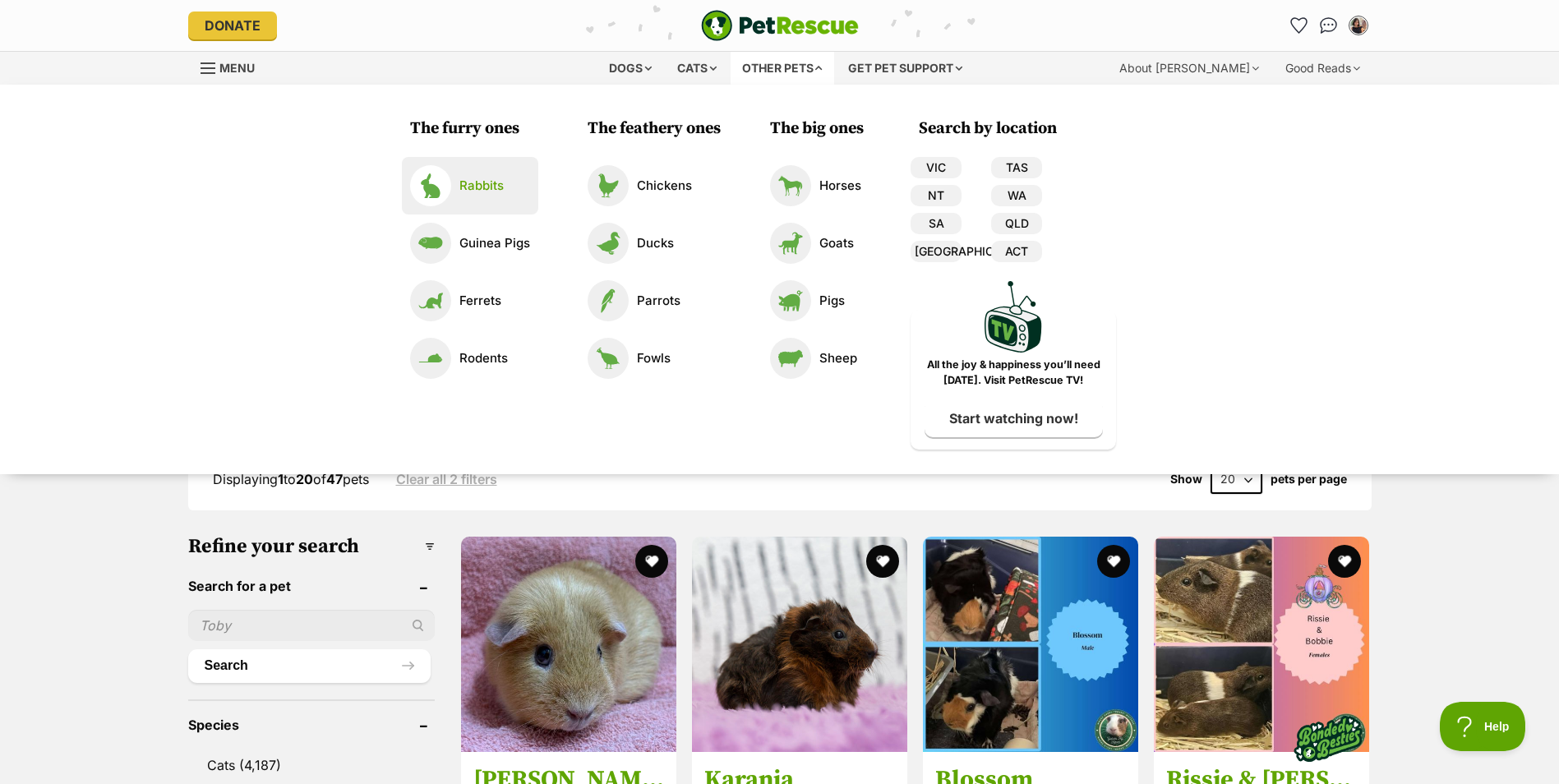
click at [482, 178] on p "Rabbits" at bounding box center [482, 186] width 44 height 19
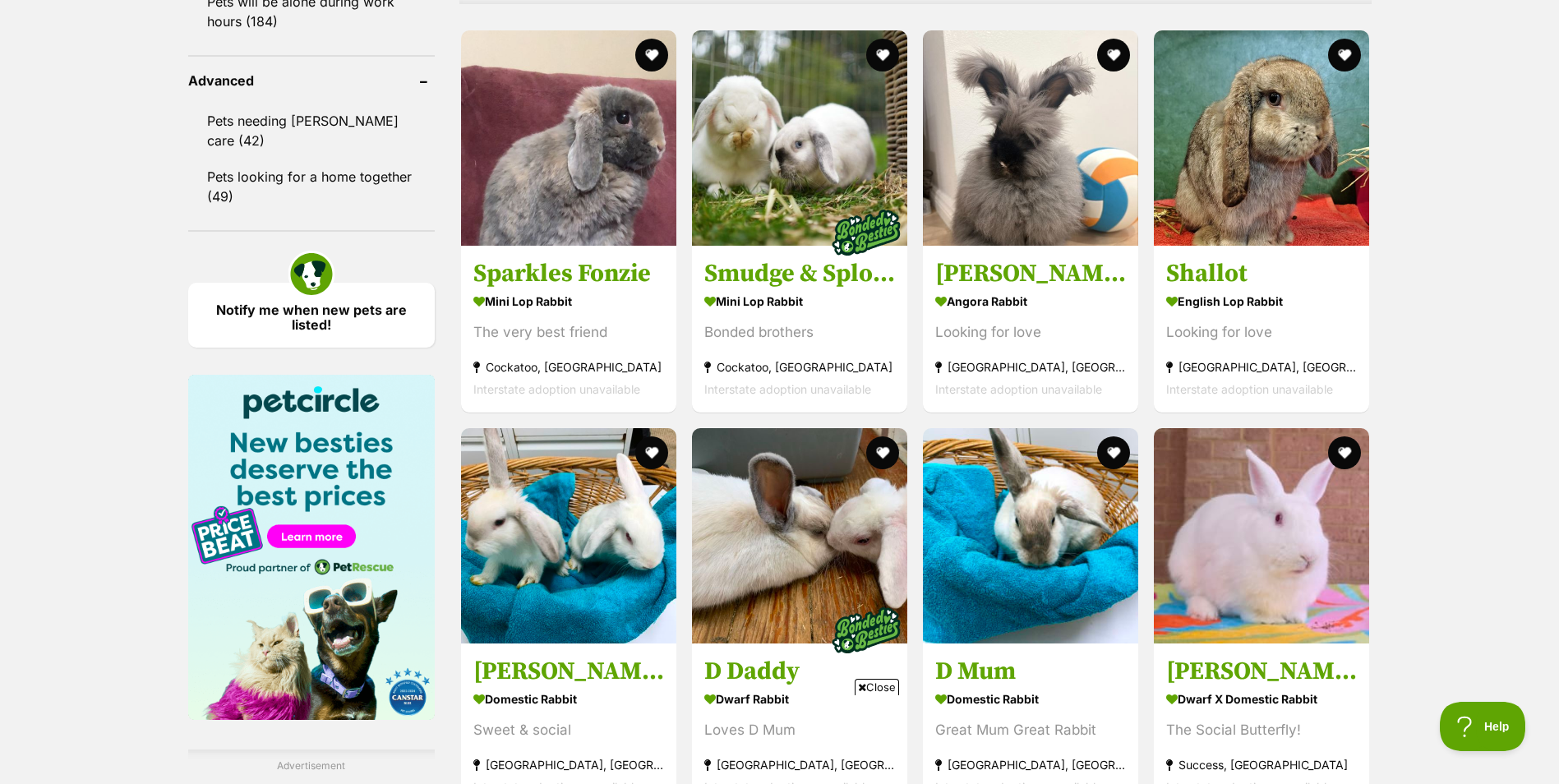
scroll to position [2301, 0]
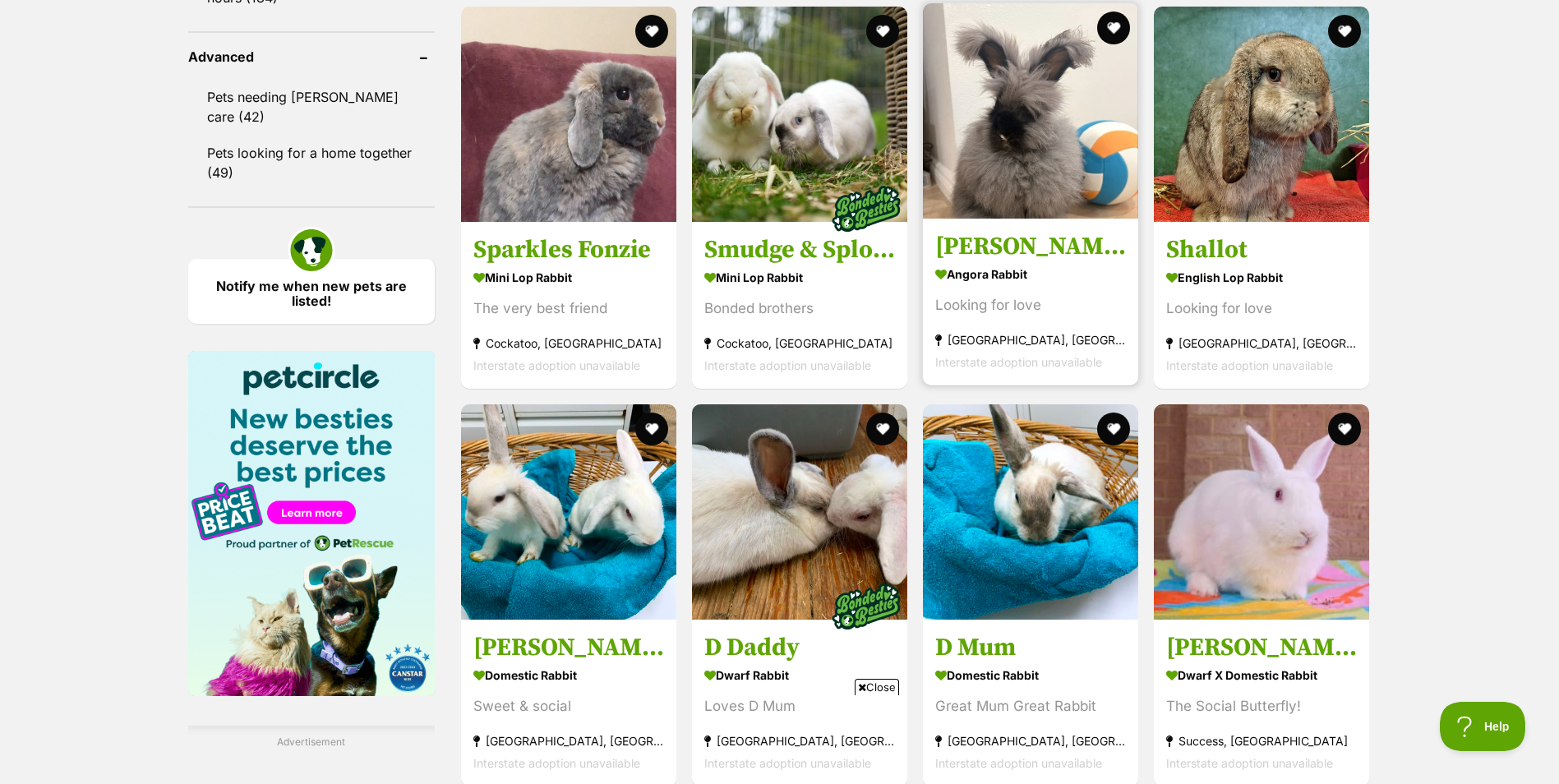
click at [1053, 132] on img at bounding box center [1030, 111] width 215 height 215
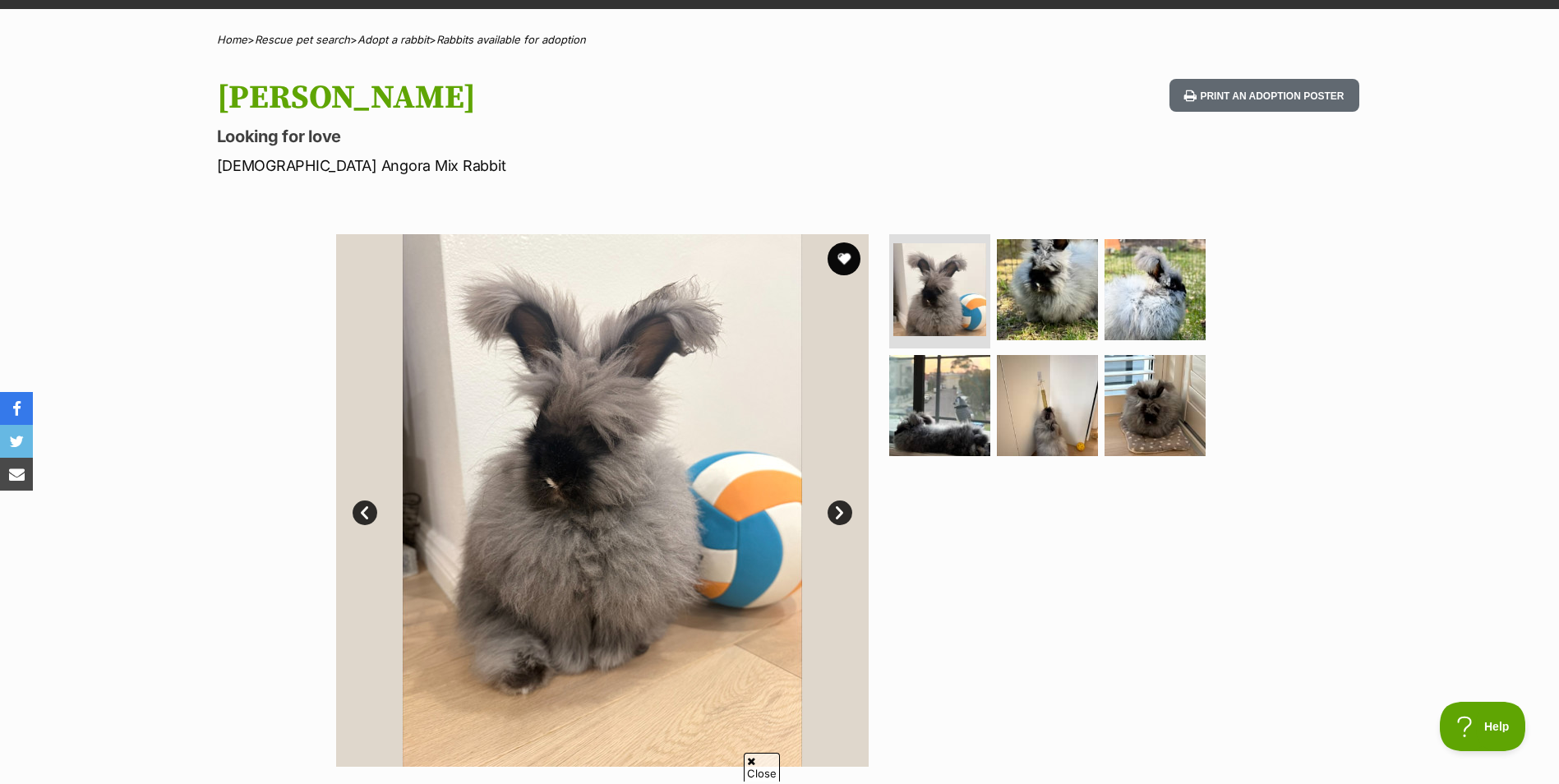
scroll to position [165, 0]
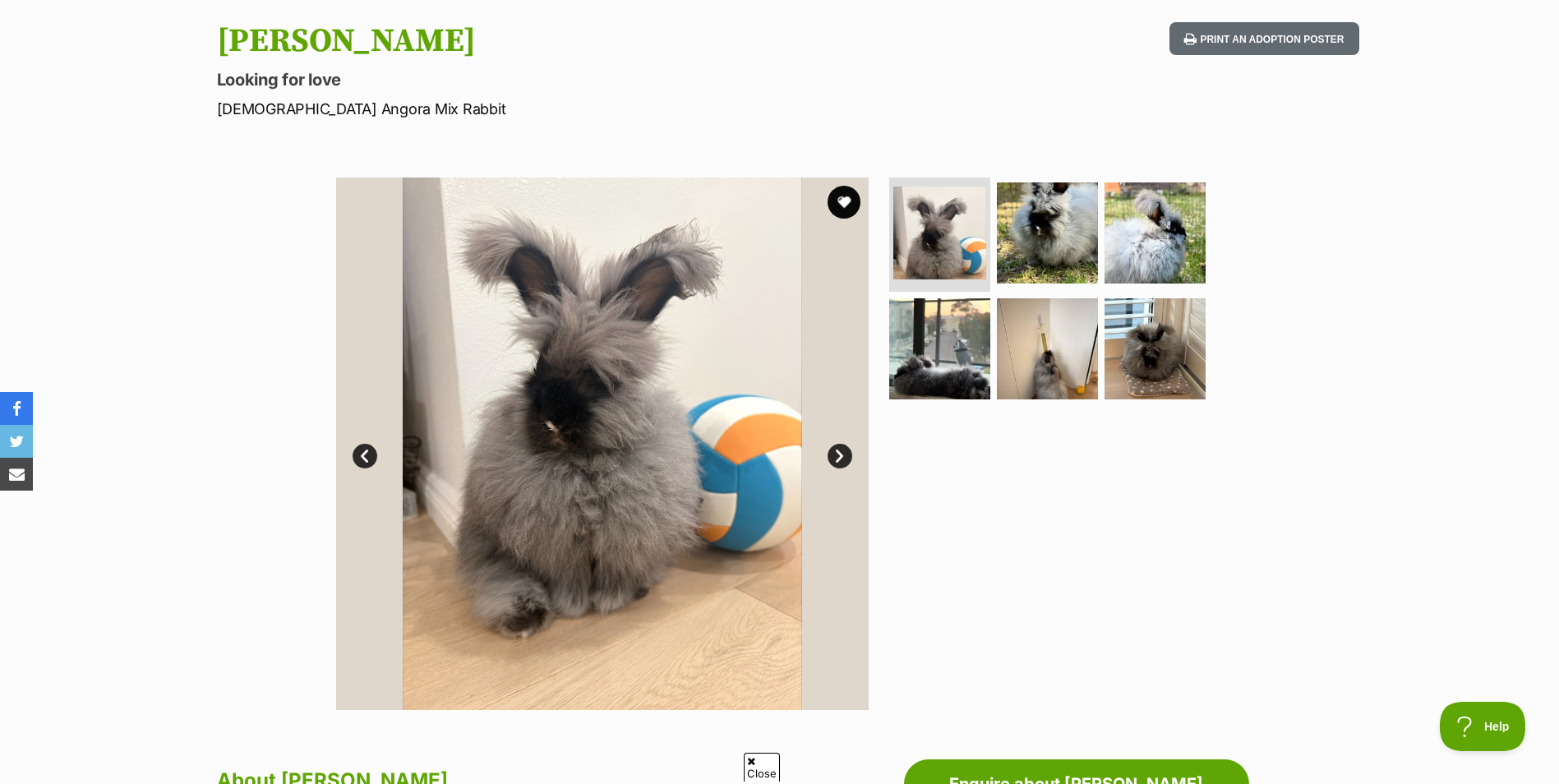
click at [828, 458] on link "Next" at bounding box center [840, 456] width 25 height 25
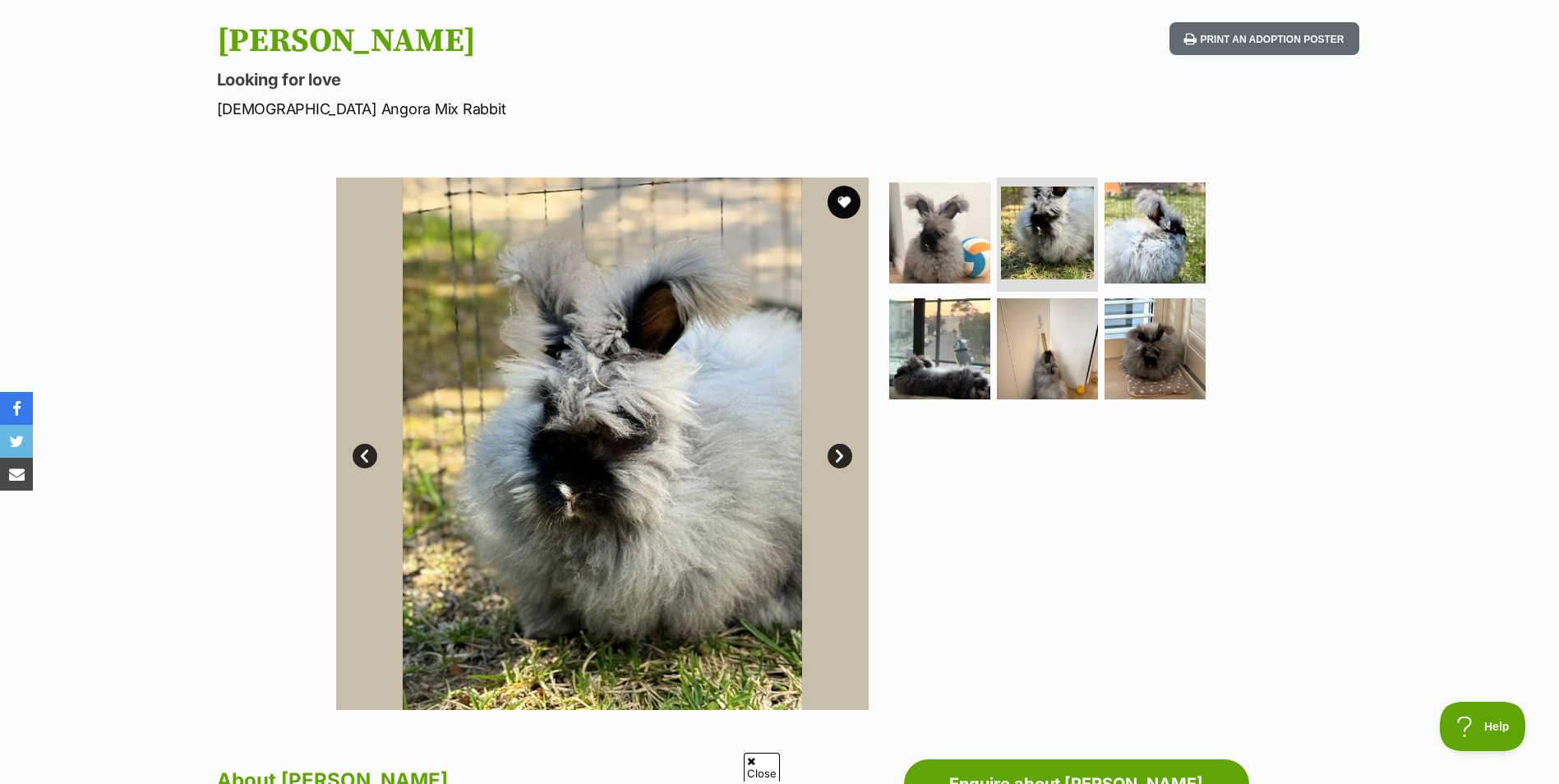
click at [827, 458] on img at bounding box center [603, 444] width 533 height 533
click at [841, 449] on link "Next" at bounding box center [840, 456] width 25 height 25
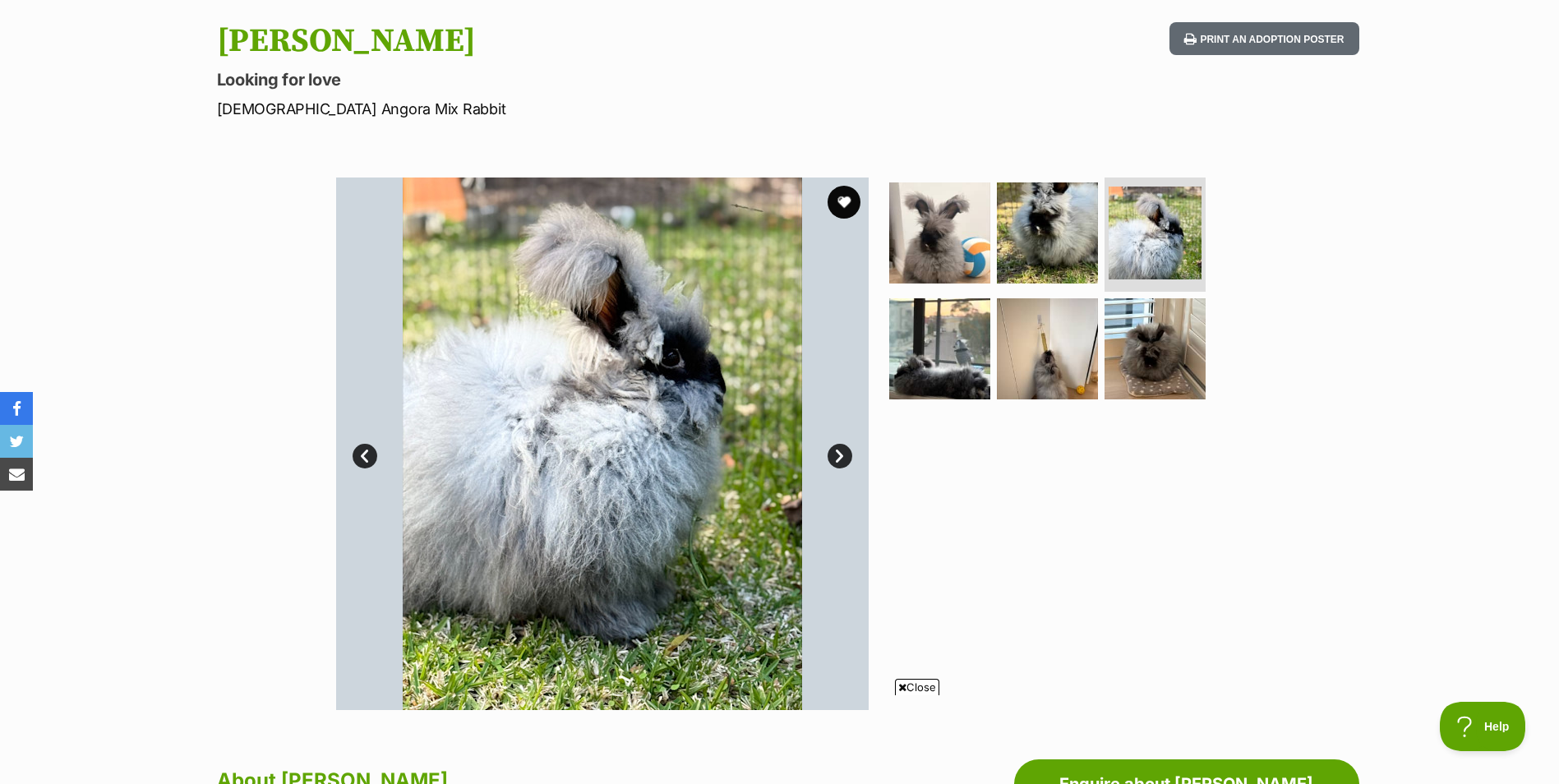
click at [841, 449] on link "Next" at bounding box center [840, 456] width 25 height 25
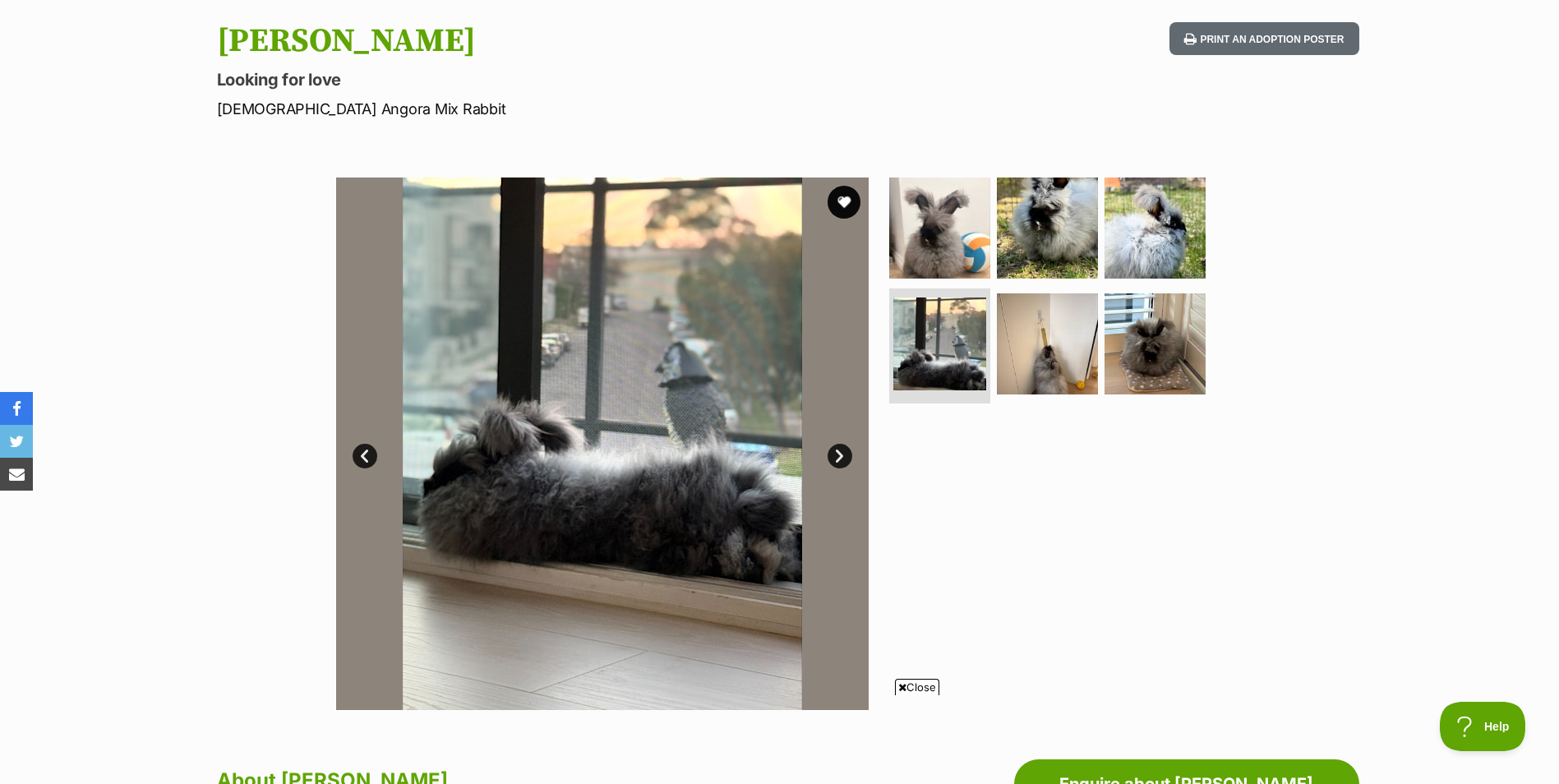
click at [841, 449] on link "Next" at bounding box center [840, 456] width 25 height 25
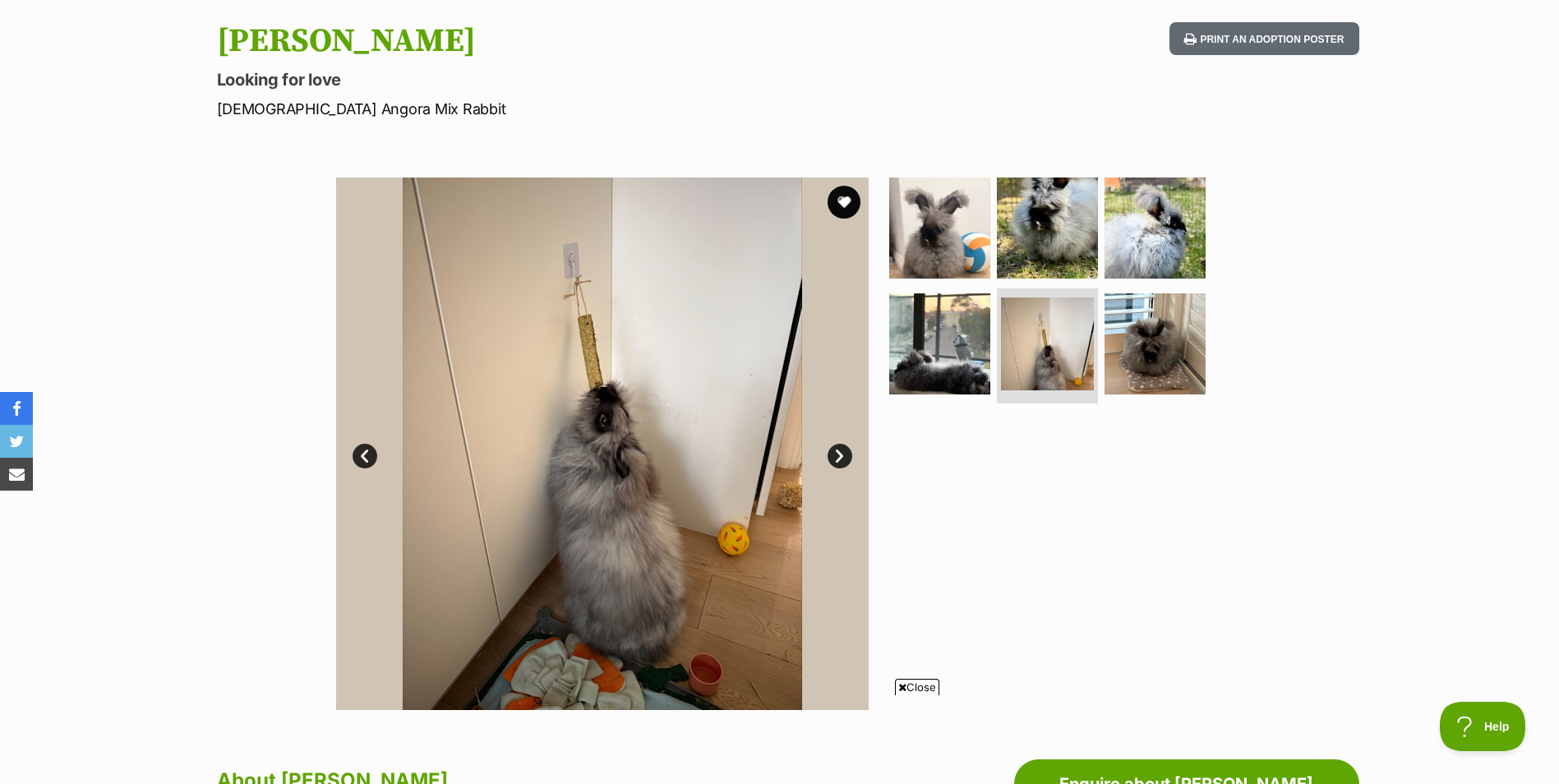
click at [841, 449] on link "Next" at bounding box center [840, 456] width 25 height 25
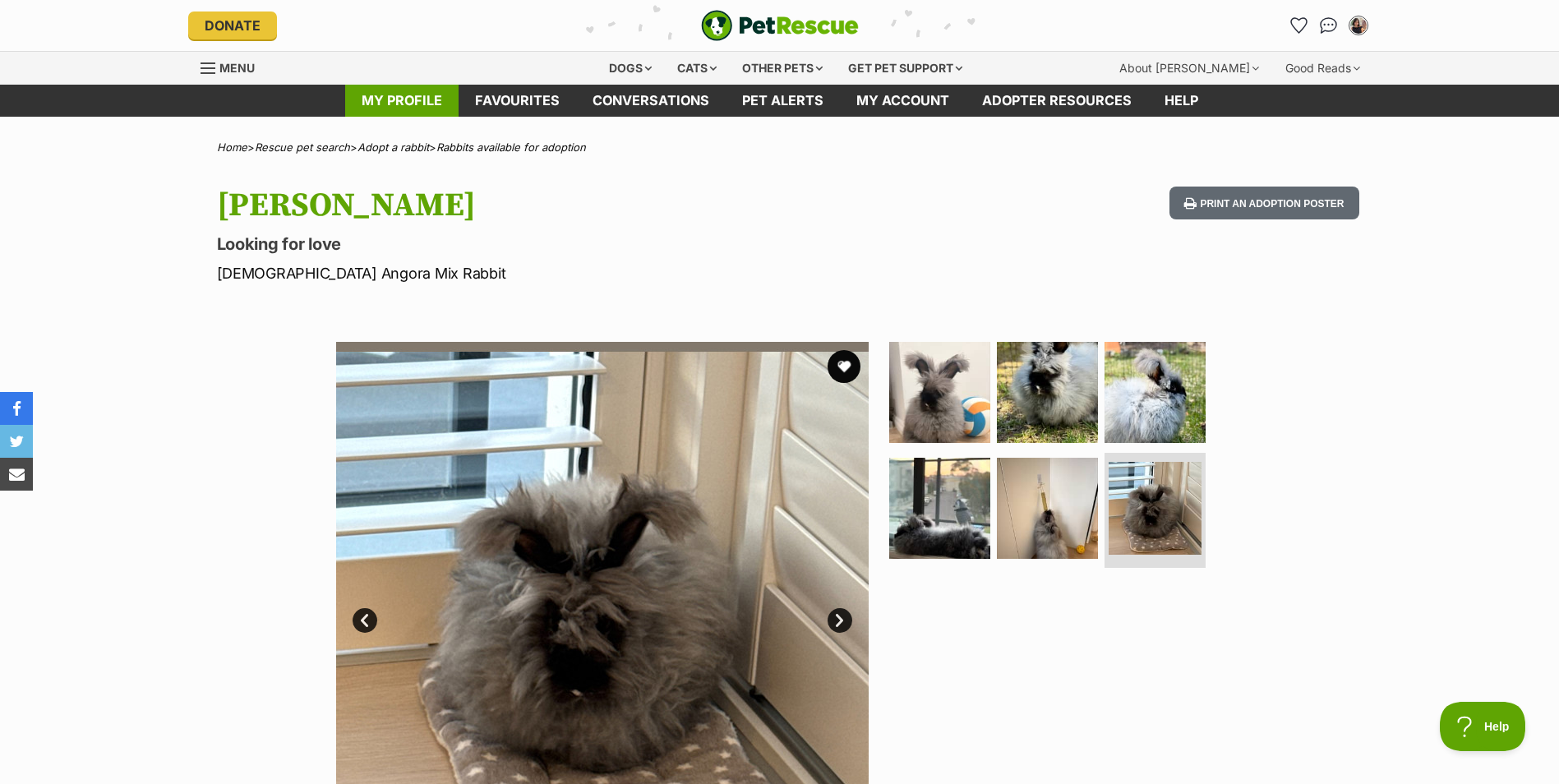
click at [413, 98] on link "My profile" at bounding box center [402, 101] width 113 height 32
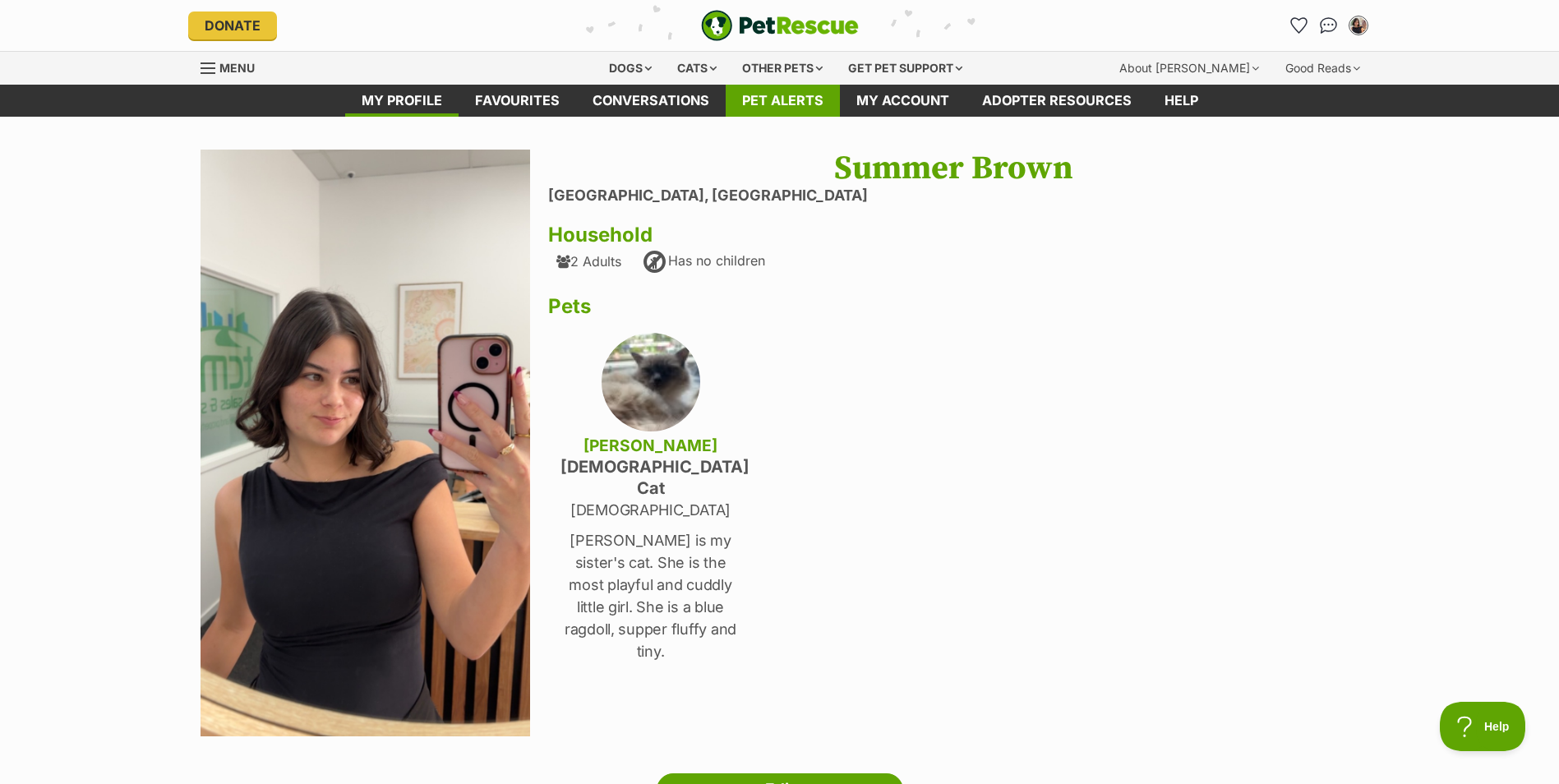
click at [756, 110] on link "Pet alerts" at bounding box center [783, 101] width 114 height 32
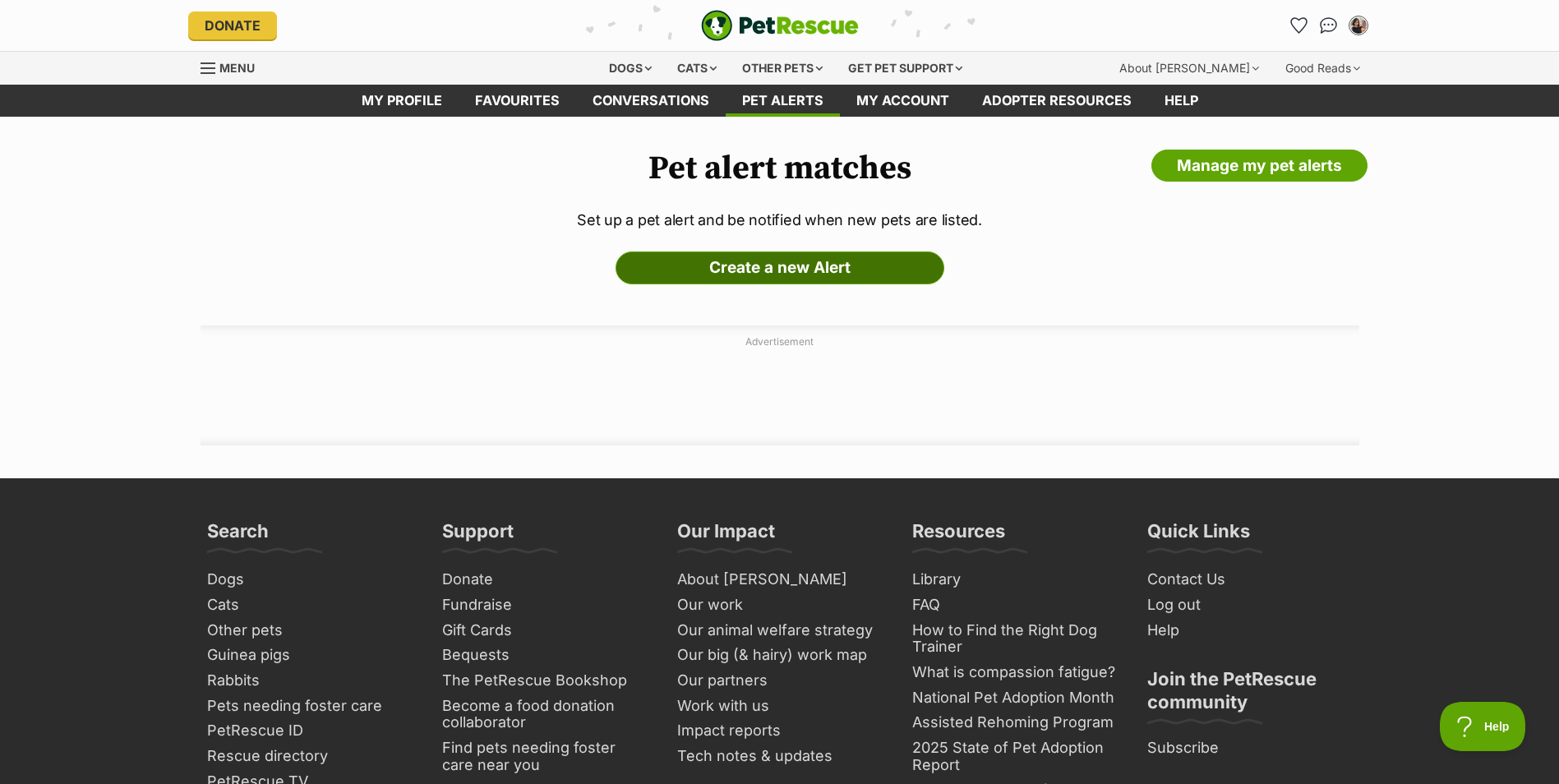
click at [836, 273] on link "Create a new Alert" at bounding box center [779, 267] width 328 height 33
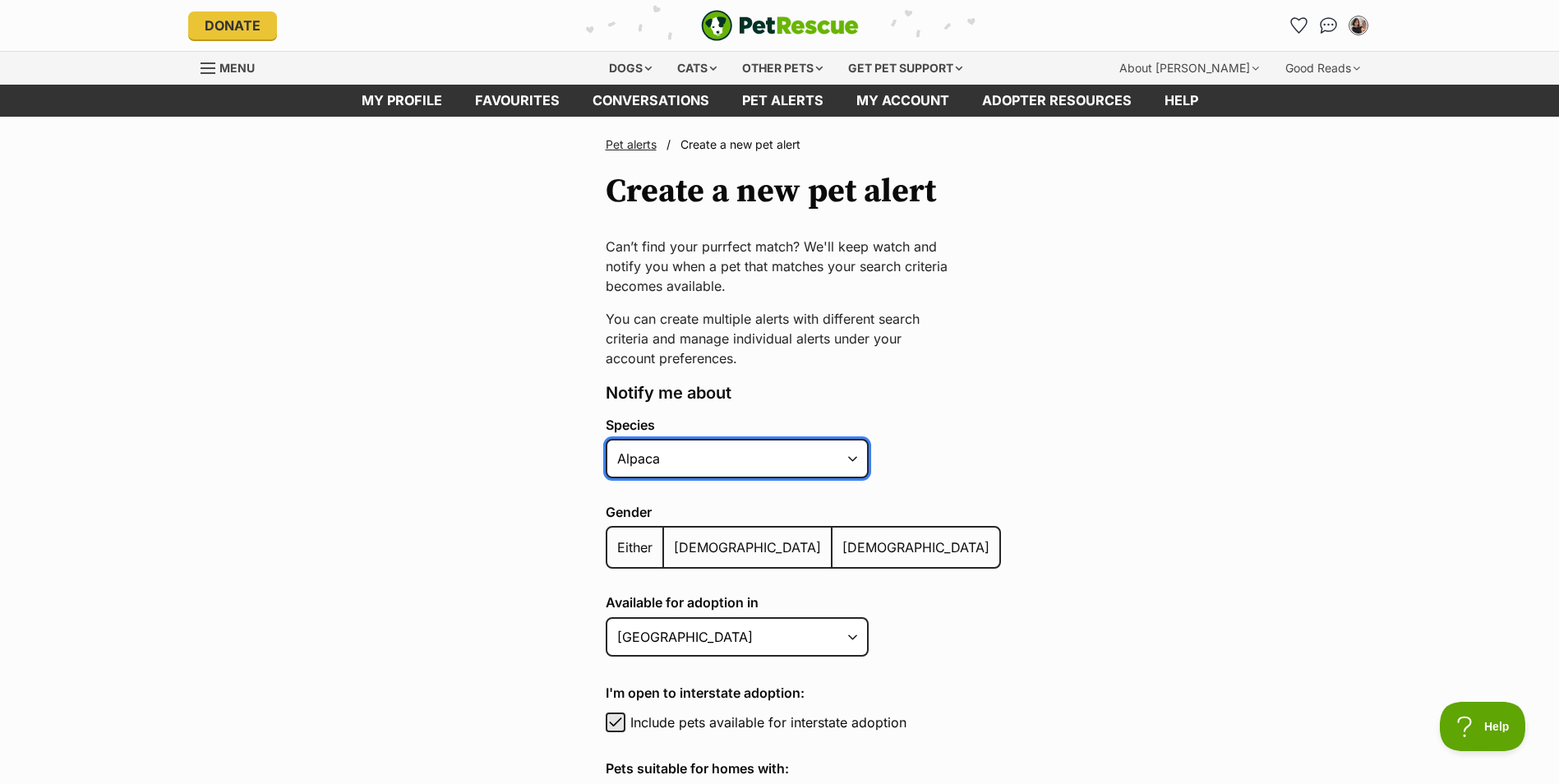
click at [696, 466] on select "Alpaca Bird Cat Chicken Cow Dog Donkey Duck Ferret Fish Goat Goose Guinea Fowl …" at bounding box center [737, 458] width 263 height 40
select select "2"
click at [606, 439] on select "Alpaca Bird Cat Chicken Cow Dog Donkey Duck Ferret Fish Goat Goose Guinea Fowl …" at bounding box center [737, 458] width 263 height 40
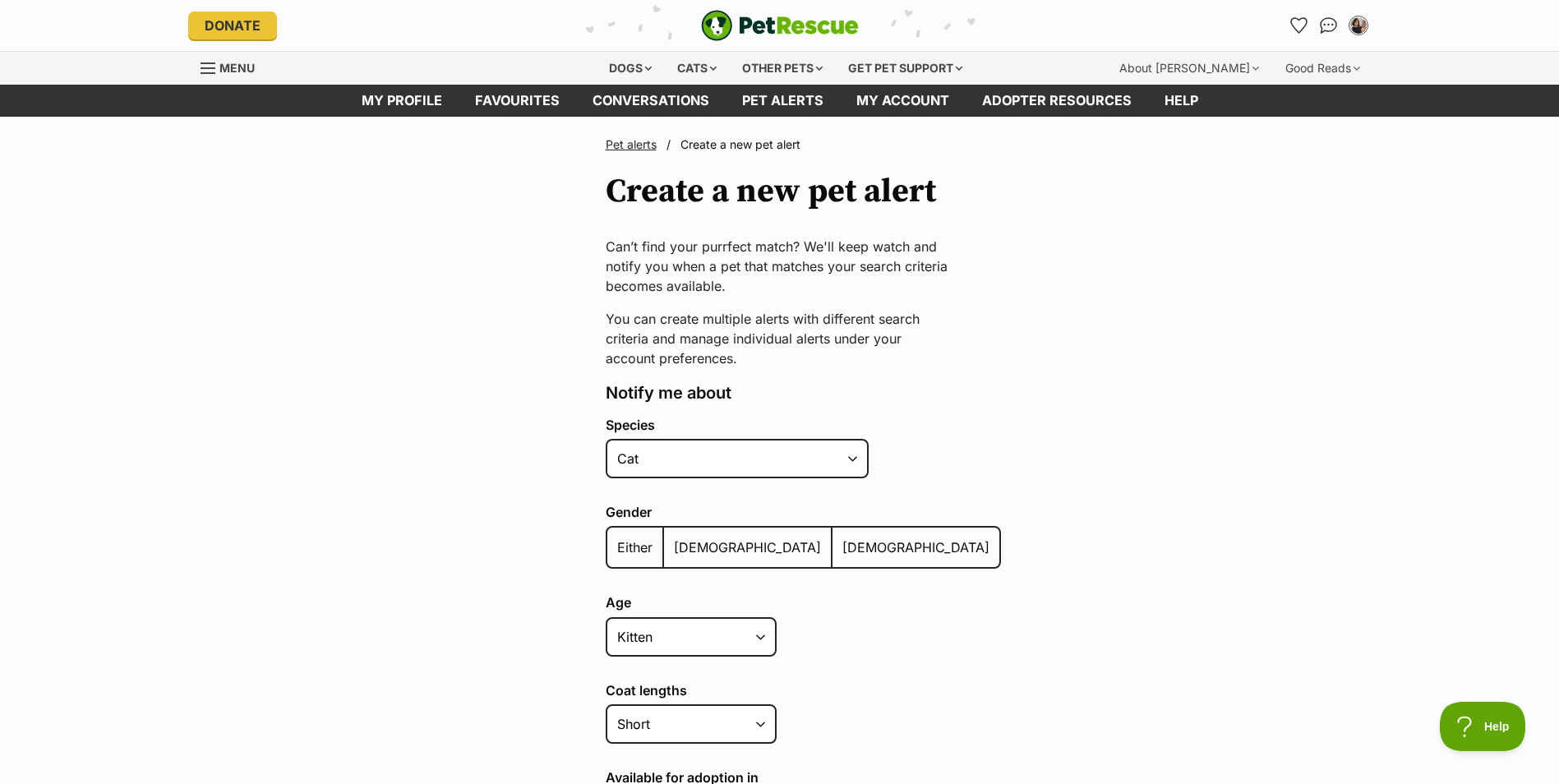
click at [638, 535] on label "Either" at bounding box center [636, 547] width 57 height 40
click at [616, 536] on input "Either" at bounding box center [616, 536] width 0 height 1
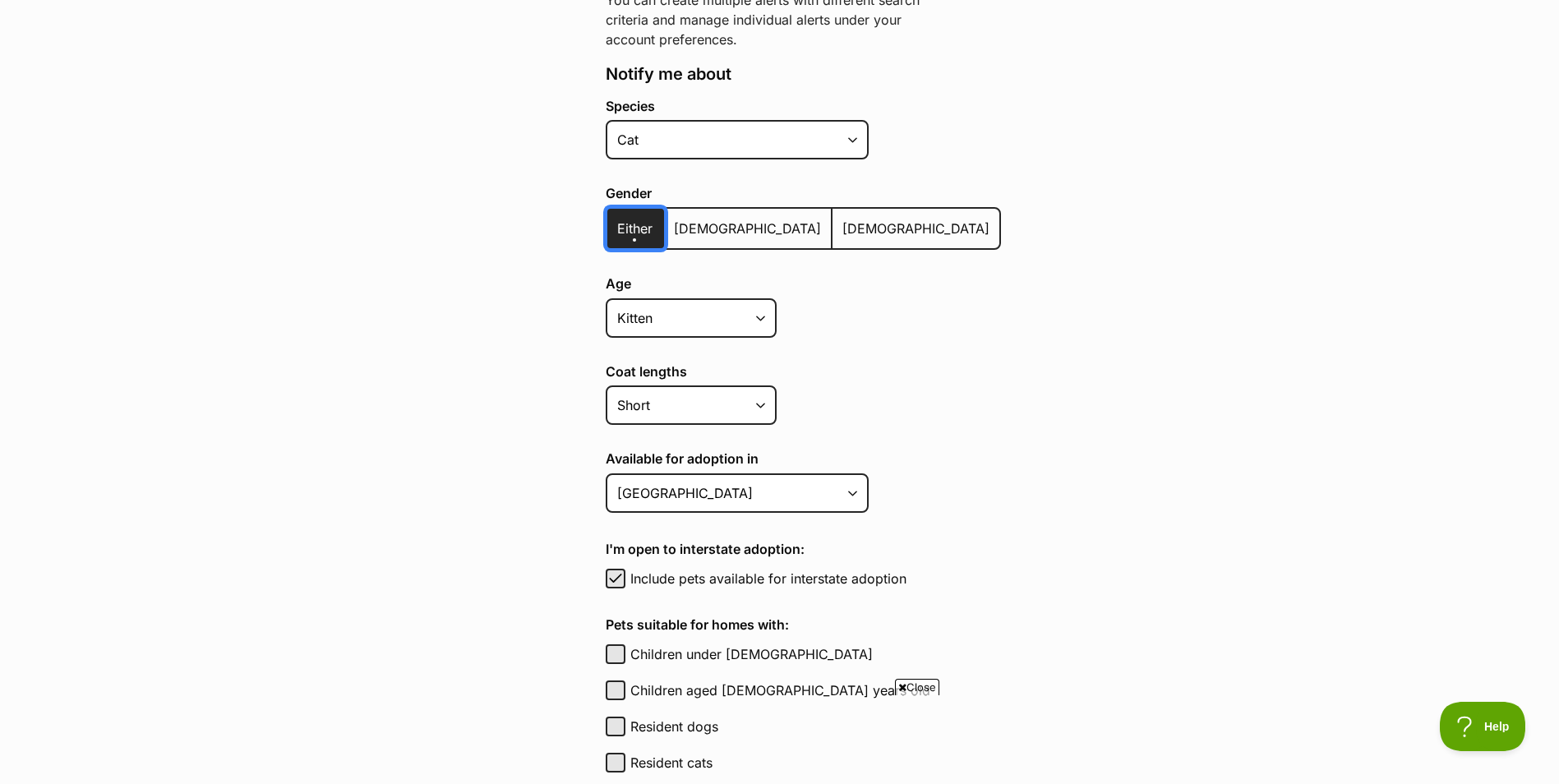
scroll to position [328, 0]
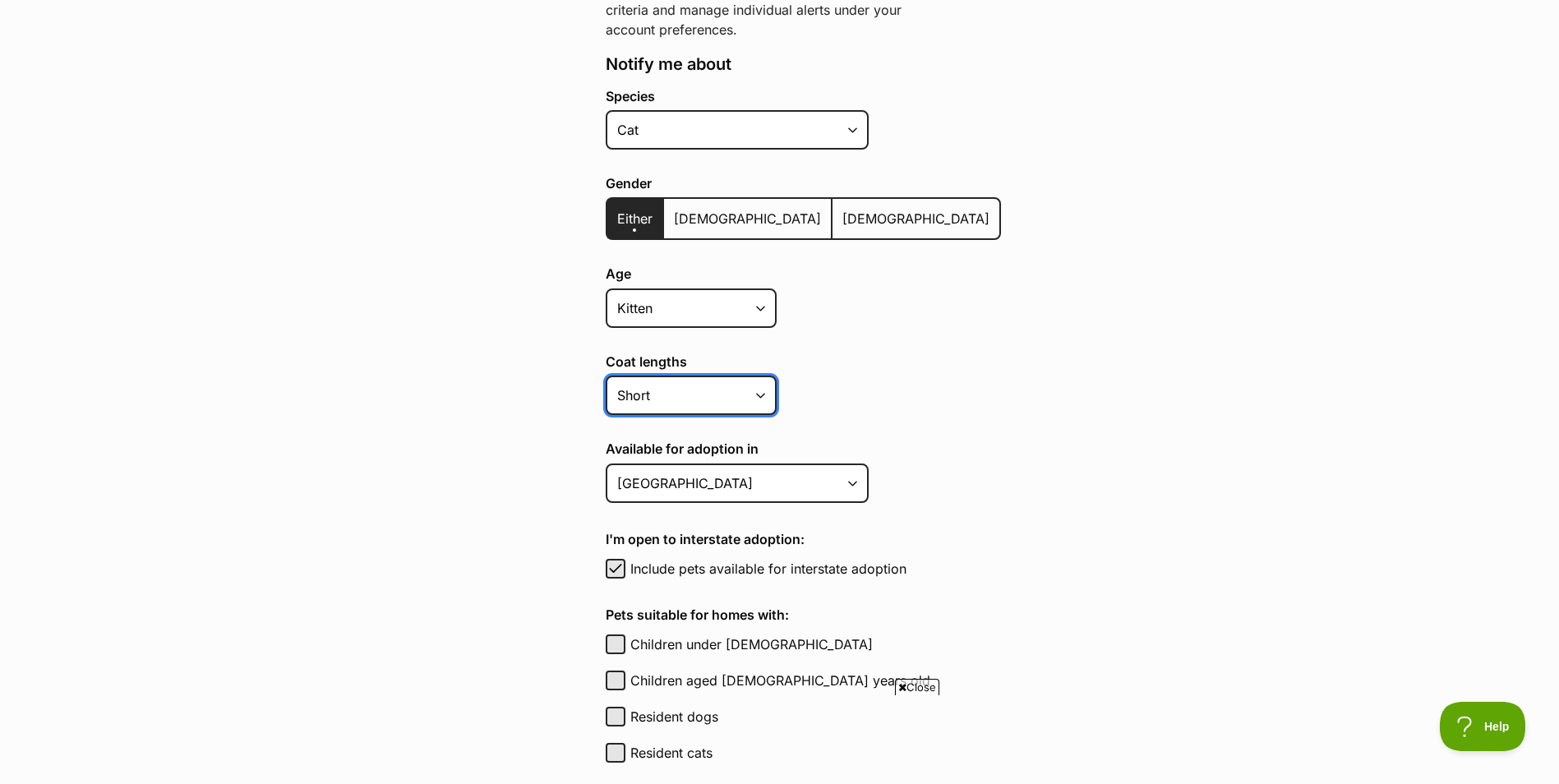
click at [653, 385] on select "Short Medium Coat Long All coat lengths" at bounding box center [691, 395] width 171 height 40
select select
click at [606, 375] on select "Short Medium Coat Long All coat lengths" at bounding box center [691, 395] width 171 height 40
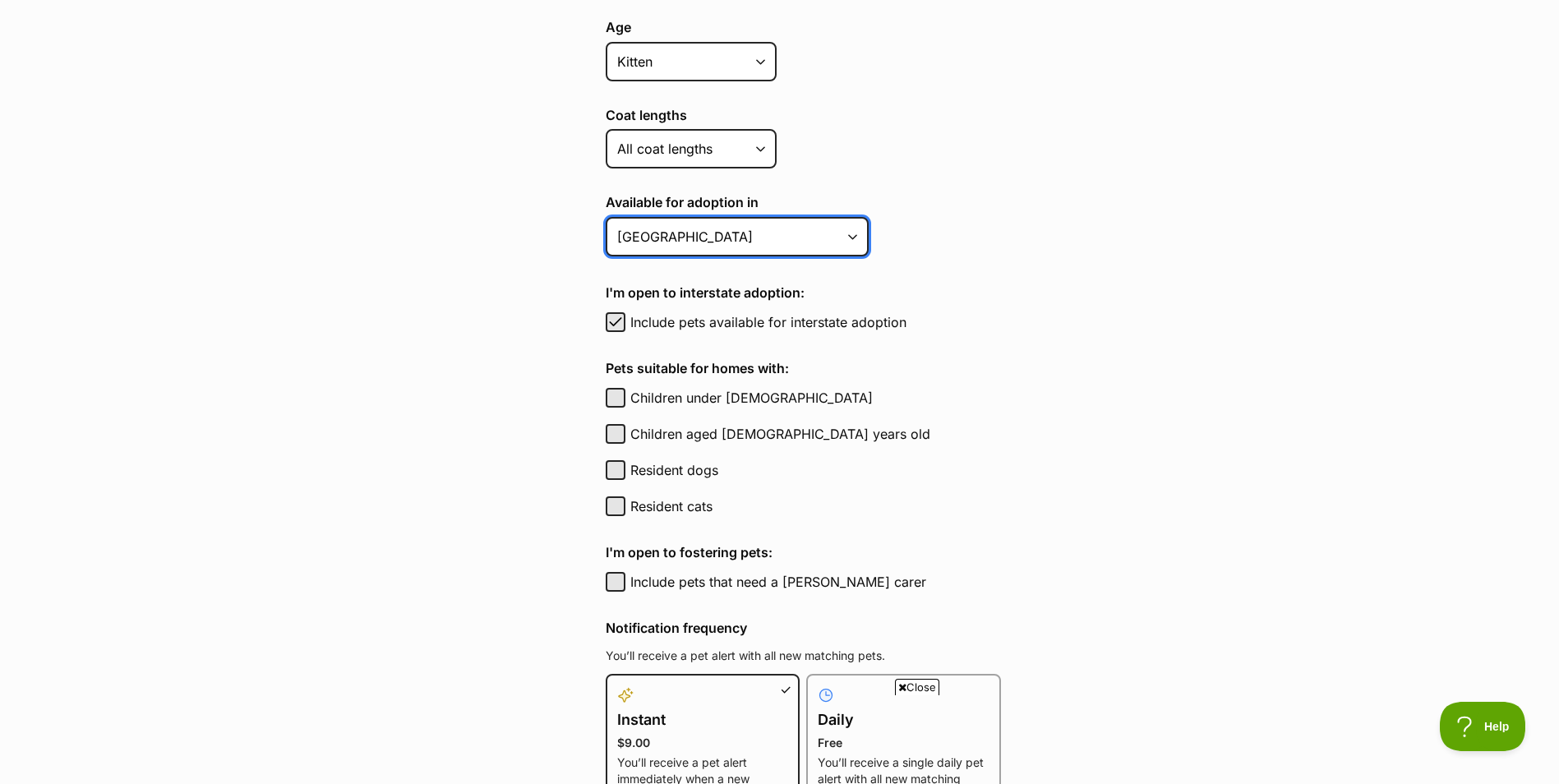
click at [723, 219] on select "[GEOGRAPHIC_DATA] [GEOGRAPHIC_DATA] [GEOGRAPHIC_DATA] [GEOGRAPHIC_DATA] [GEOGRA…" at bounding box center [737, 236] width 263 height 40
select select "3"
click at [606, 217] on select "[GEOGRAPHIC_DATA] [GEOGRAPHIC_DATA] [GEOGRAPHIC_DATA] [GEOGRAPHIC_DATA] [GEOGRA…" at bounding box center [737, 236] width 263 height 40
click at [612, 320] on span "button" at bounding box center [615, 322] width 17 height 19
checkbox input "false"
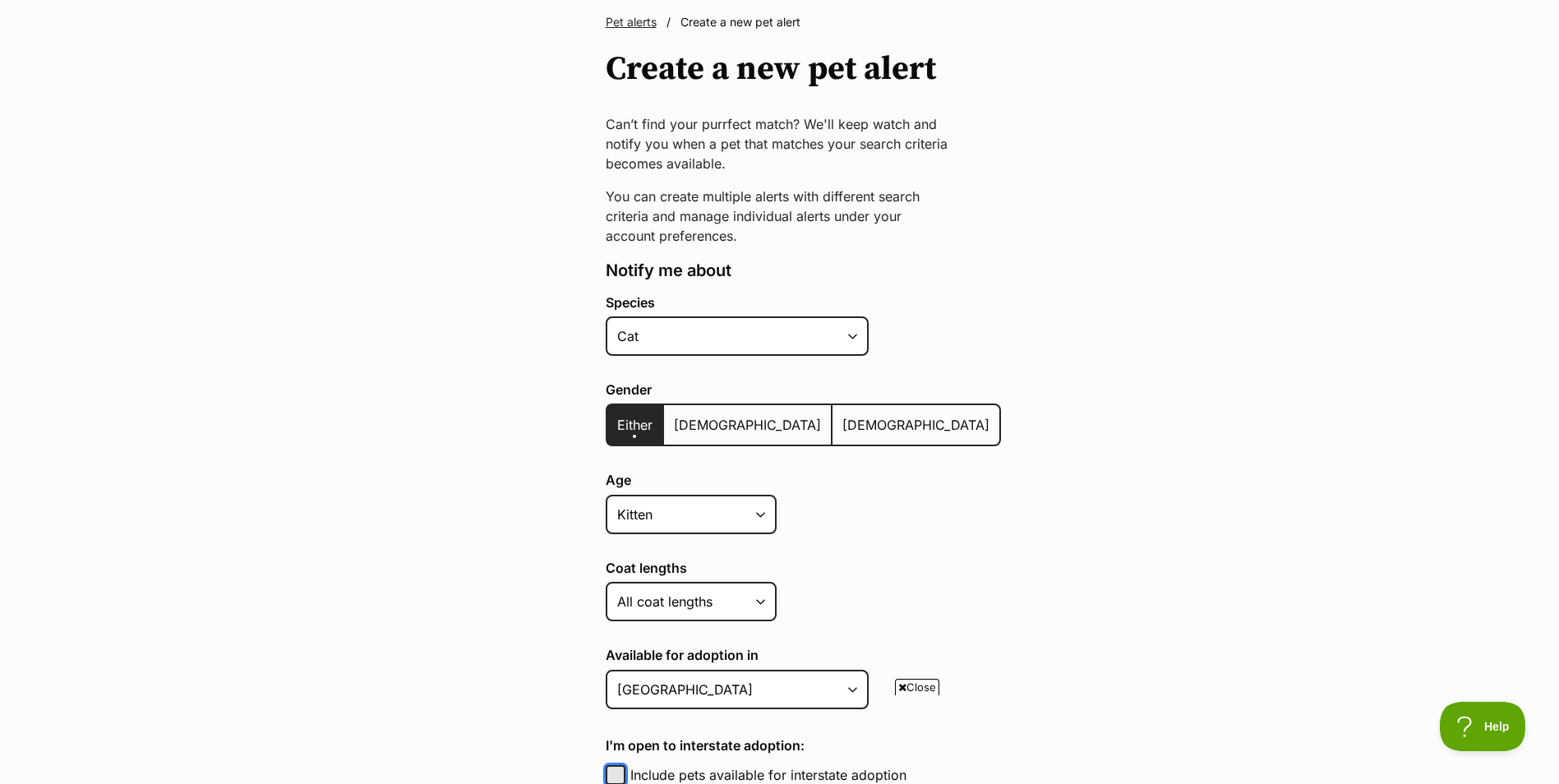
scroll to position [0, 0]
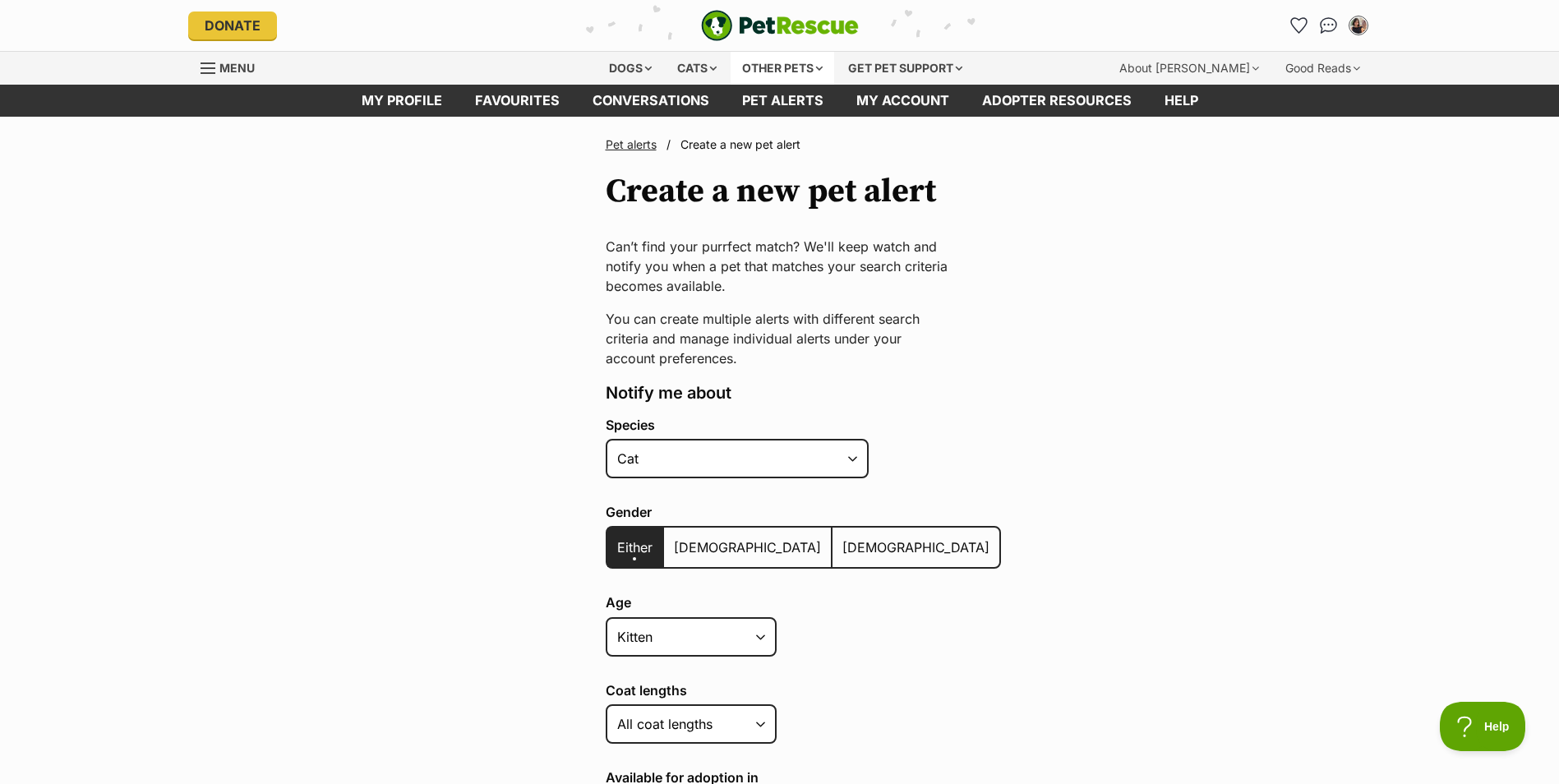
click at [799, 65] on div "Other pets" at bounding box center [782, 67] width 104 height 33
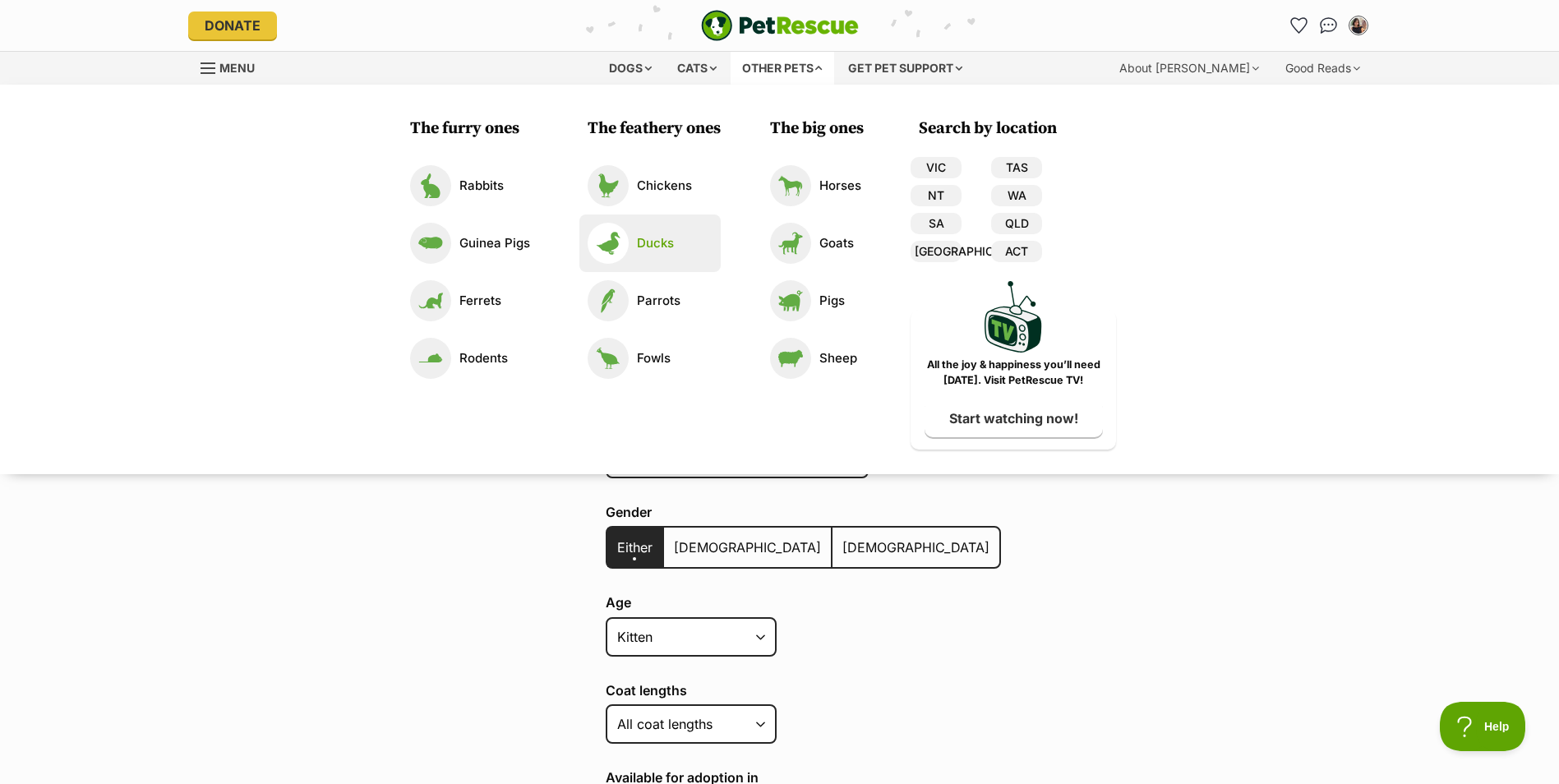
click at [631, 257] on link "Ducks" at bounding box center [650, 243] width 125 height 41
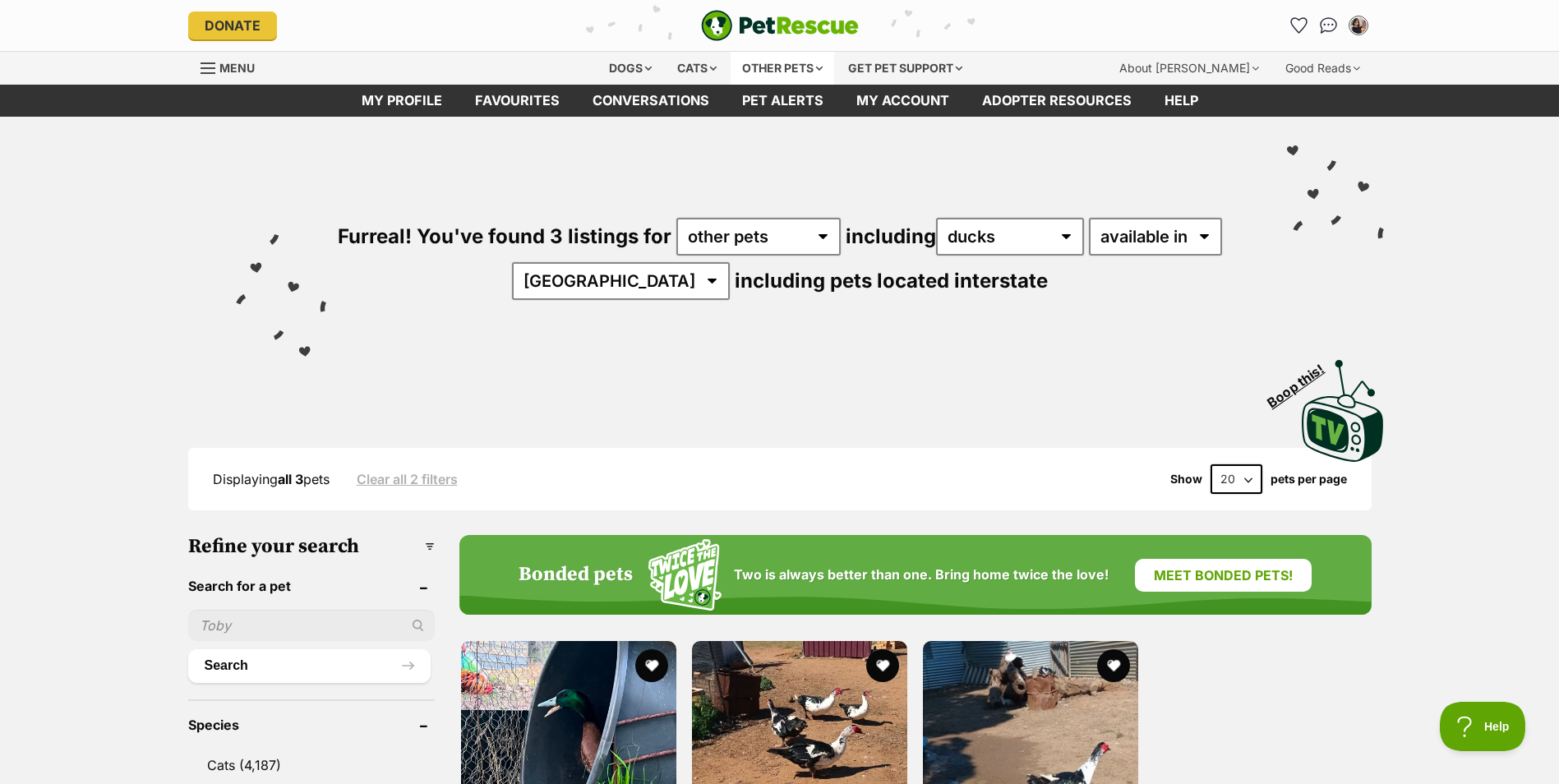
click at [773, 65] on div "Other pets" at bounding box center [782, 67] width 104 height 33
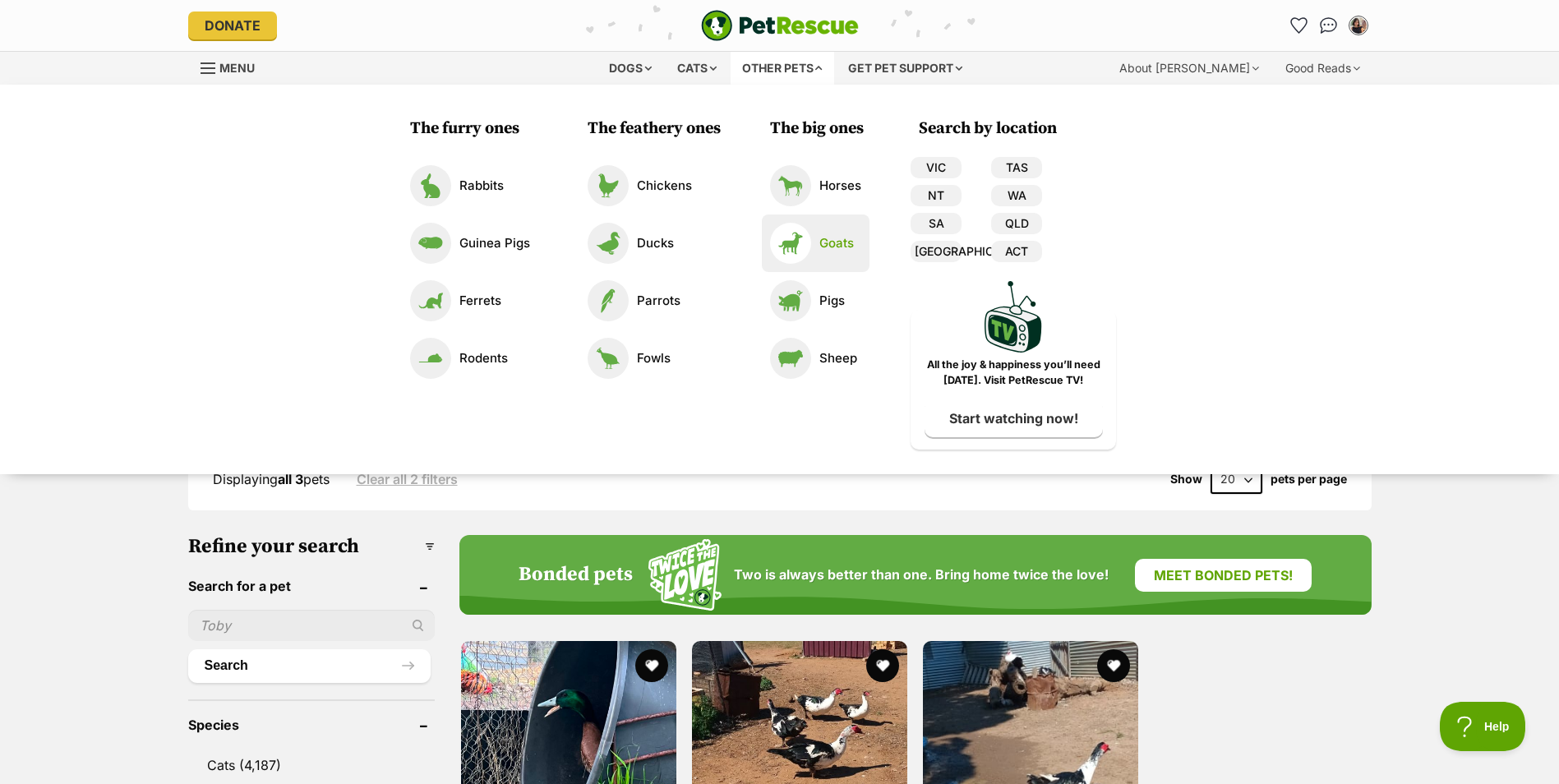
click at [806, 232] on img at bounding box center [791, 243] width 41 height 41
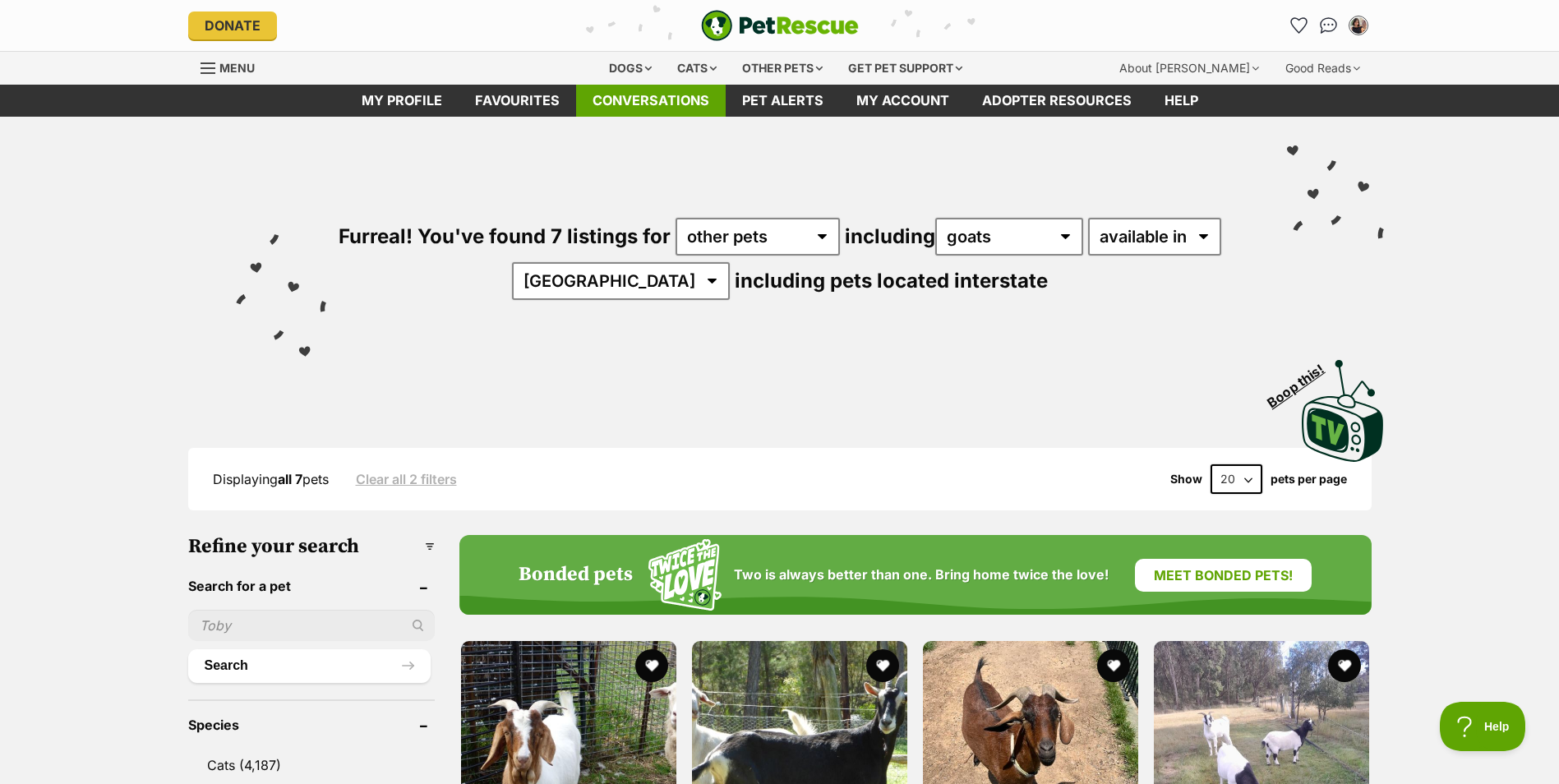
click at [665, 90] on link "Conversations" at bounding box center [651, 101] width 150 height 32
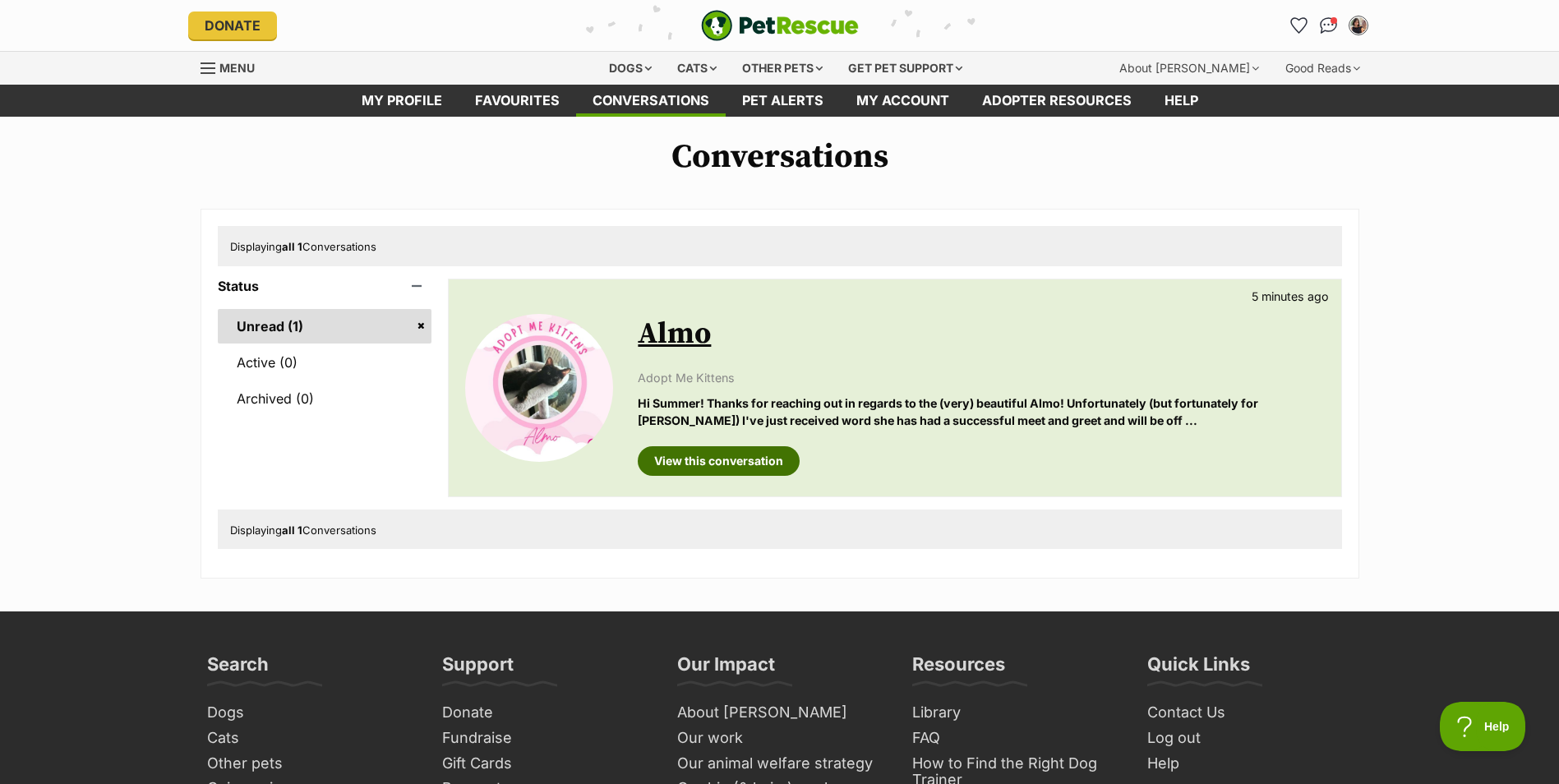
click at [690, 454] on link "View this conversation" at bounding box center [719, 460] width 162 height 29
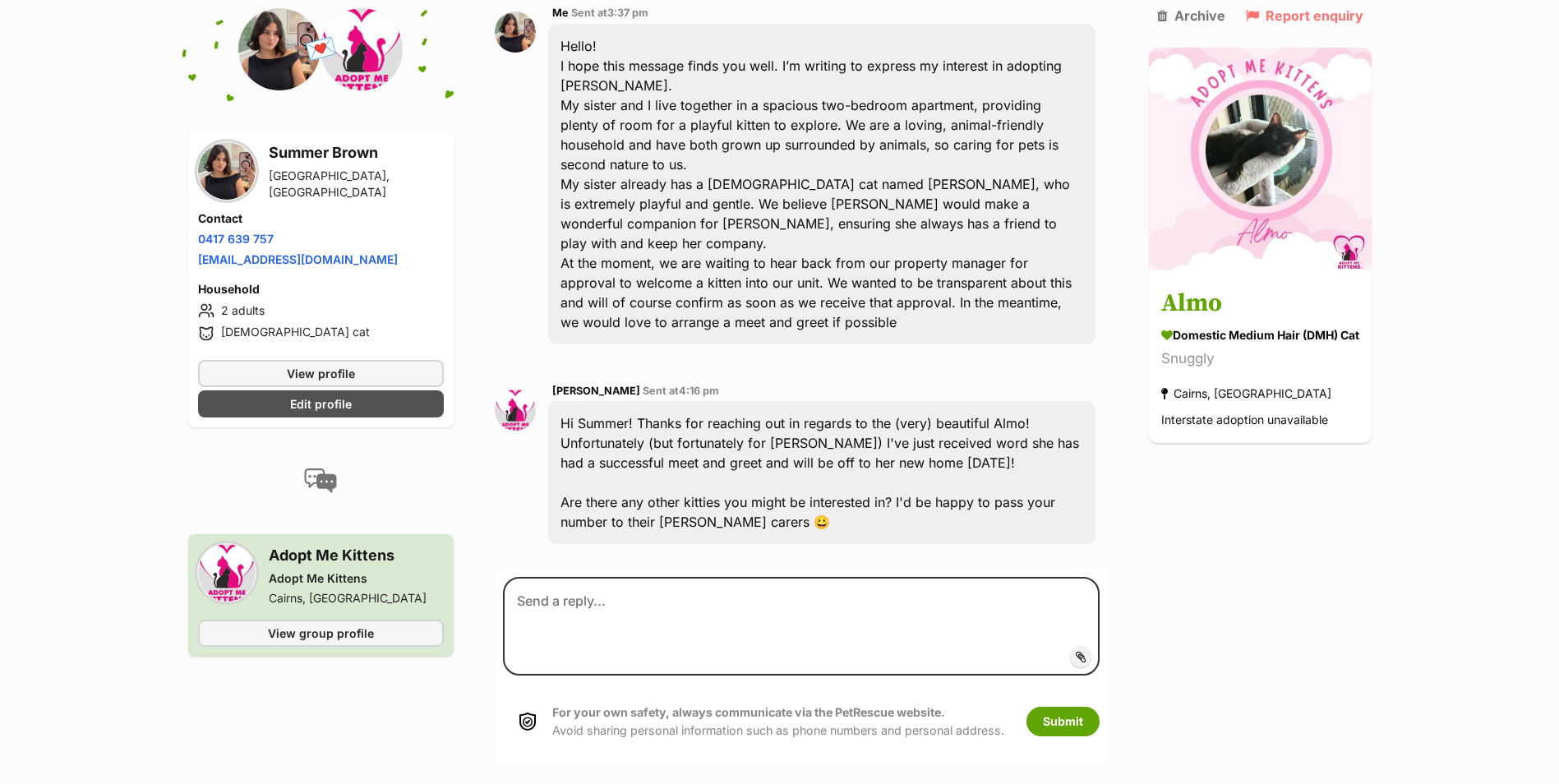
scroll to position [411, 0]
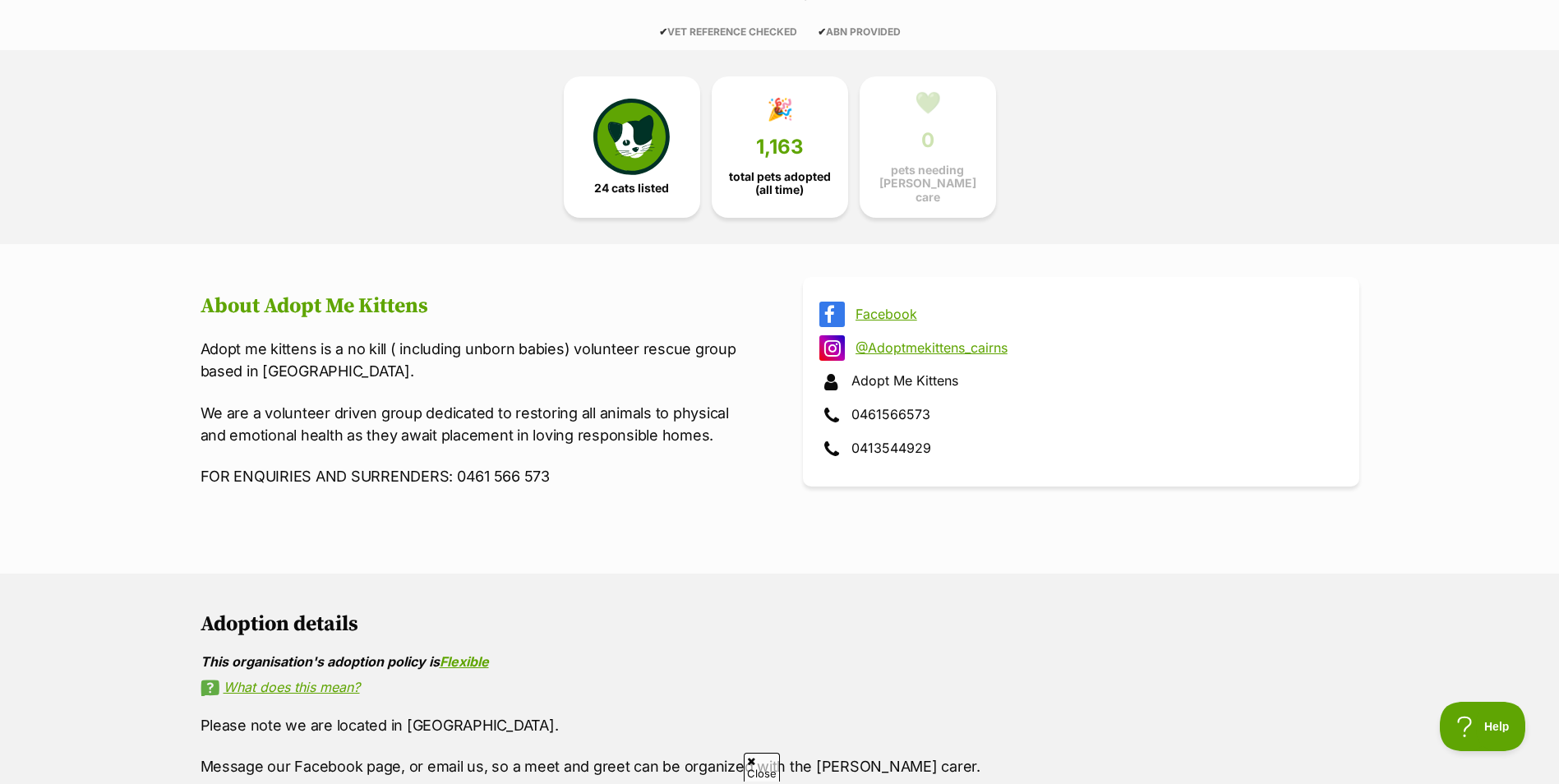
scroll to position [411, 0]
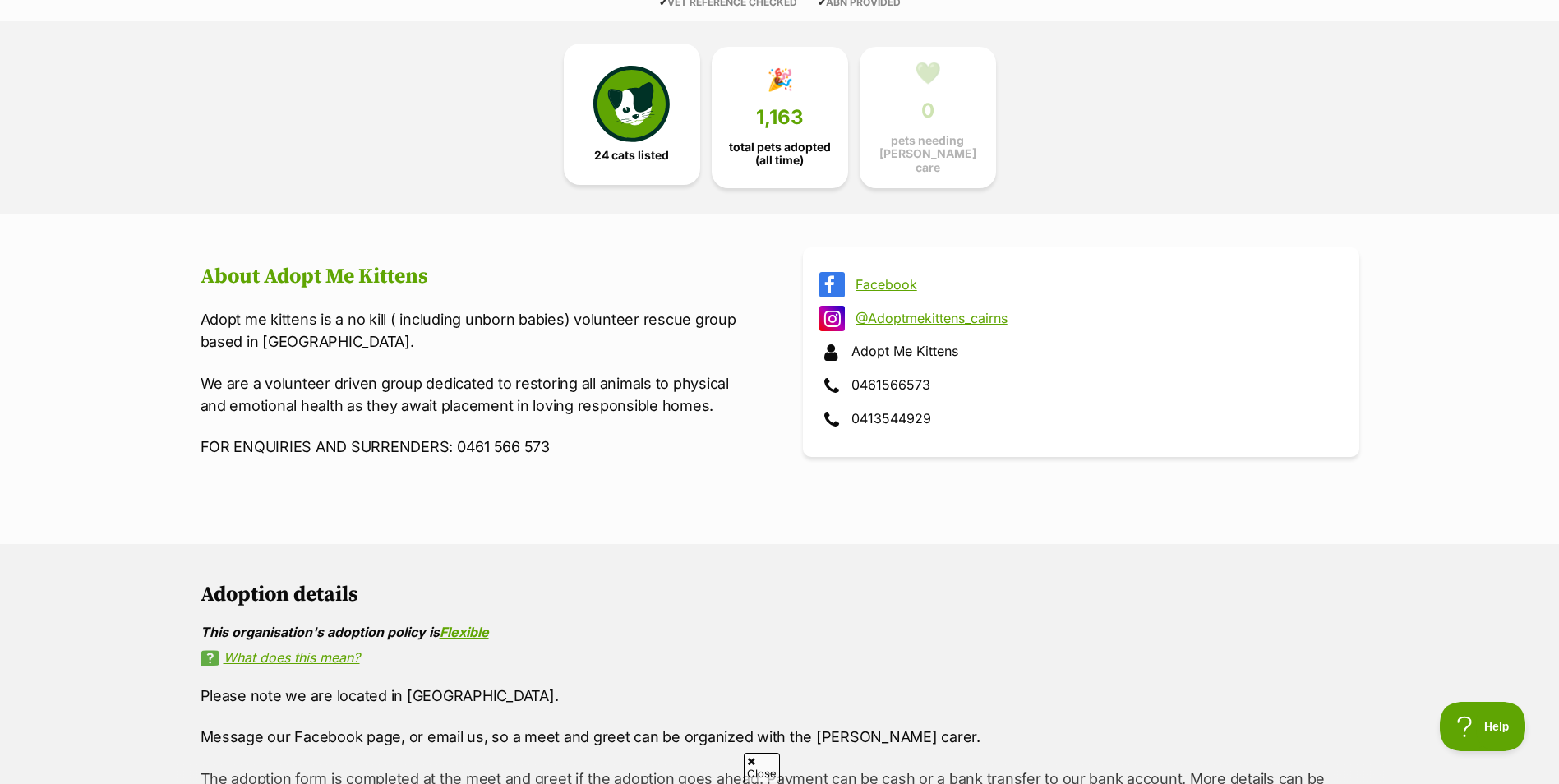
click at [599, 121] on img at bounding box center [630, 103] width 75 height 75
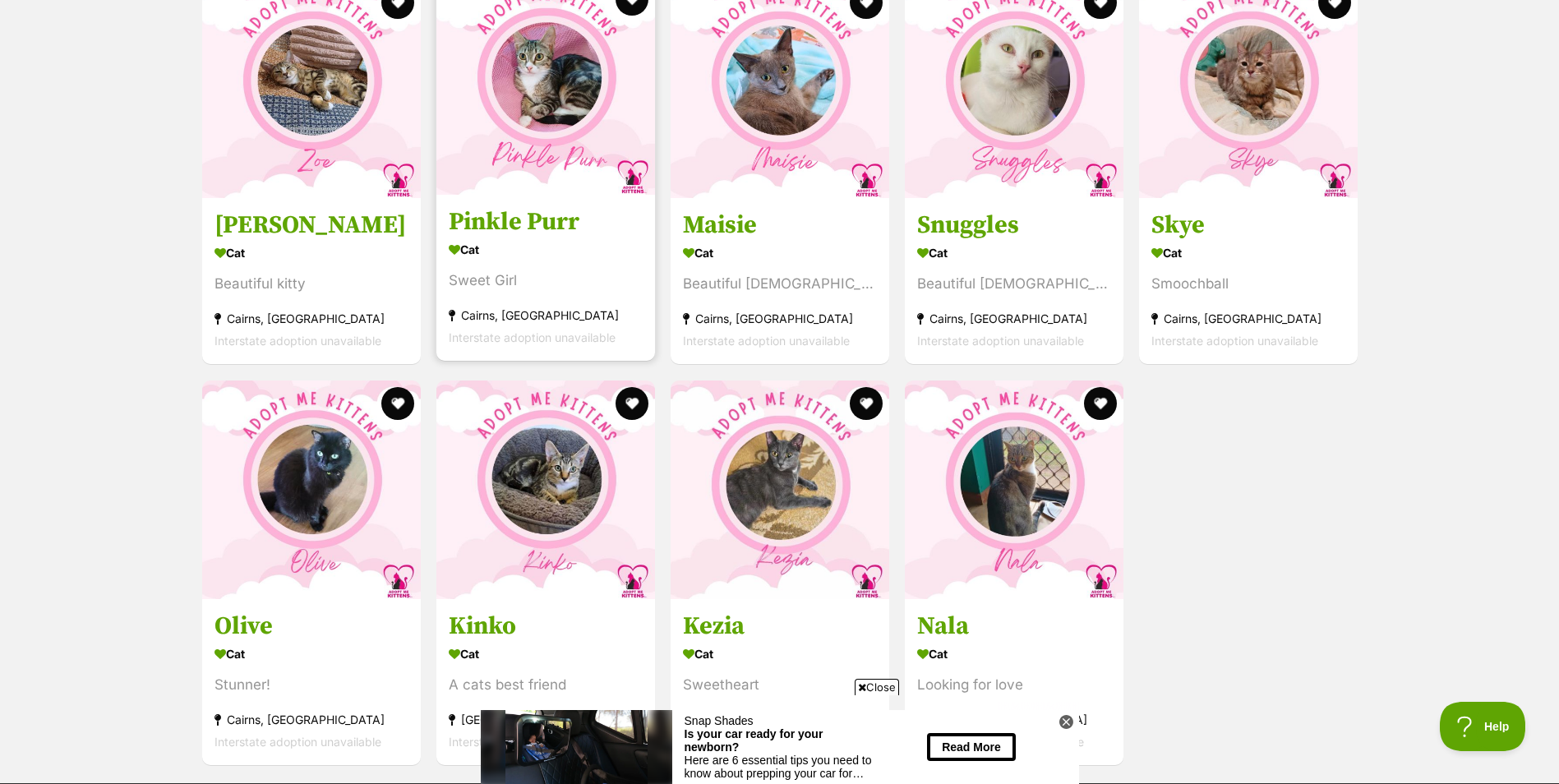
scroll to position [2917, 0]
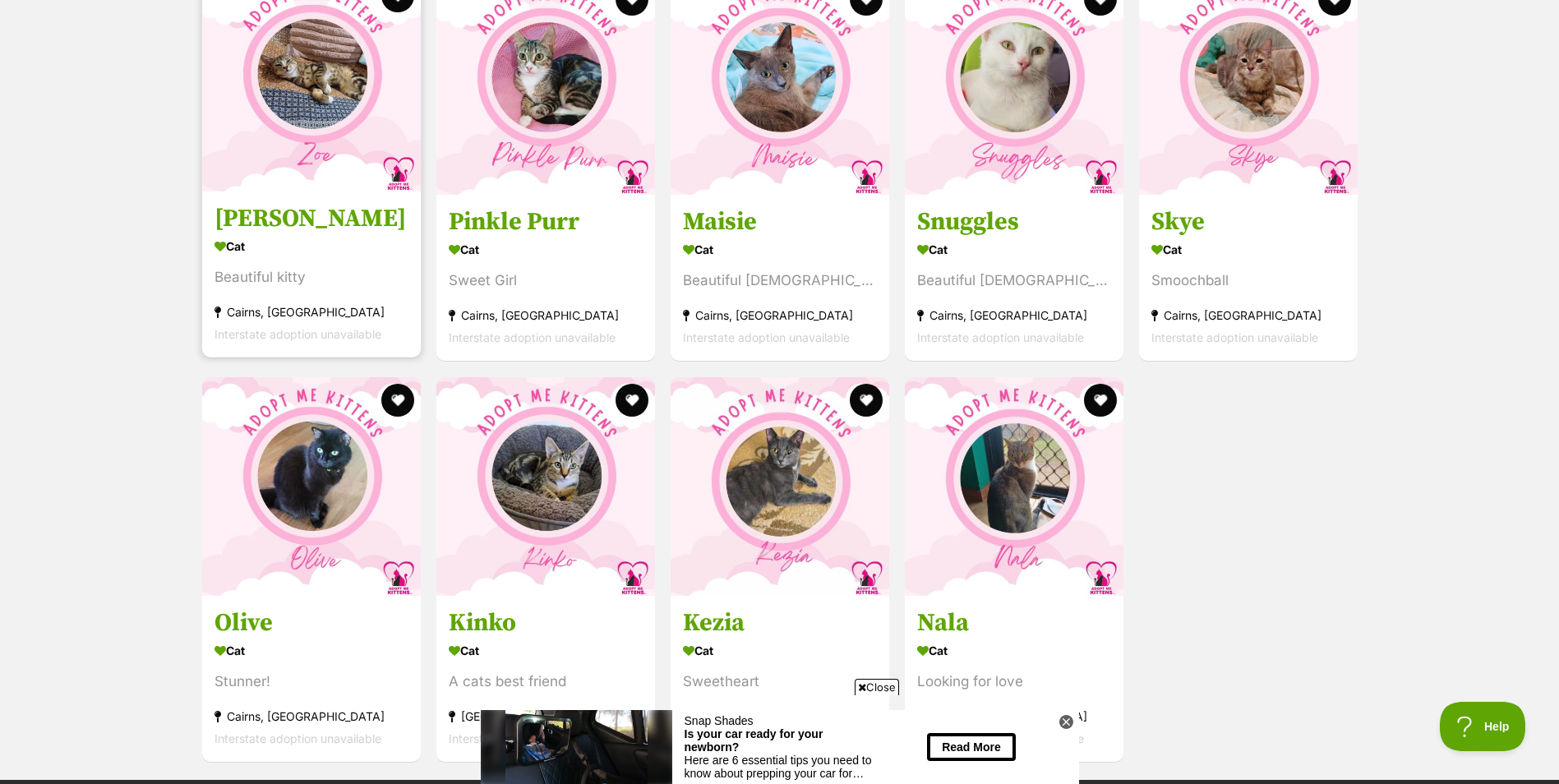
click at [313, 79] on img at bounding box center [311, 81] width 219 height 219
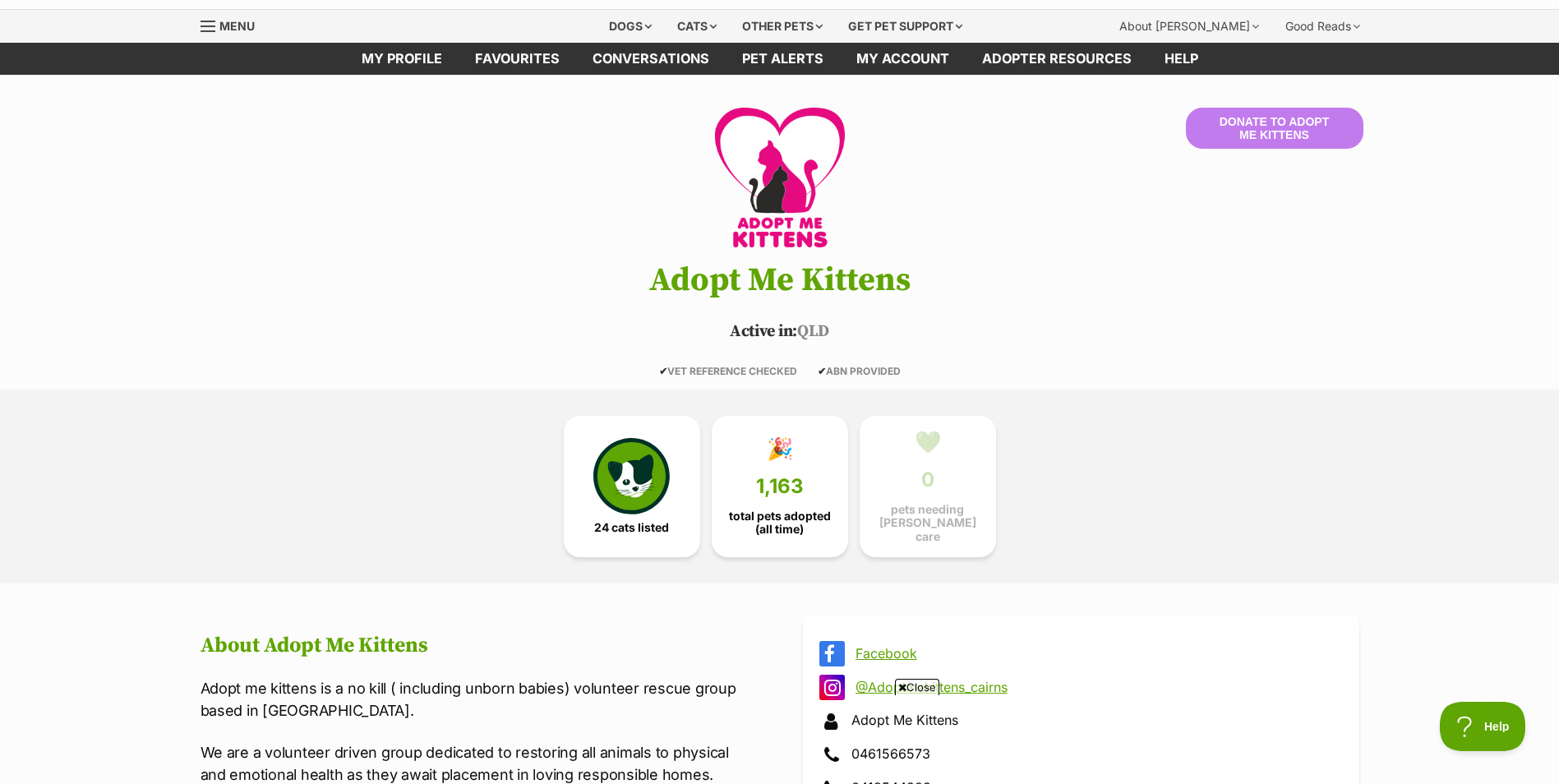
scroll to position [0, 0]
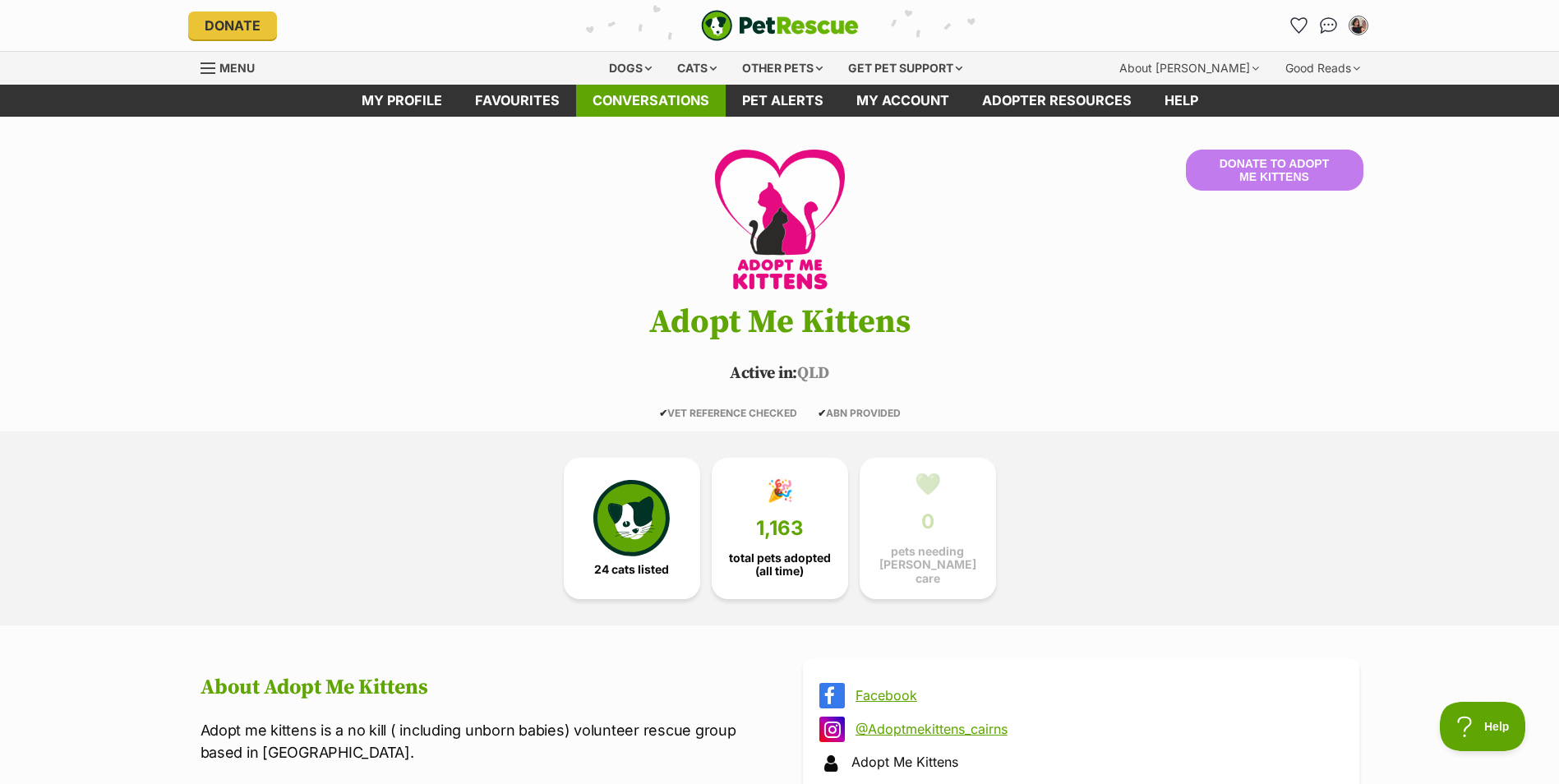
click at [639, 96] on link "Conversations" at bounding box center [651, 101] width 150 height 32
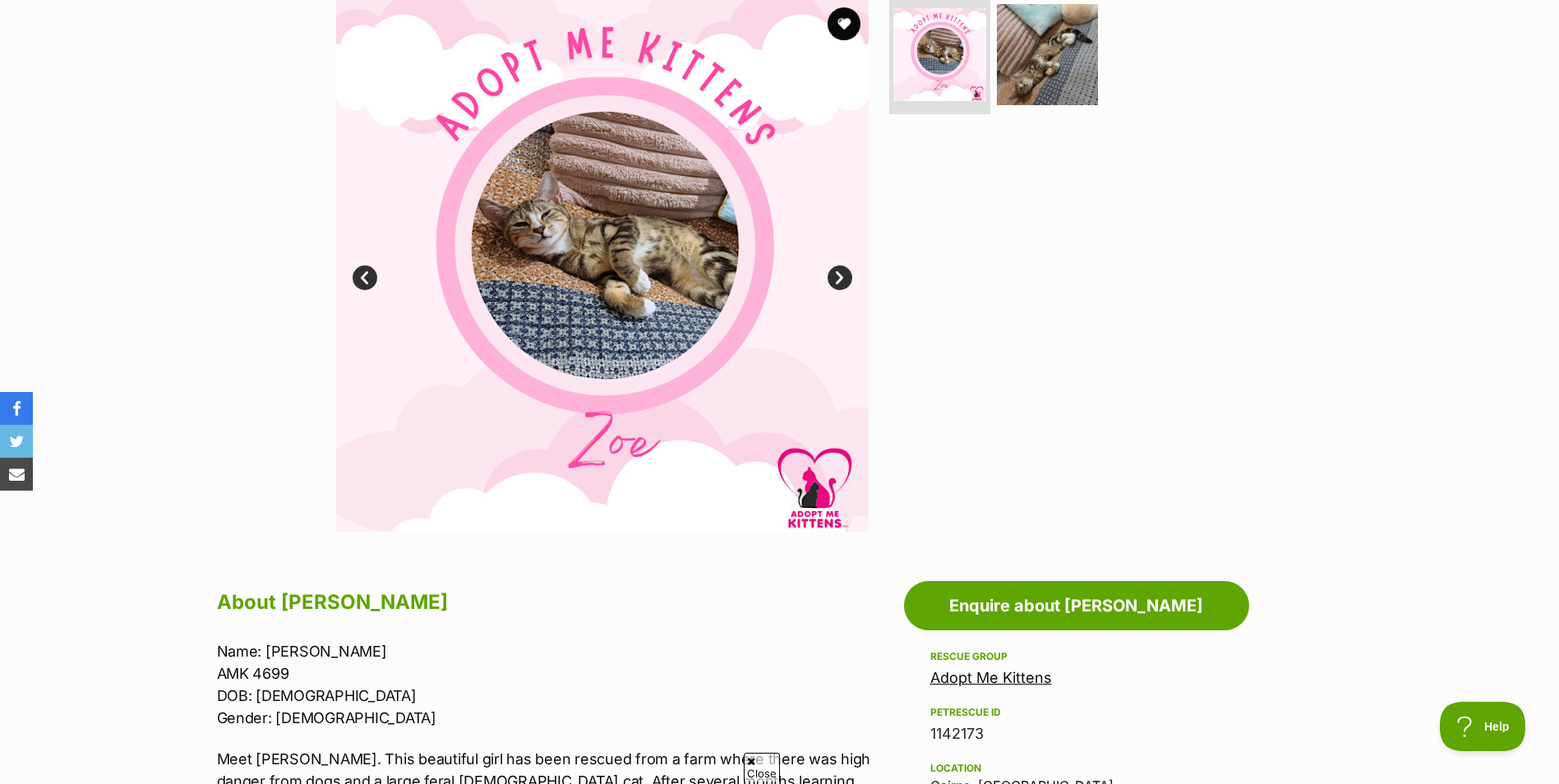
scroll to position [328, 0]
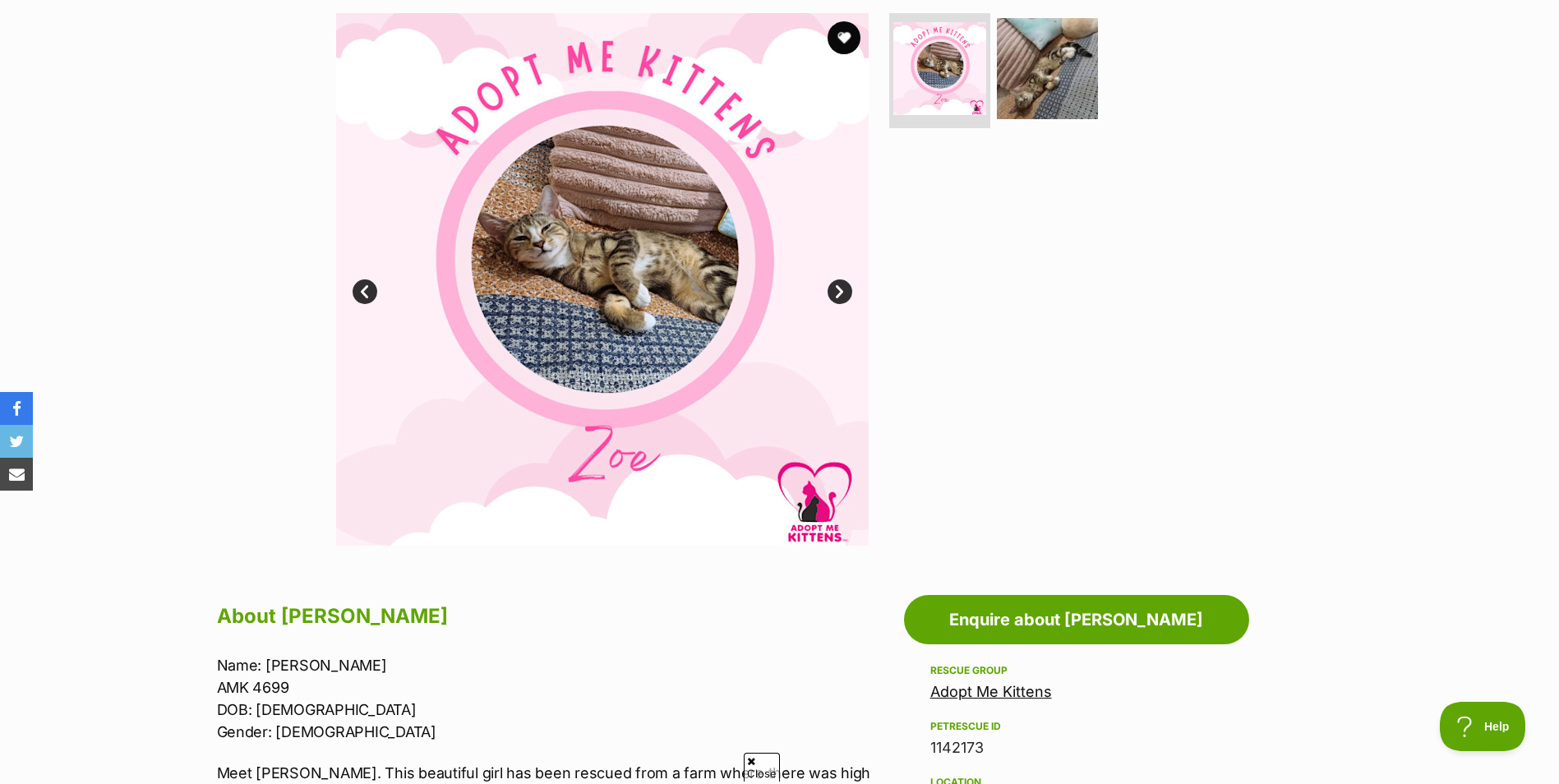
click at [843, 289] on link "Next" at bounding box center [840, 292] width 25 height 25
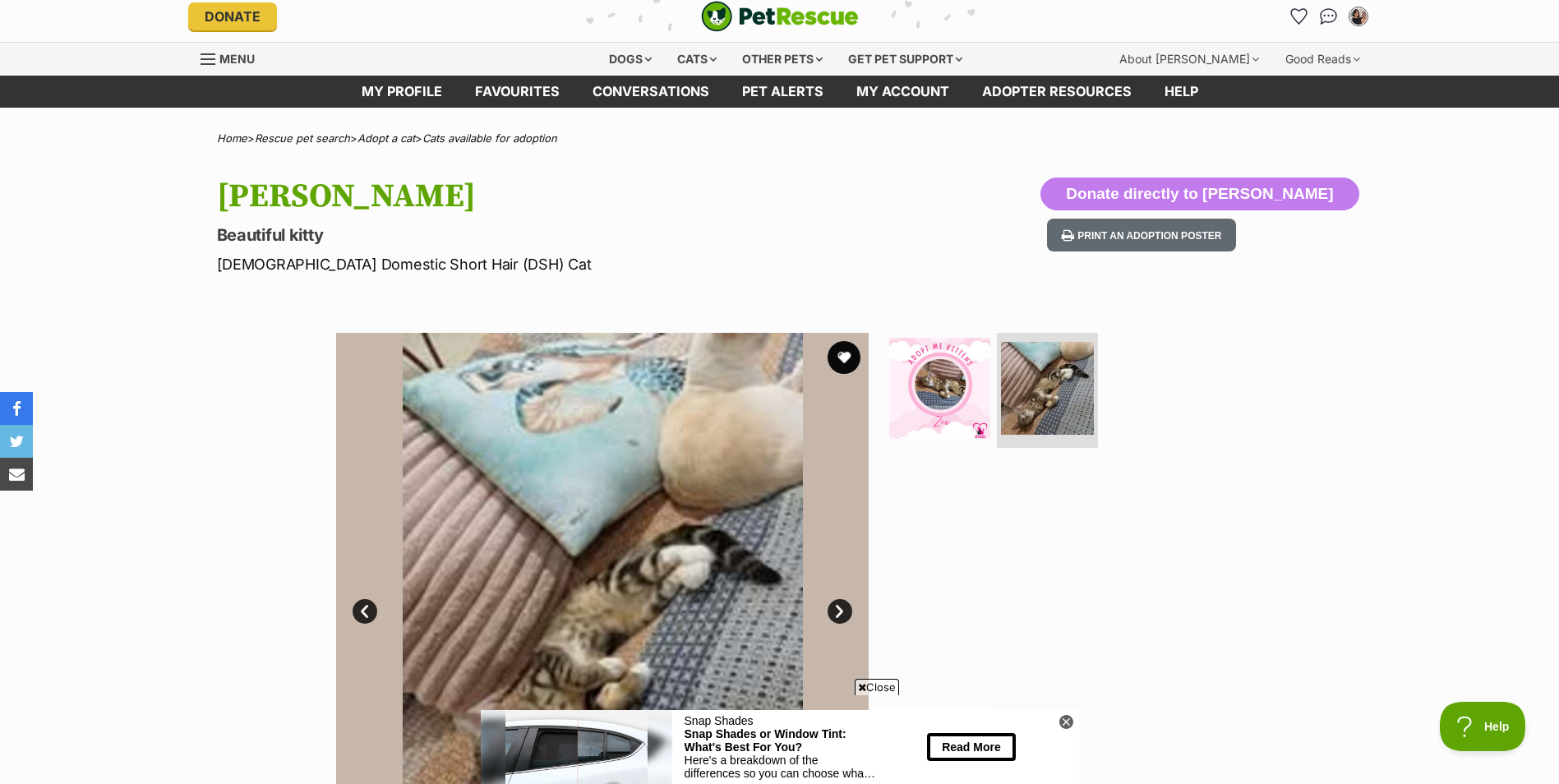
scroll to position [0, 0]
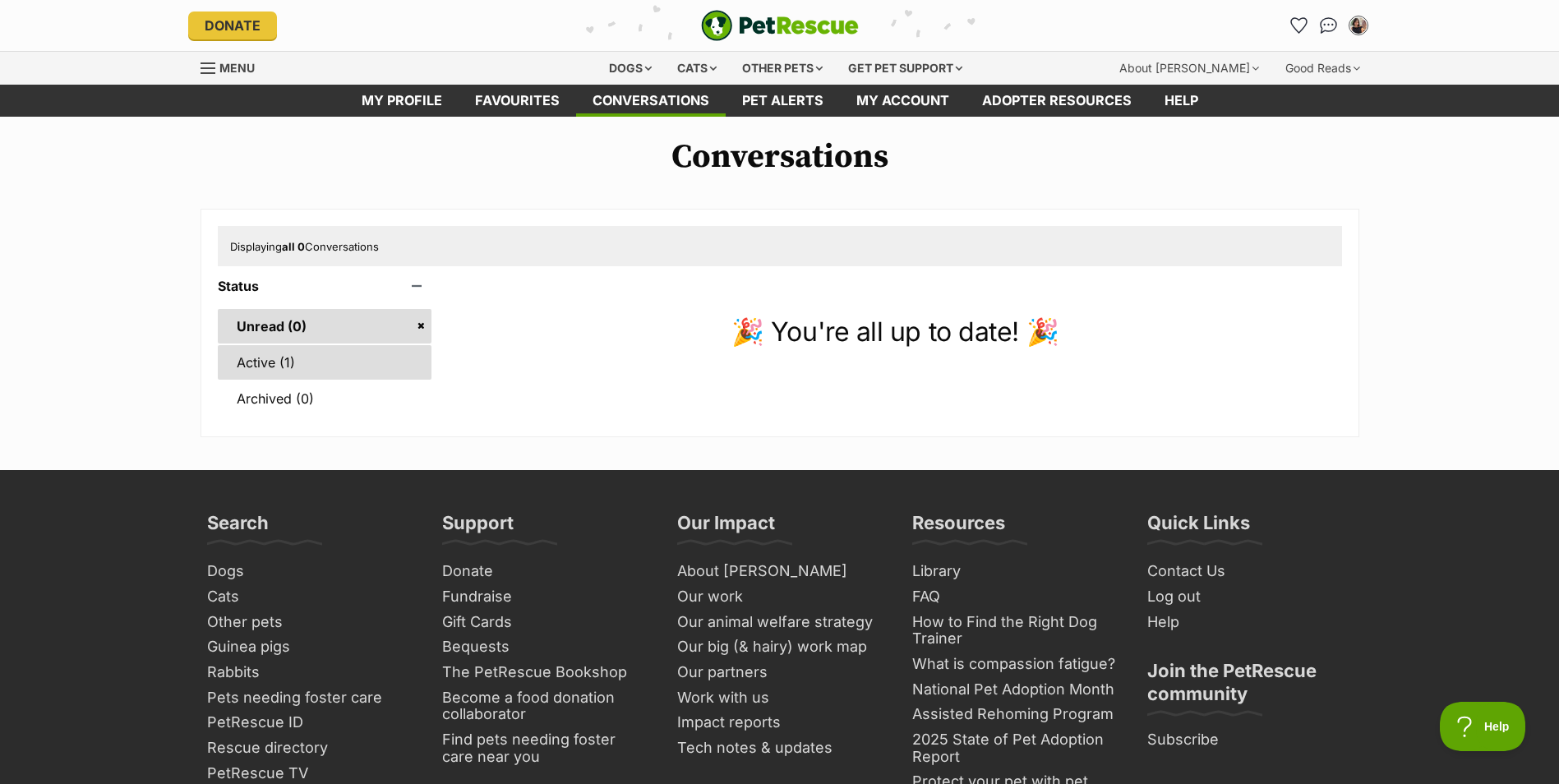
click at [321, 353] on link "Active (1)" at bounding box center [325, 362] width 214 height 35
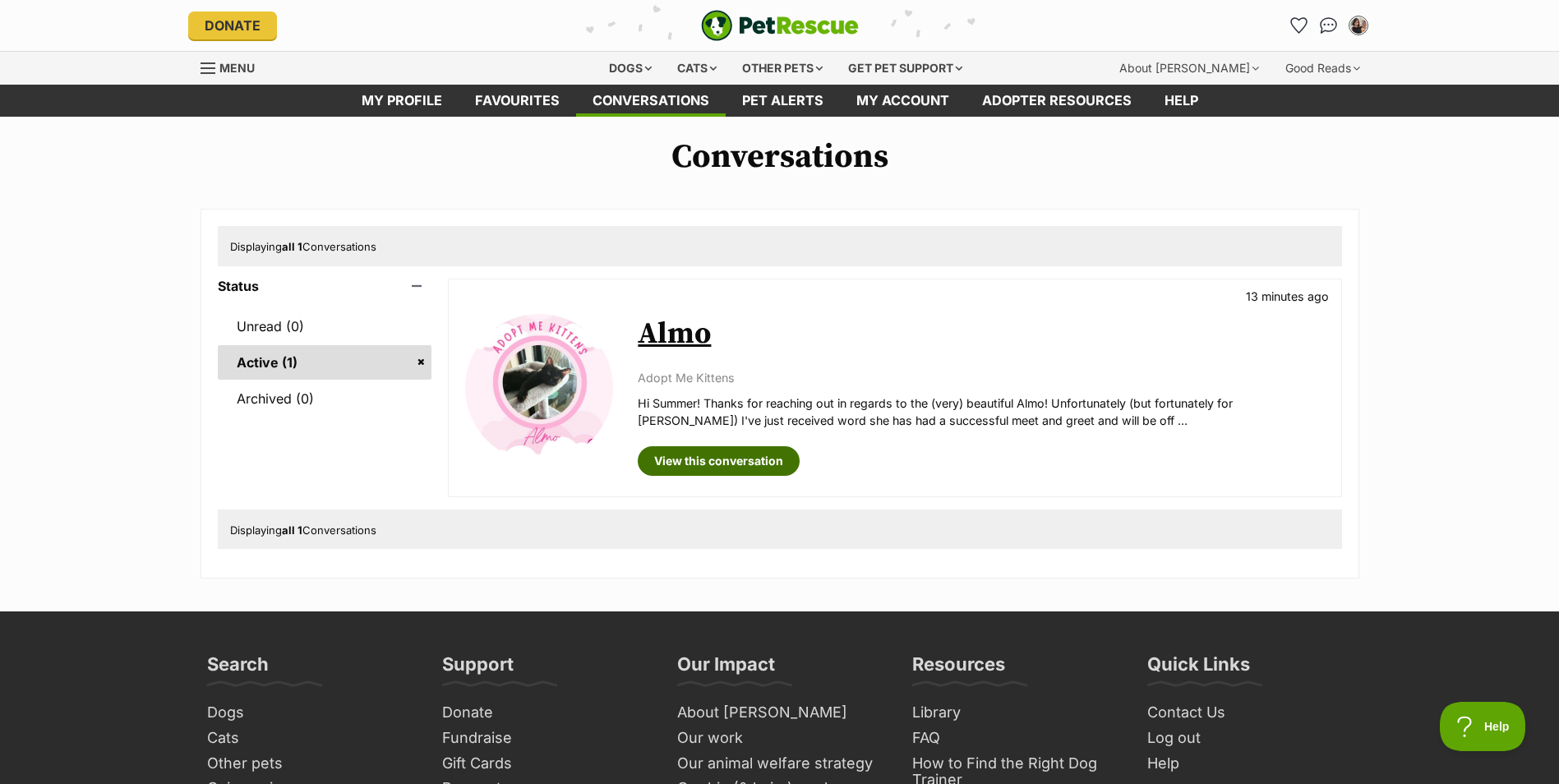
click at [754, 450] on link "View this conversation" at bounding box center [719, 460] width 162 height 29
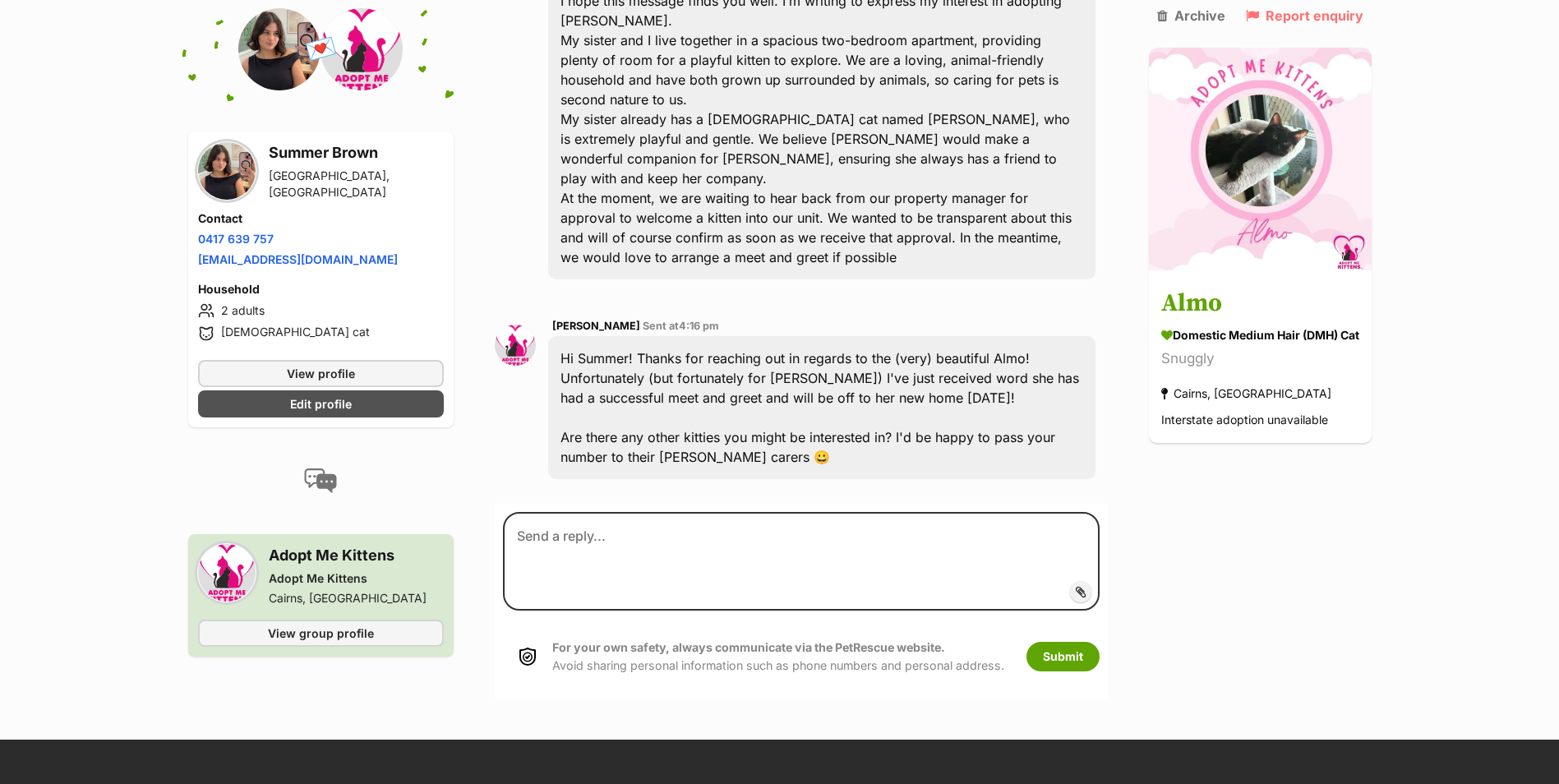
scroll to position [493, 0]
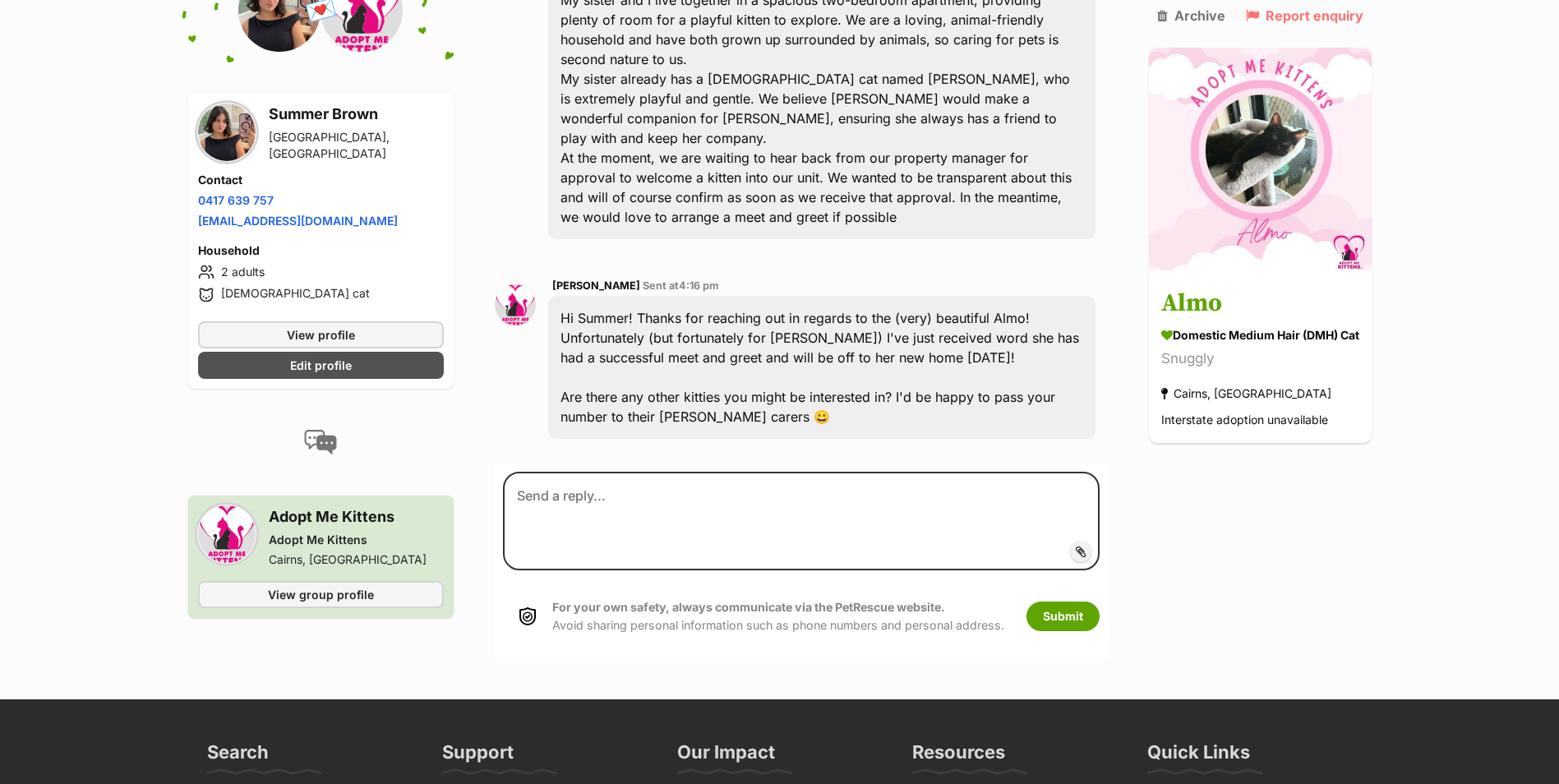
click at [507, 284] on img at bounding box center [515, 304] width 41 height 41
click at [344, 584] on link "View group profile" at bounding box center [321, 594] width 246 height 27
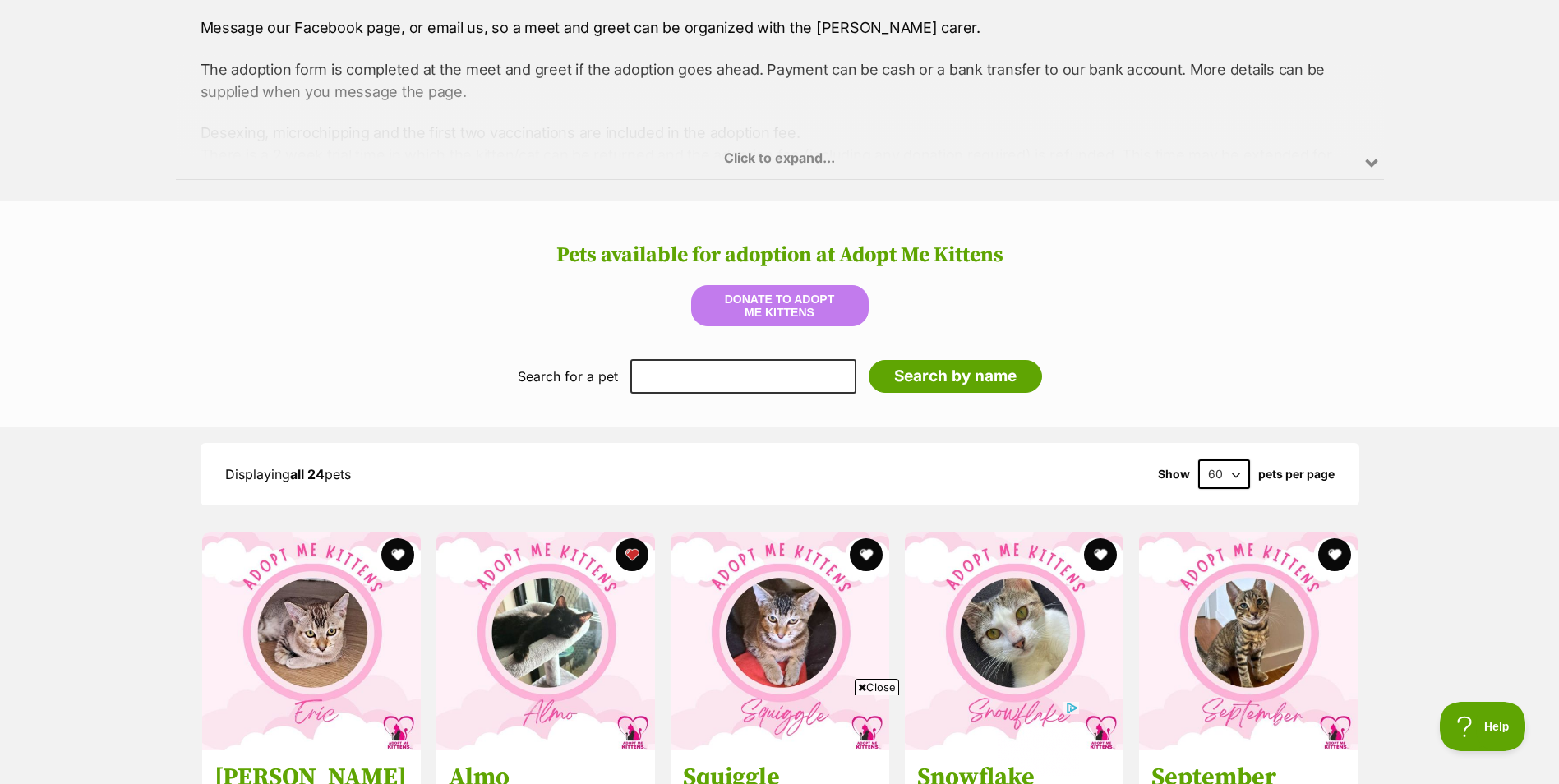
scroll to position [1150, 0]
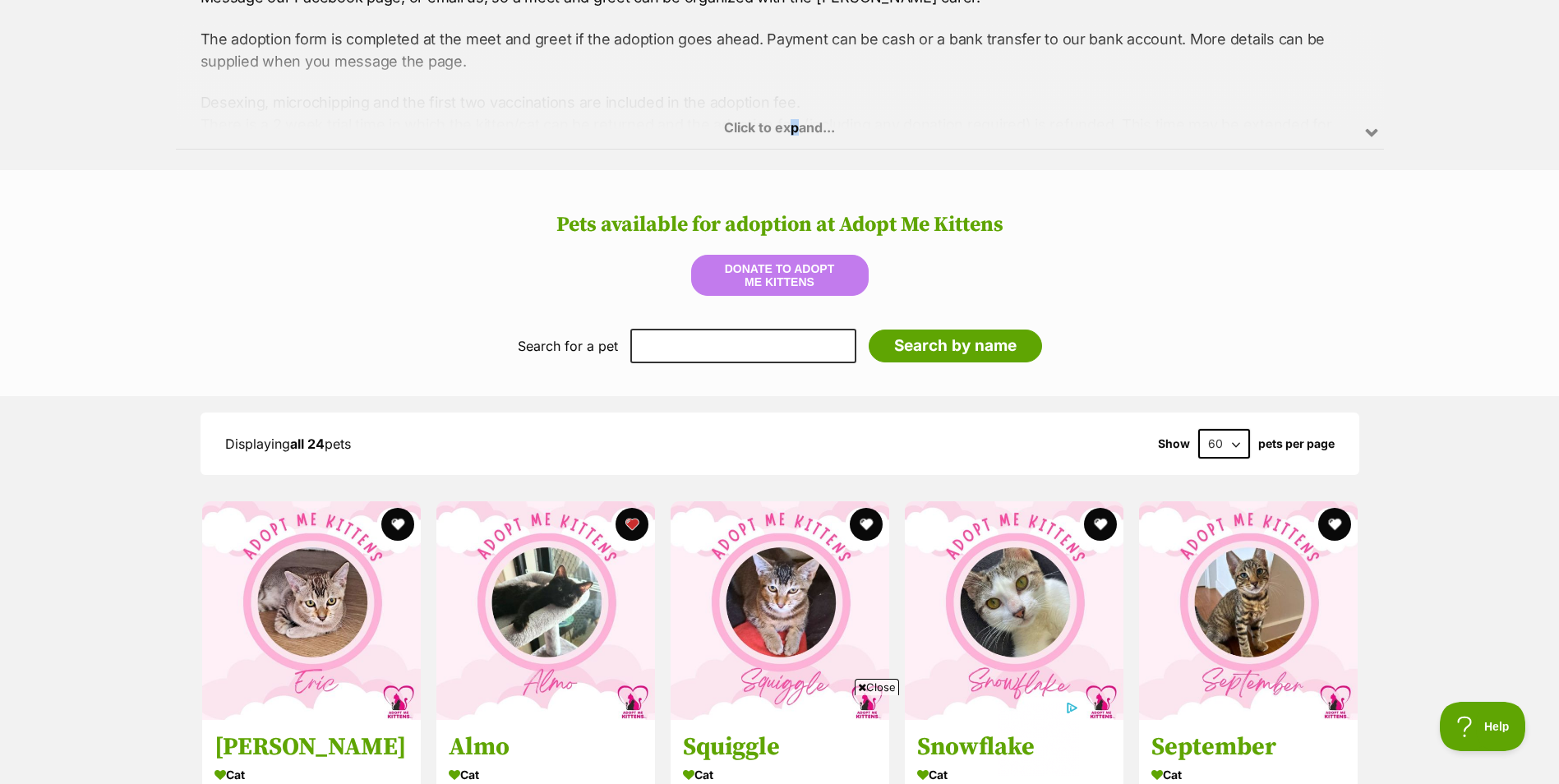
click at [795, 109] on div "Click to expand..." at bounding box center [780, 85] width 1208 height 128
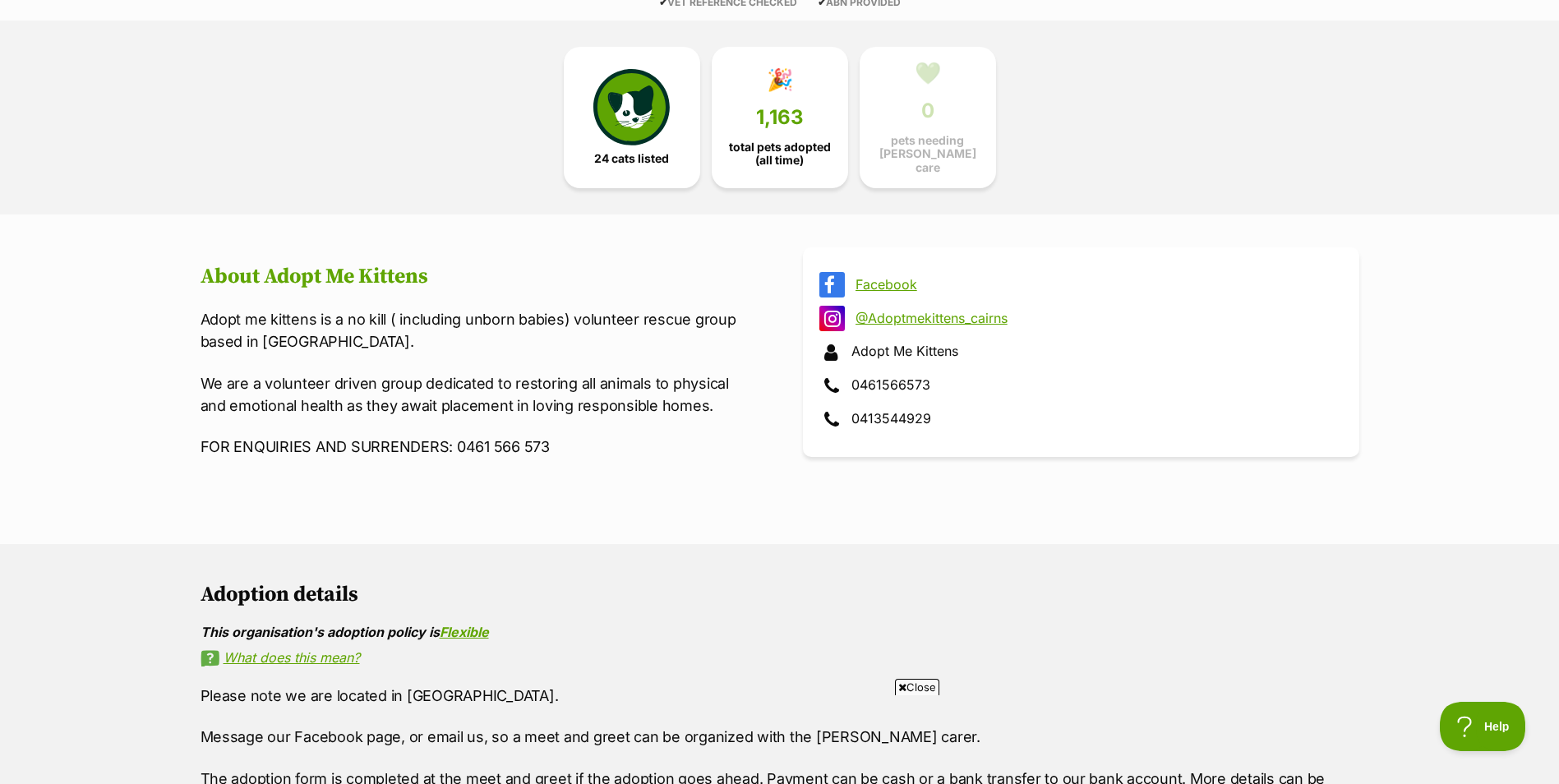
scroll to position [0, 0]
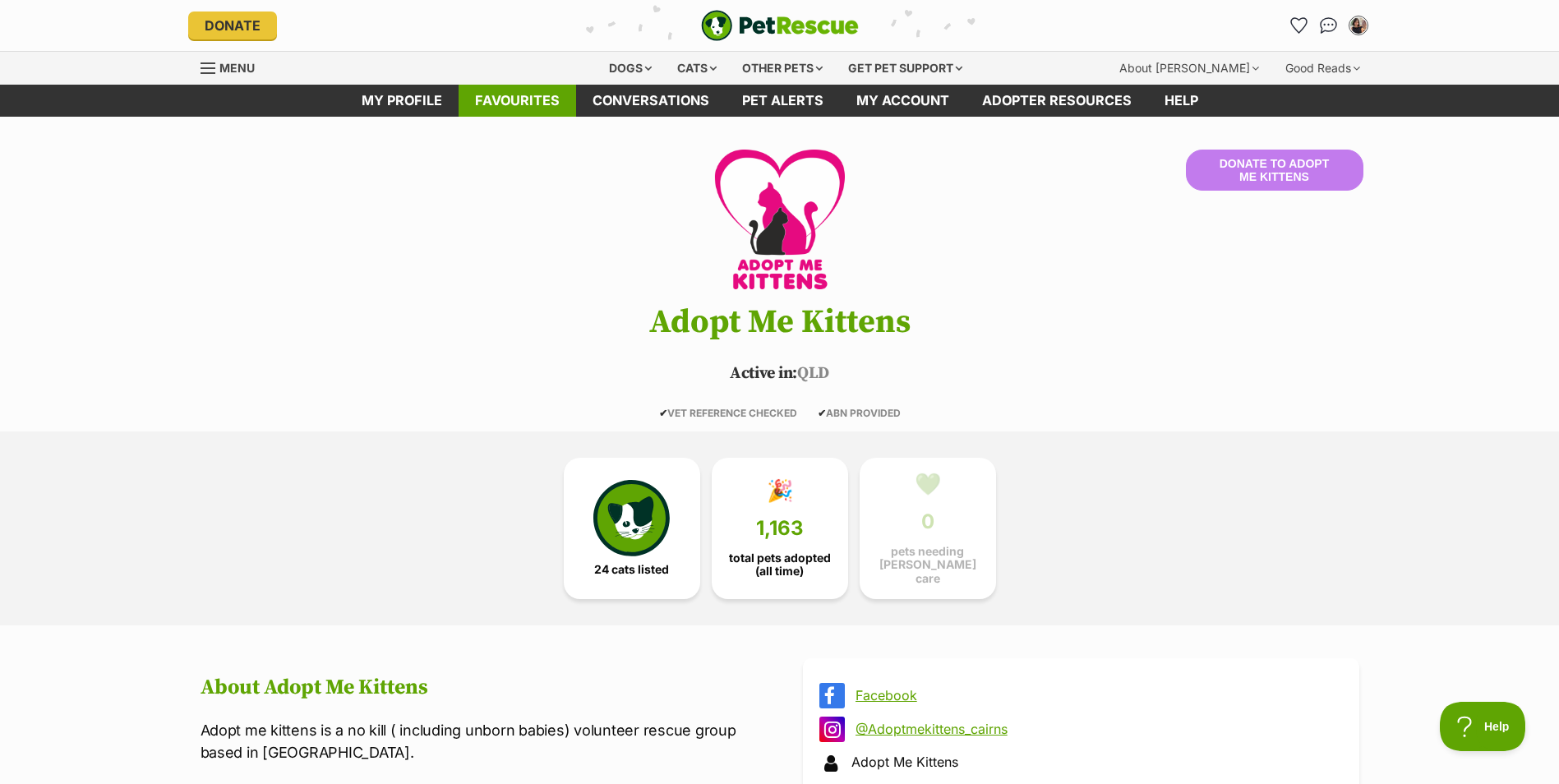
click at [521, 104] on link "Favourites" at bounding box center [517, 101] width 118 height 32
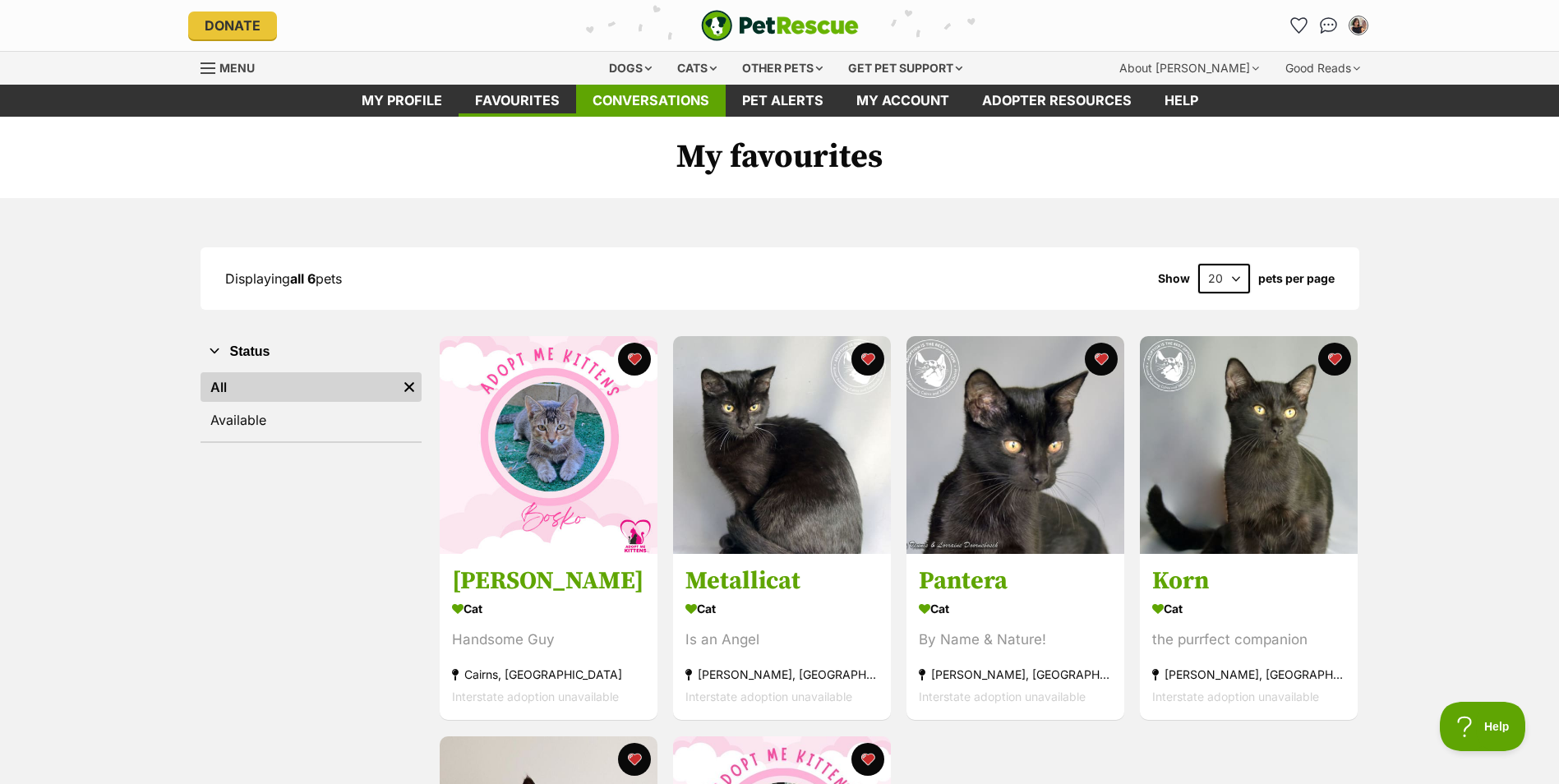
click at [648, 92] on link "Conversations" at bounding box center [651, 101] width 150 height 32
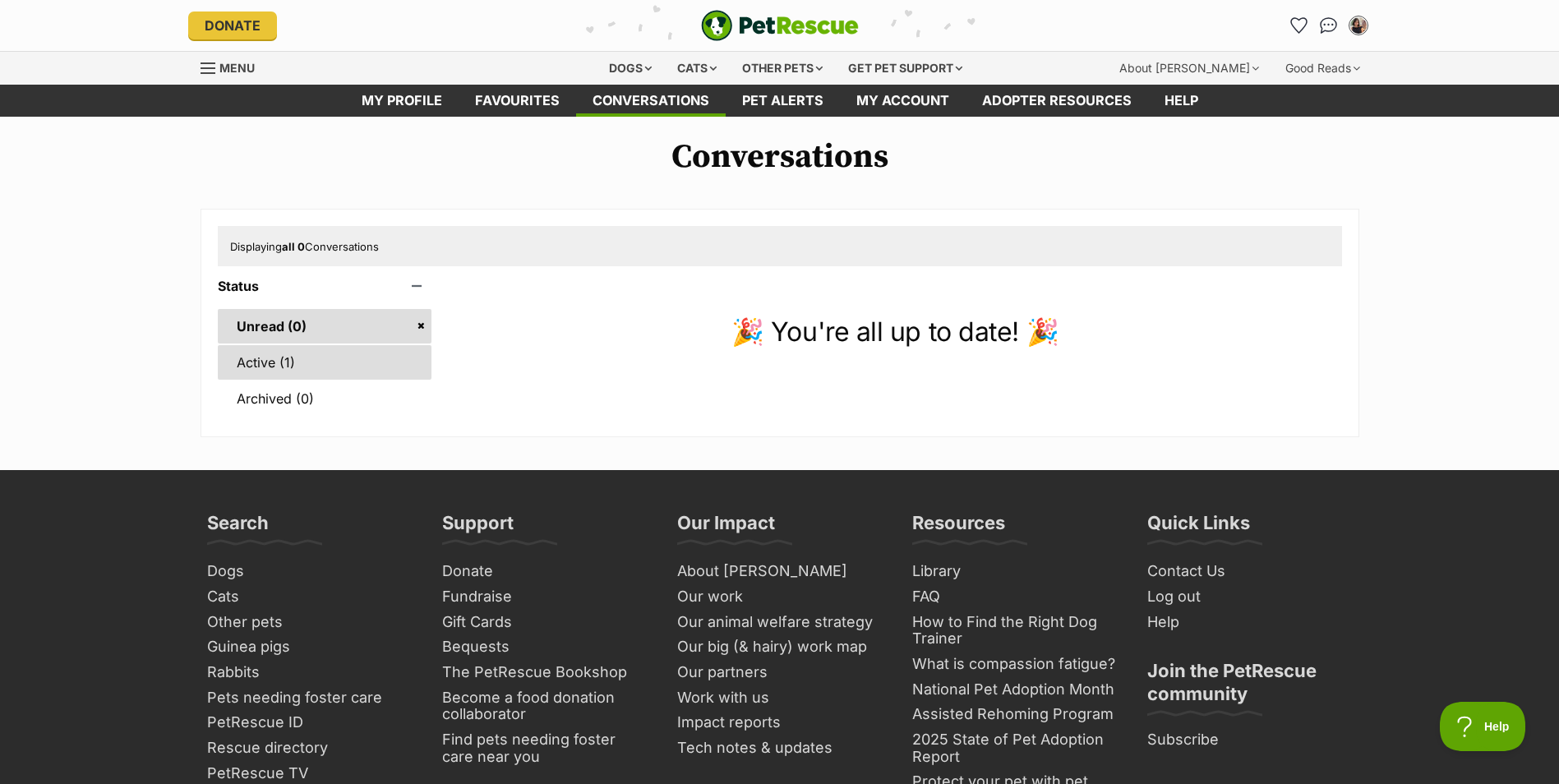
click at [328, 366] on link "Active (1)" at bounding box center [325, 362] width 214 height 35
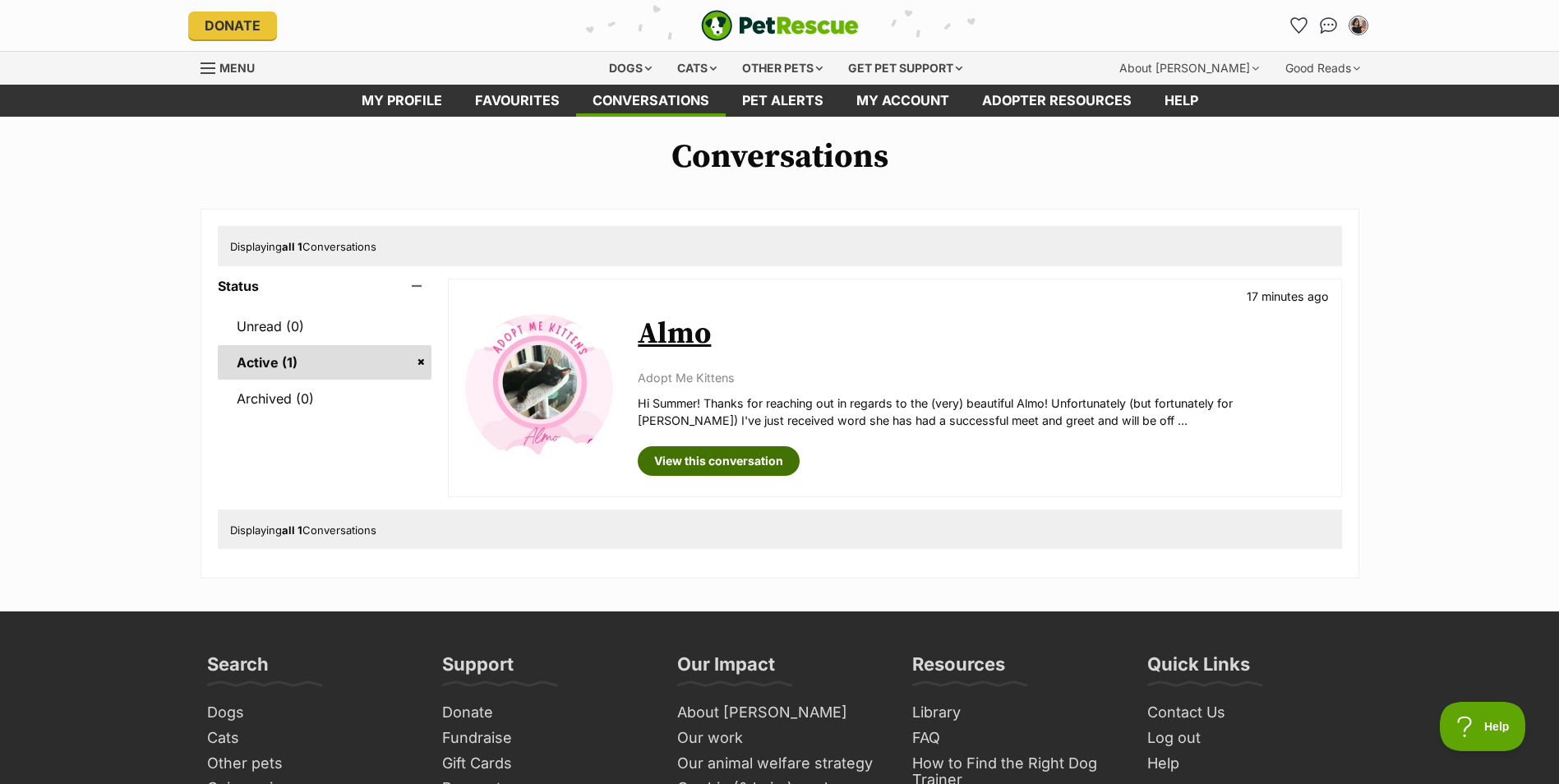
click at [758, 460] on link "View this conversation" at bounding box center [719, 460] width 162 height 29
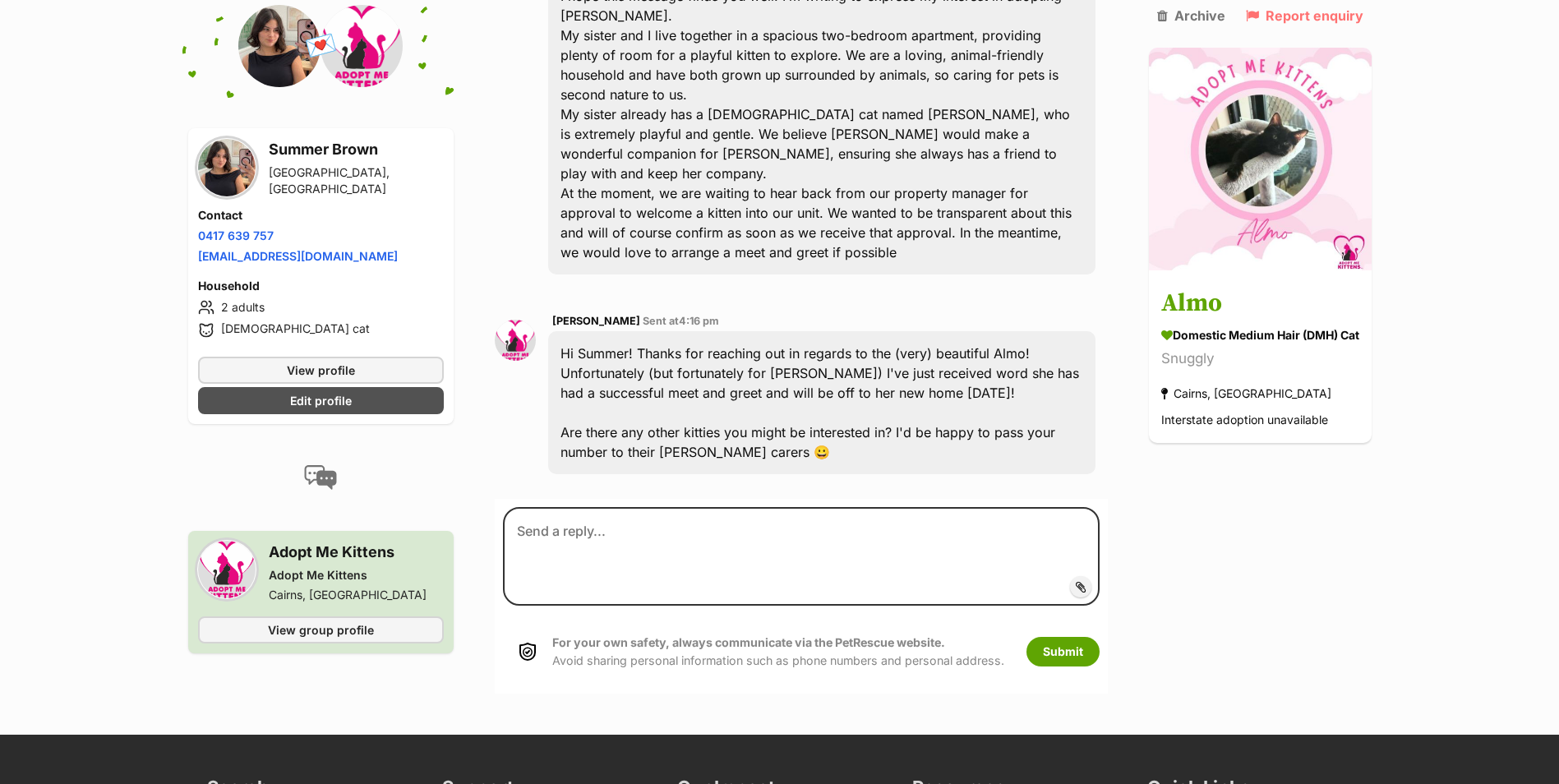
scroll to position [439, 0]
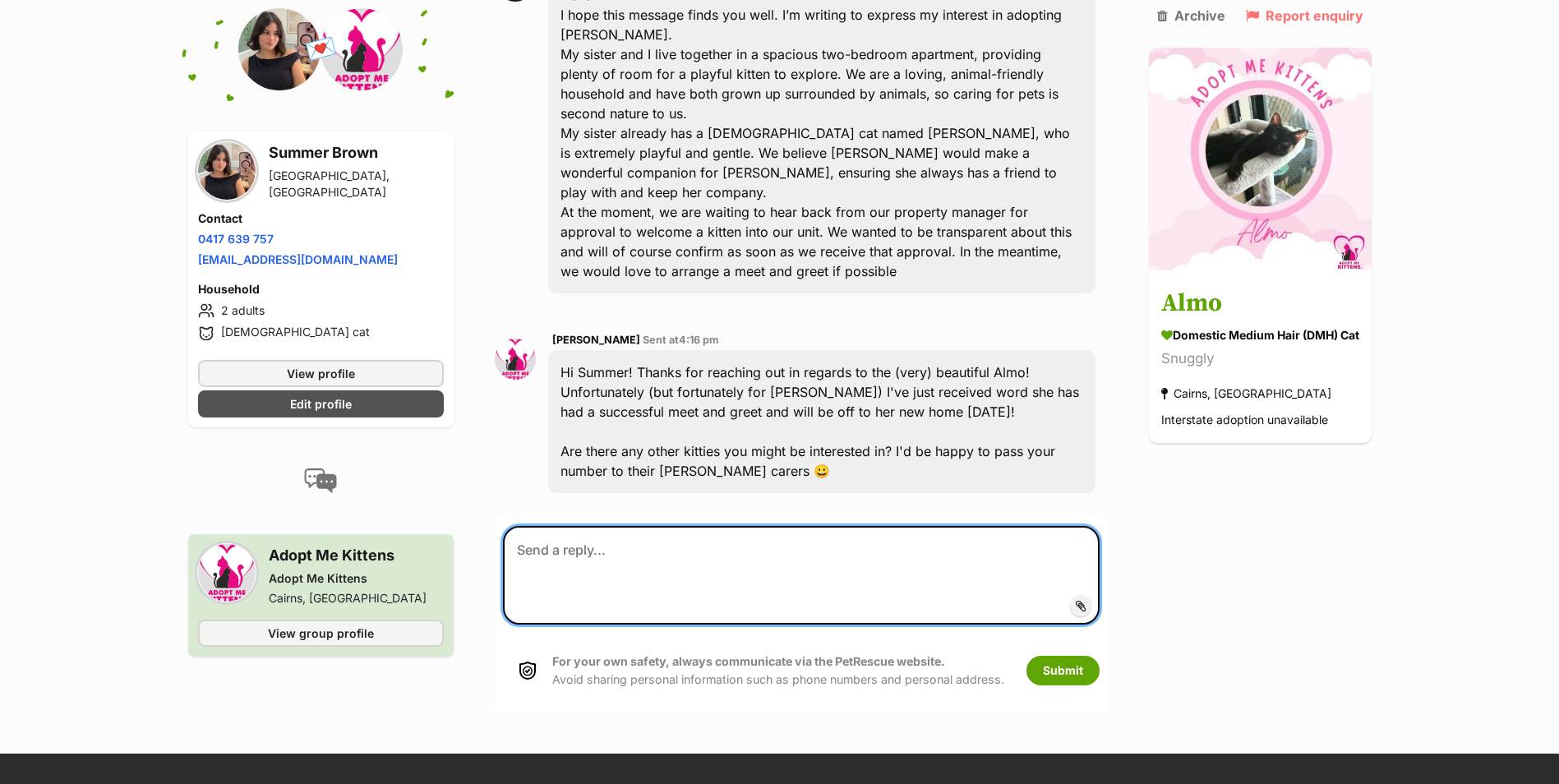
click at [684, 545] on textarea at bounding box center [801, 574] width 597 height 98
type textarea "i"
click at [1045, 531] on textarea "Hi Tara, Thankyou for letting me know. I've notice that there are a couple of k…" at bounding box center [801, 574] width 597 height 98
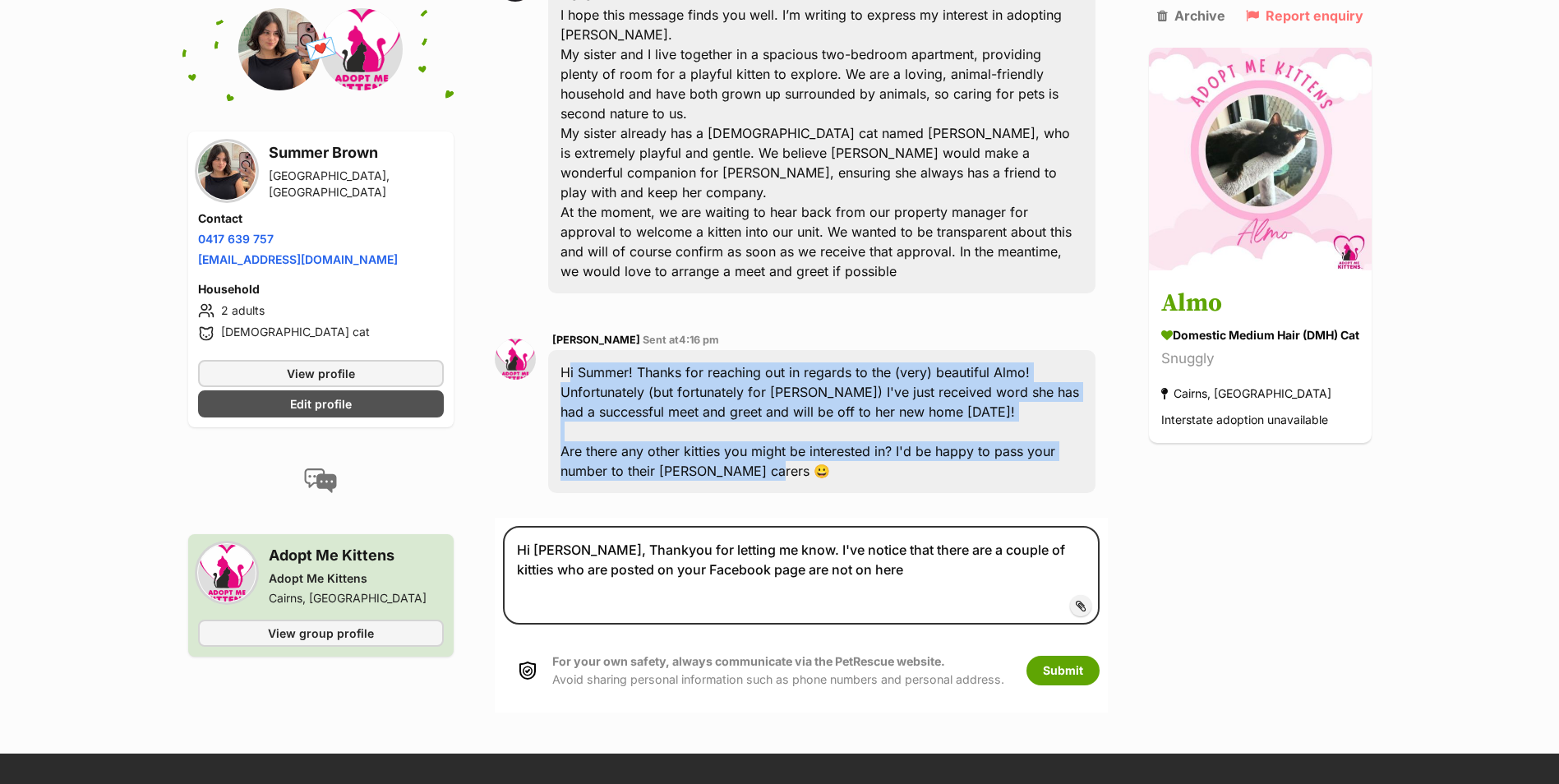
drag, startPoint x: 779, startPoint y: 448, endPoint x: 543, endPoint y: 350, distance: 255.5
click at [543, 350] on div "Tara Barnwell Sent at 4:16 pm Hi Summer! Thanks for reaching out in regards to …" at bounding box center [801, 411] width 614 height 188
copy div "Hi Summer! Thanks for reaching out in regards to the (very) beautiful Almo! Unf…"
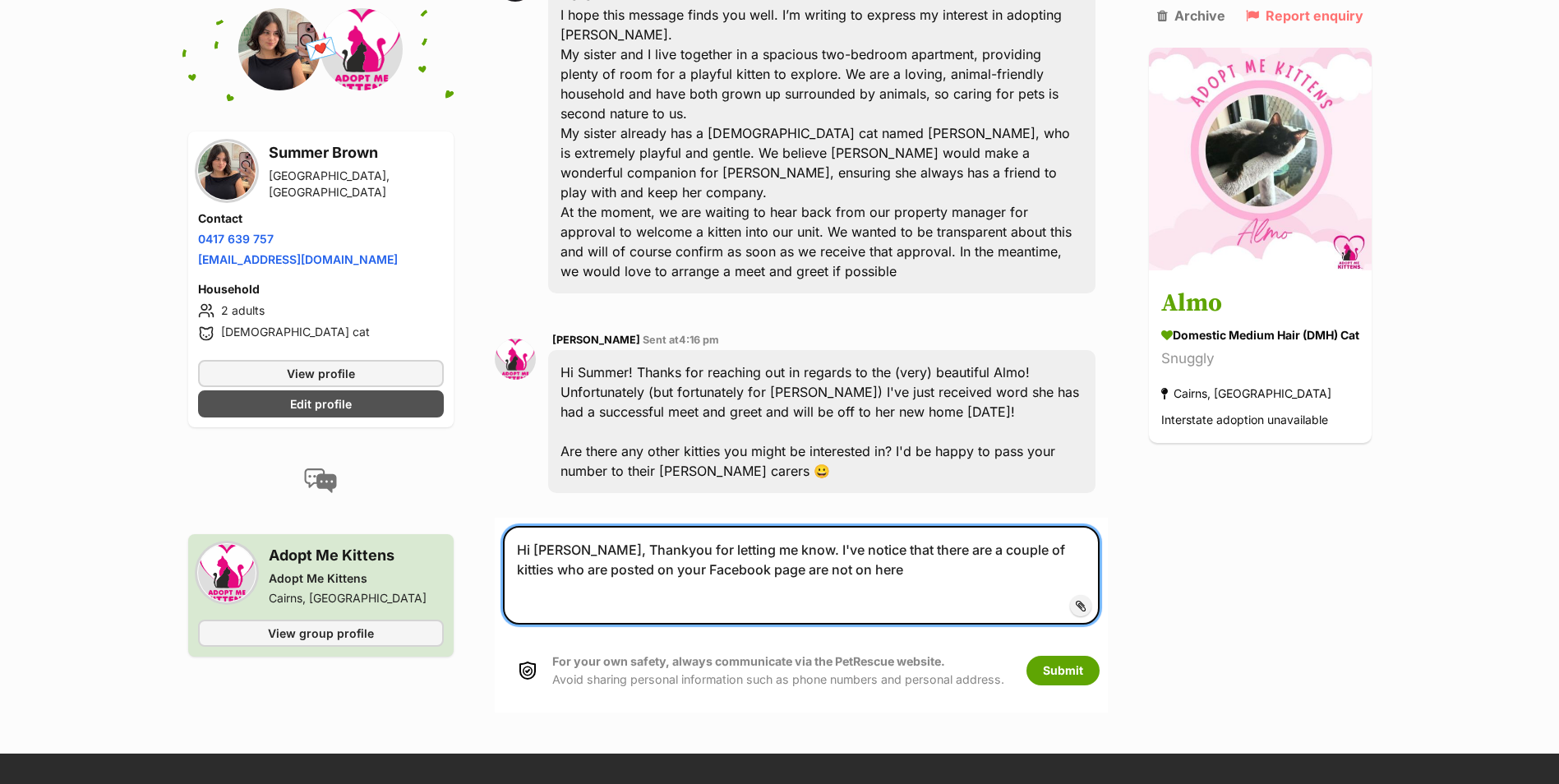
drag, startPoint x: 812, startPoint y: 546, endPoint x: 758, endPoint y: 527, distance: 57.2
click at [758, 527] on textarea "Hi Tara, Thankyou for letting me know. I've notice that there are a couple of k…" at bounding box center [801, 574] width 597 height 98
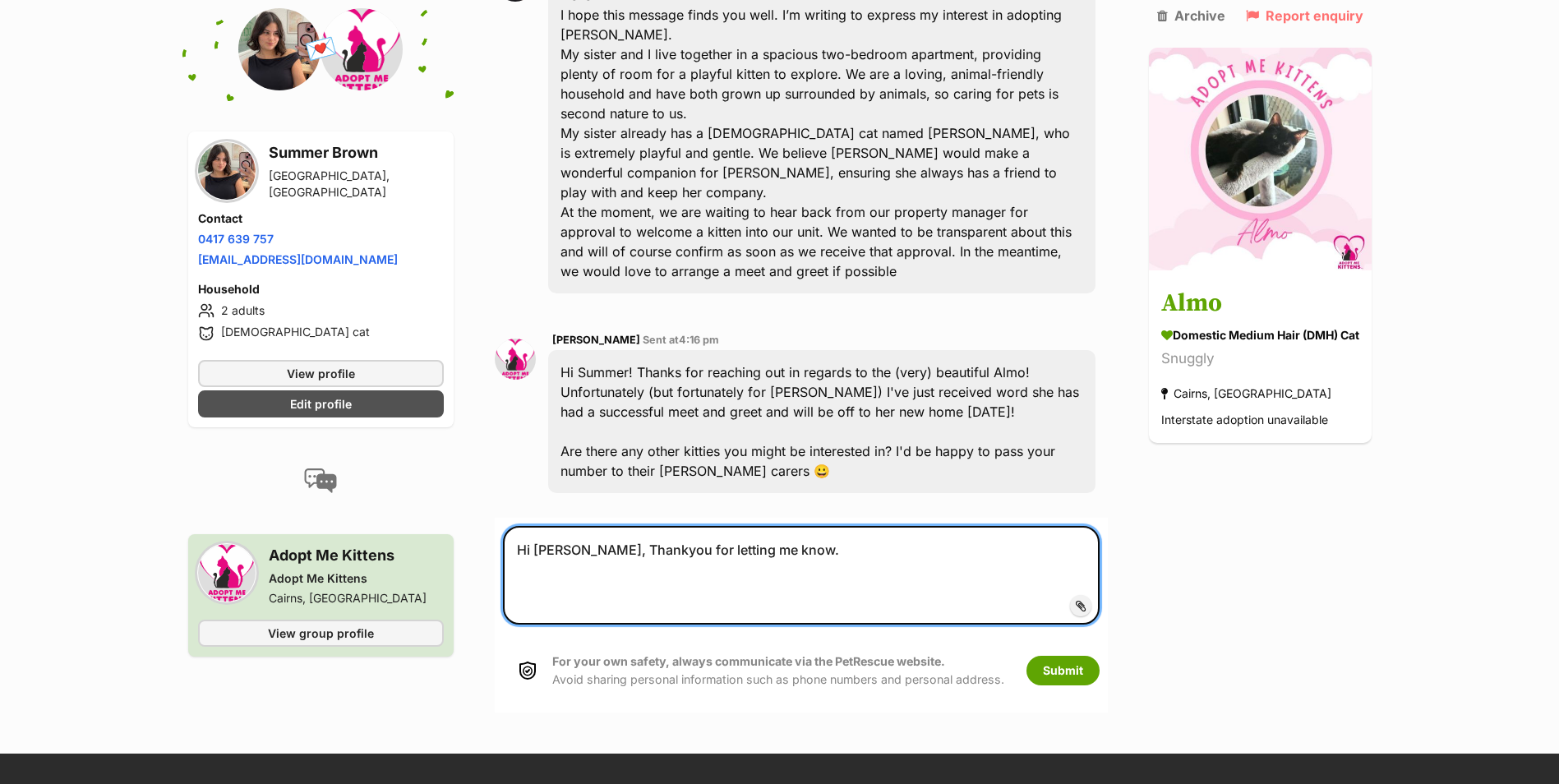
paste textarea "That’s wonderful news for Almo—so happy she’s found a home! I’ll have a proper …"
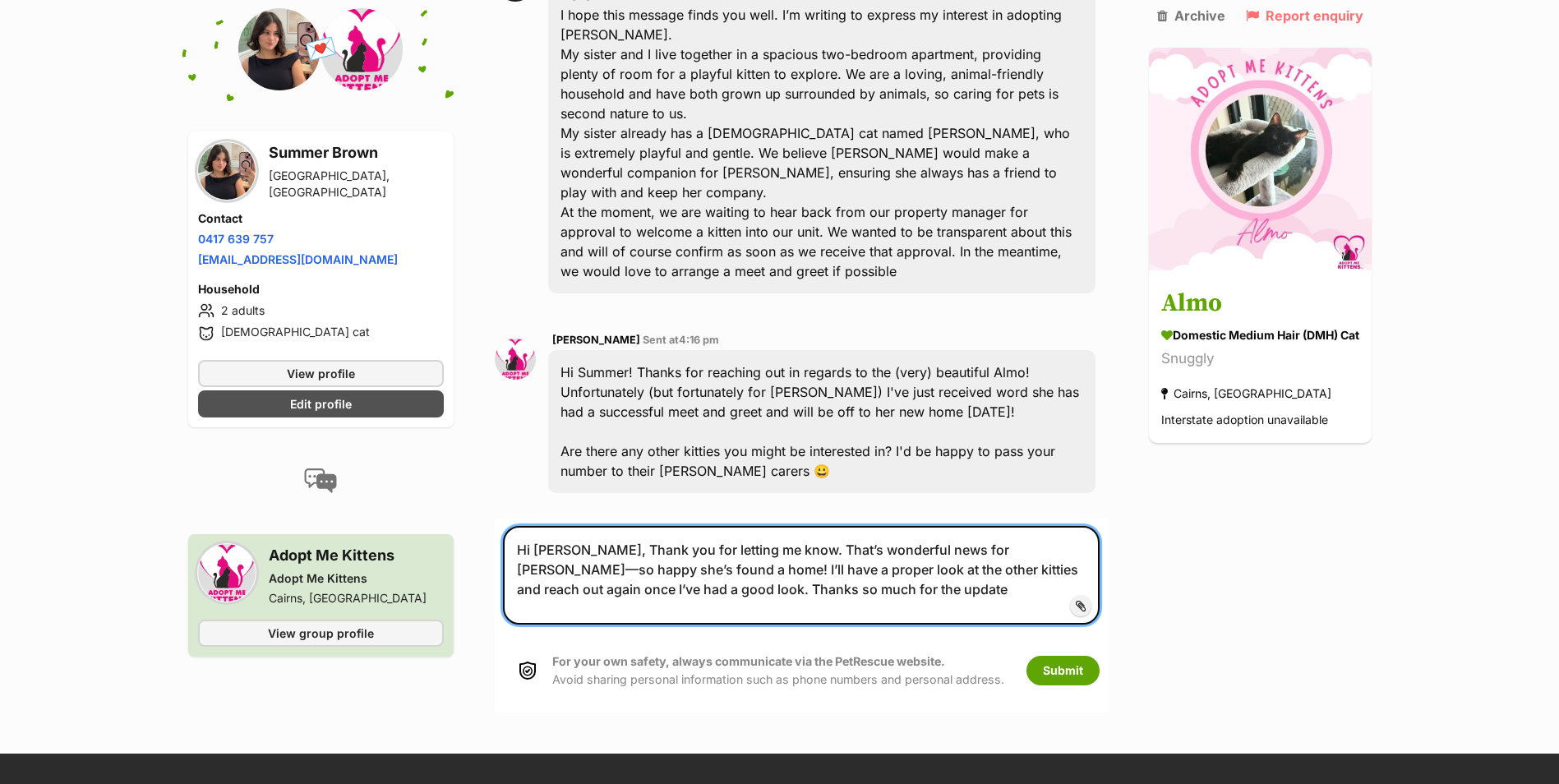
click at [974, 528] on textarea "Hi Tara, Thank you for letting me know. That’s wonderful news for Almo—so happy…" at bounding box center [801, 574] width 597 height 98
click at [654, 538] on textarea "Hi Tara, Thank you for letting me know. That’s wonderful news for Almo—so happy…" at bounding box center [801, 574] width 597 height 98
click at [546, 562] on textarea "Hi Tara, thank you for letting me know. That’s wonderful news for Almo—so happy…" at bounding box center [801, 574] width 597 height 98
type textarea "Hi [PERSON_NAME], thank you for letting me know. That’s wonderful news for [PER…"
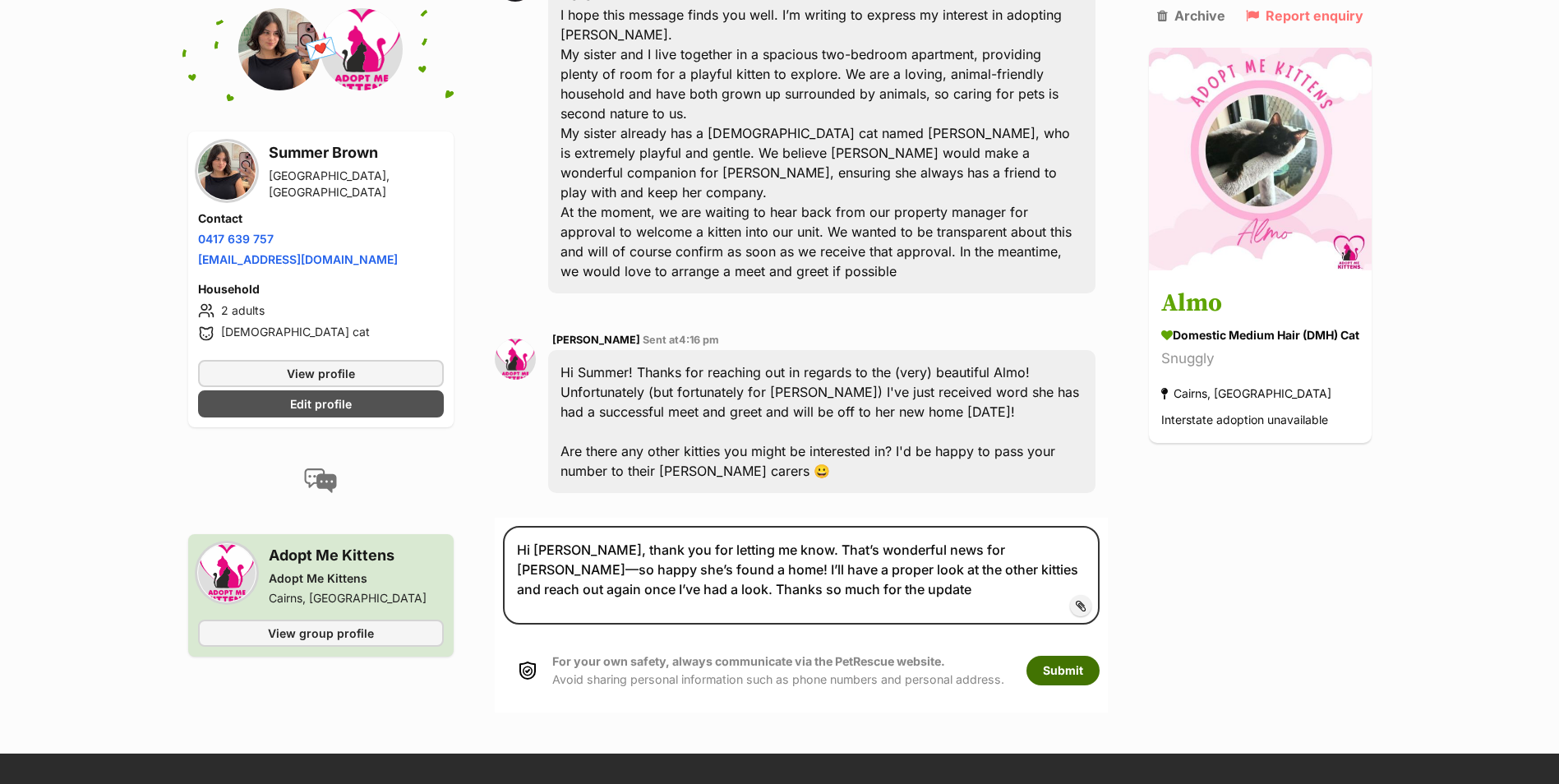
click at [1045, 656] on button "Submit" at bounding box center [1063, 670] width 73 height 29
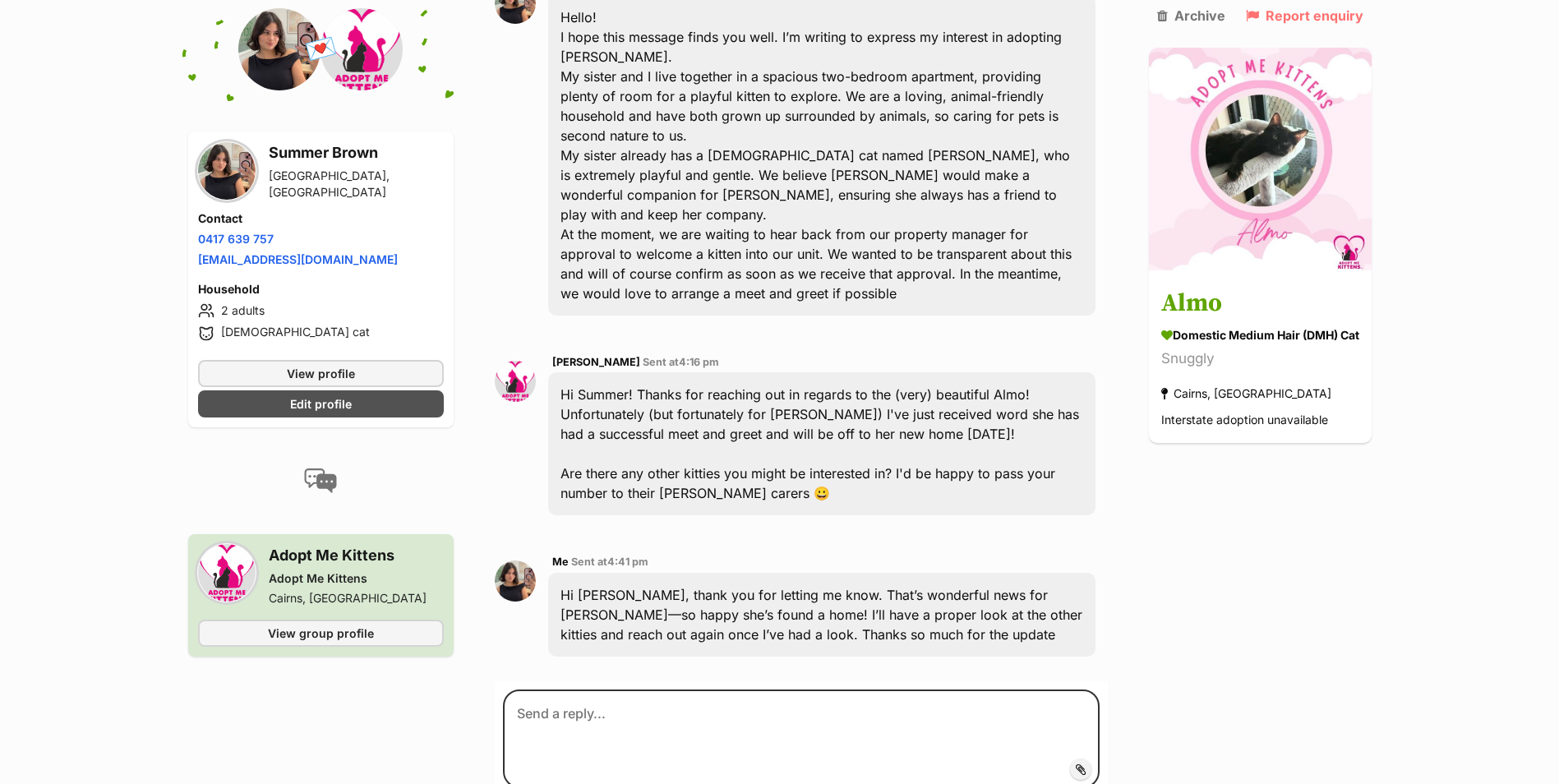
scroll to position [445, 0]
